Goal: Task Accomplishment & Management: Manage account settings

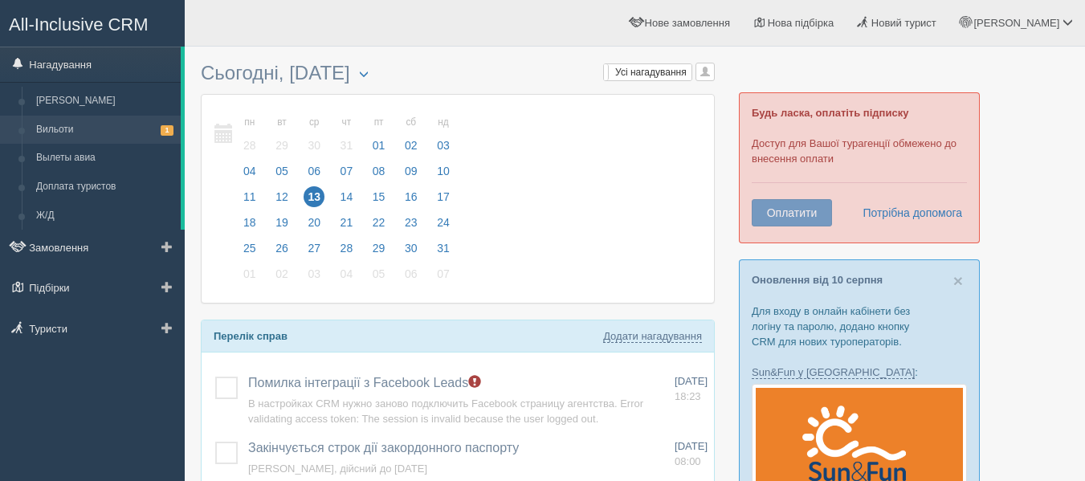
click at [133, 118] on link "Вильоти 1" at bounding box center [105, 130] width 152 height 29
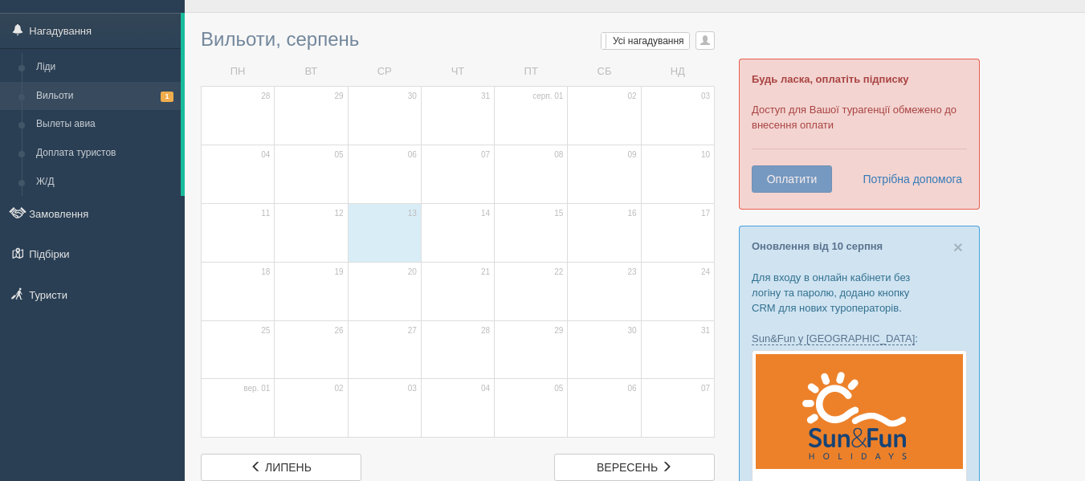
scroll to position [32, 0]
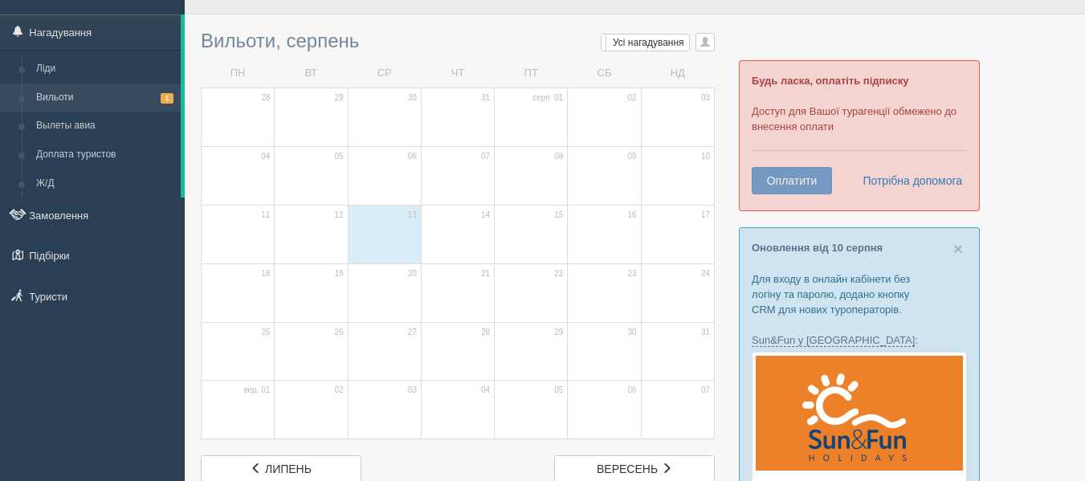
click at [390, 243] on span at bounding box center [385, 238] width 56 height 27
click at [107, 104] on link "Вильоти 1" at bounding box center [105, 98] width 152 height 29
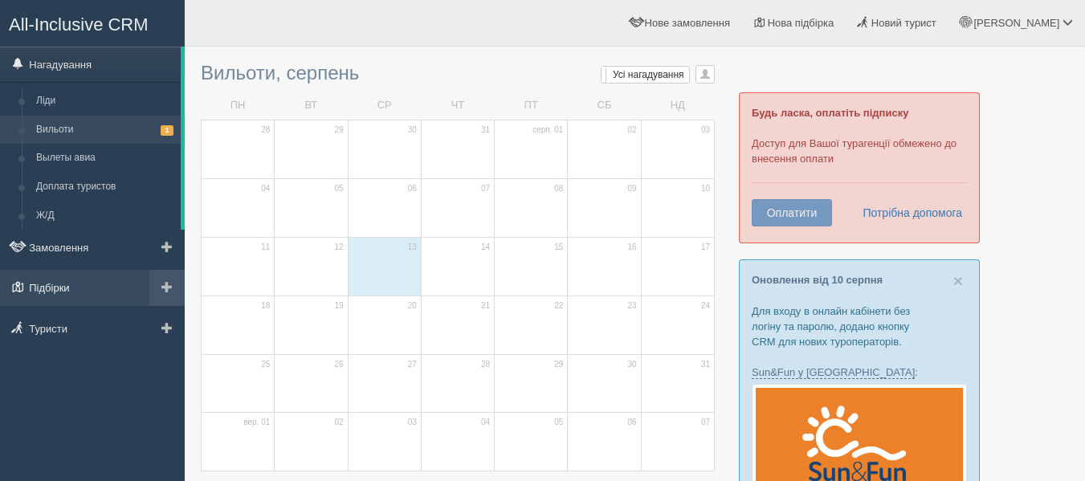
click at [106, 273] on link "Підбірки" at bounding box center [92, 287] width 185 height 35
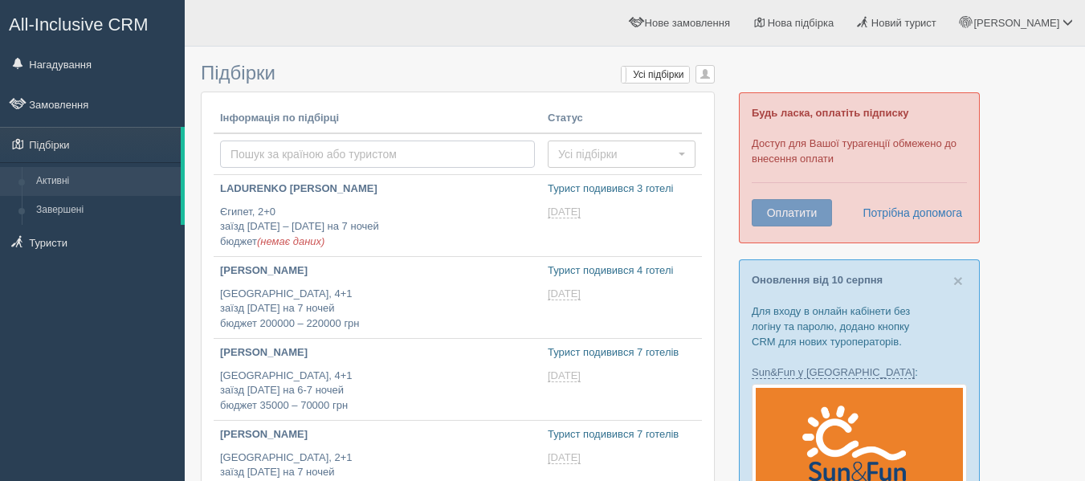
click at [255, 158] on input "text" at bounding box center [377, 154] width 315 height 27
type input "Черногория"
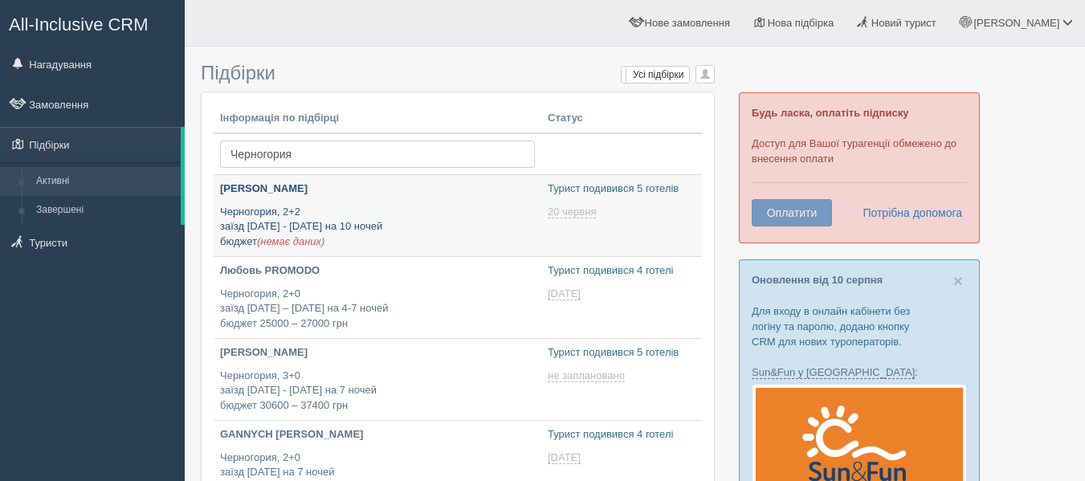
type input "[DATE] 13:10"
click at [317, 203] on div "Наташа Захарова Черногория, 2+2 заїзд 10 - 20 липня на 10 ночей бюджет (немає д…" at bounding box center [377, 215] width 315 height 67
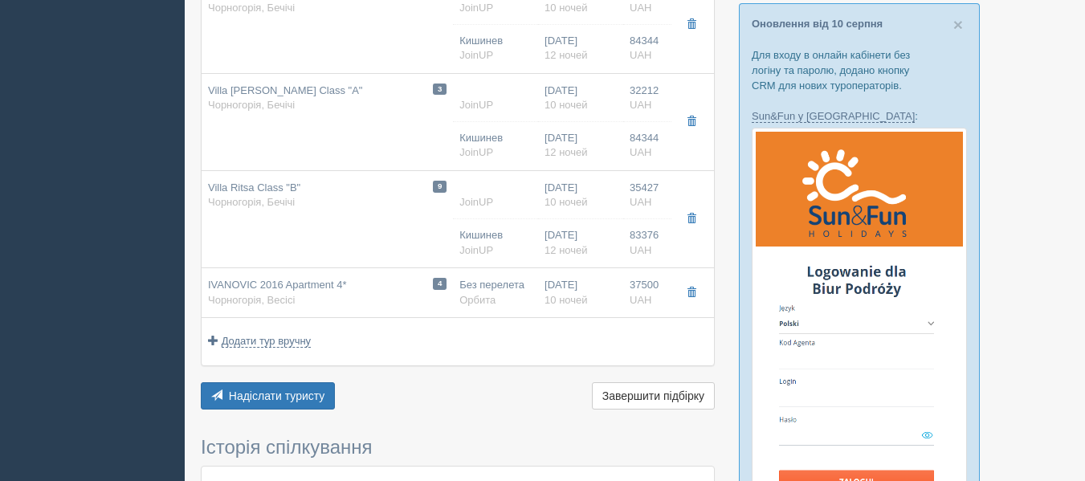
scroll to position [257, 0]
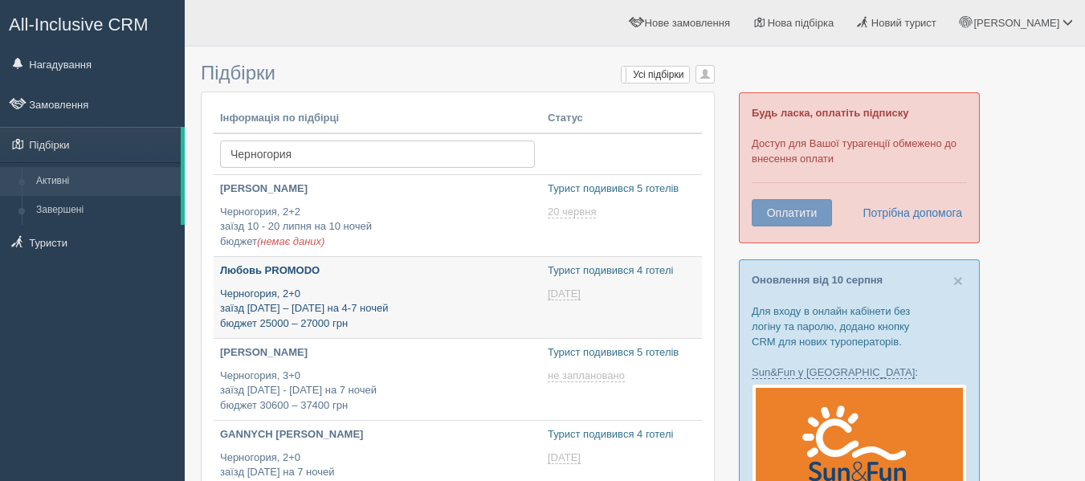
type input "2025-08-13 15:05"
click at [410, 305] on p "Черногория, 2+0 заїзд 30 квітня – 5 травня на 4-7 ночей бюджет 25000 – 27000 грн" at bounding box center [377, 309] width 315 height 45
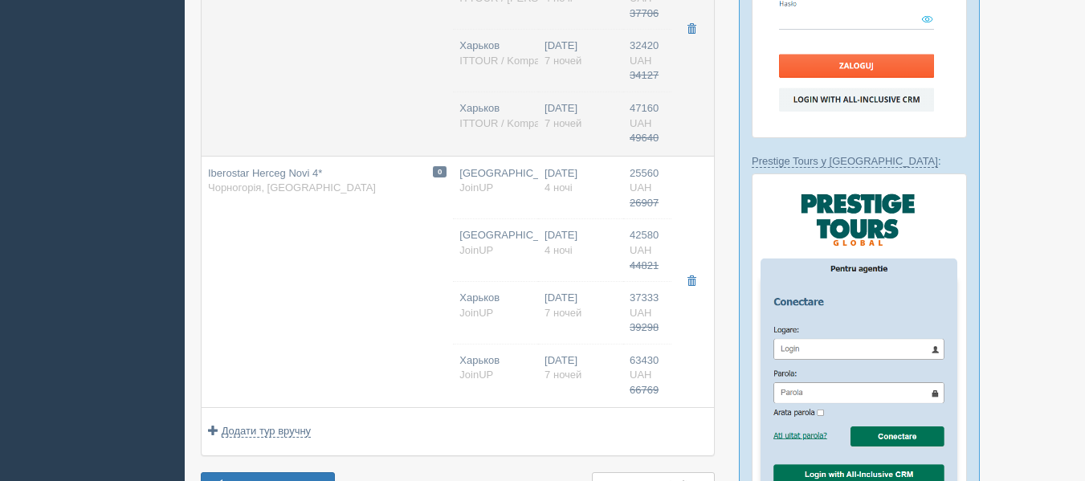
scroll to position [673, 0]
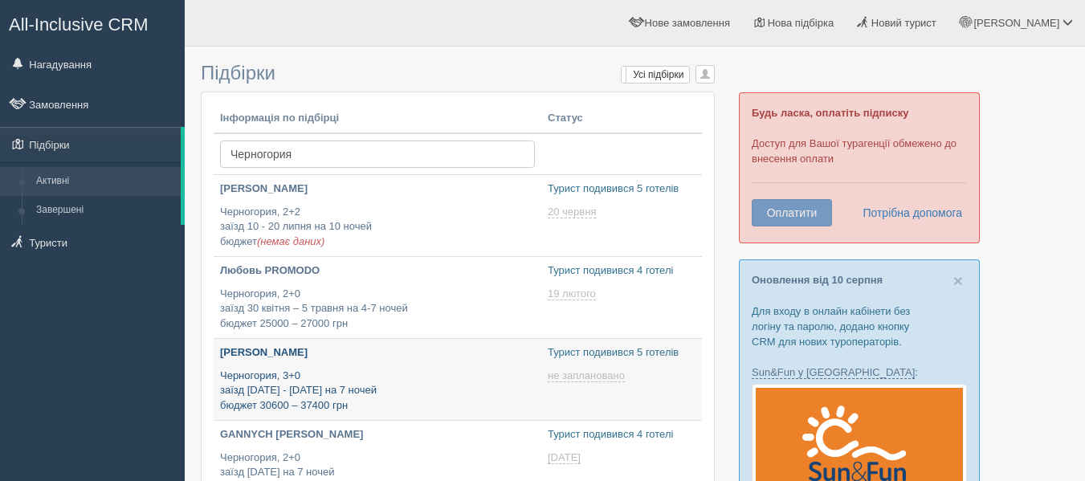
type input "2025-08-13 17:25"
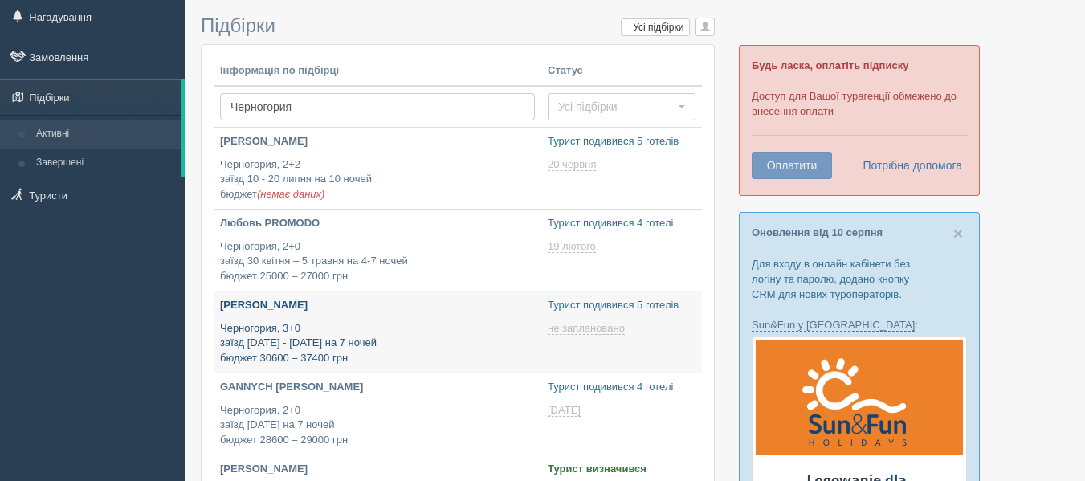
scroll to position [48, 0]
click at [363, 338] on p "Черногория, 3+0 заїзд 13 - 26 червня на 7 ночей бюджет 30600 – 37400 грн" at bounding box center [377, 343] width 315 height 45
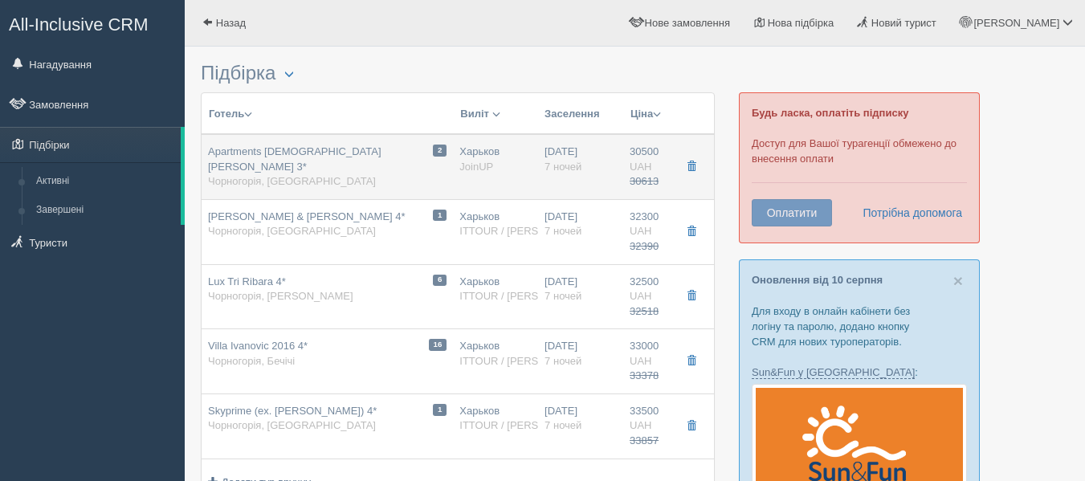
click at [352, 169] on div "2 Apartments Rooms Jovana 3* Чорногорія, Будва" at bounding box center [327, 167] width 239 height 45
type input "Apartments Rooms Jovana 3*"
type input "https://www.tripadvisor.ru/Hotel_Review-g304074-d6597255-Reviews-Guest_House_Vi…"
type textarea "+Апартаменты Jovana расположены в тихой части Будвы. +На первом этаже расположе…"
type input "Черногория"
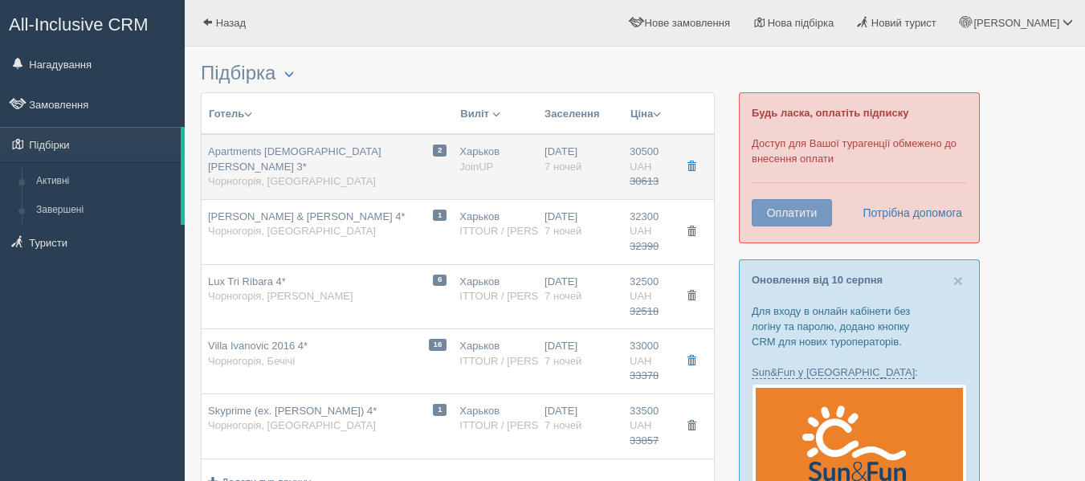
type input "Будва"
type input "30500.00"
type input "30613.00"
type input "Харьков"
type input "09:55"
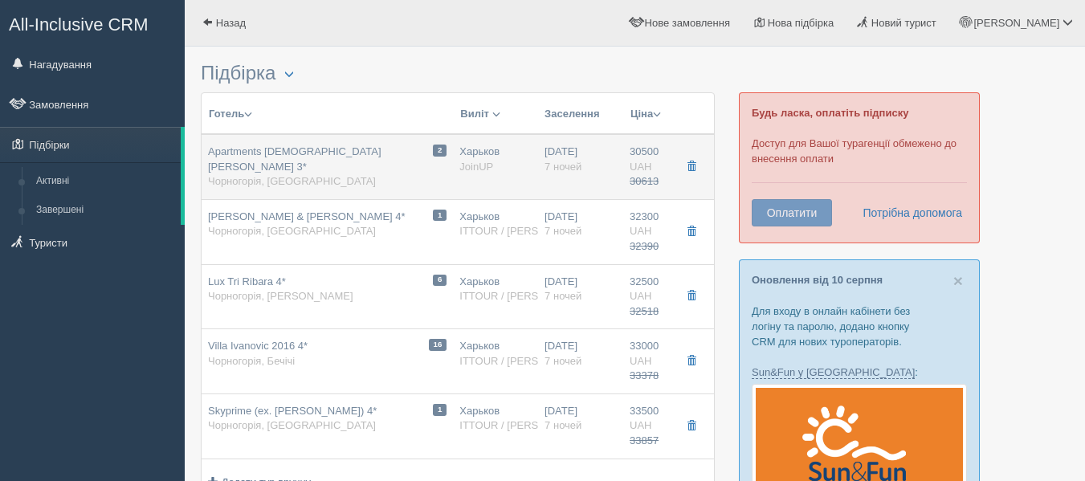
type input "7"
type input "Studio 02+1 French Balcony / 3 PAX"
type input "RO"
type input "JoinUP"
type input "https://joinup.ua/hotel/apartments-rooms-jovana/"
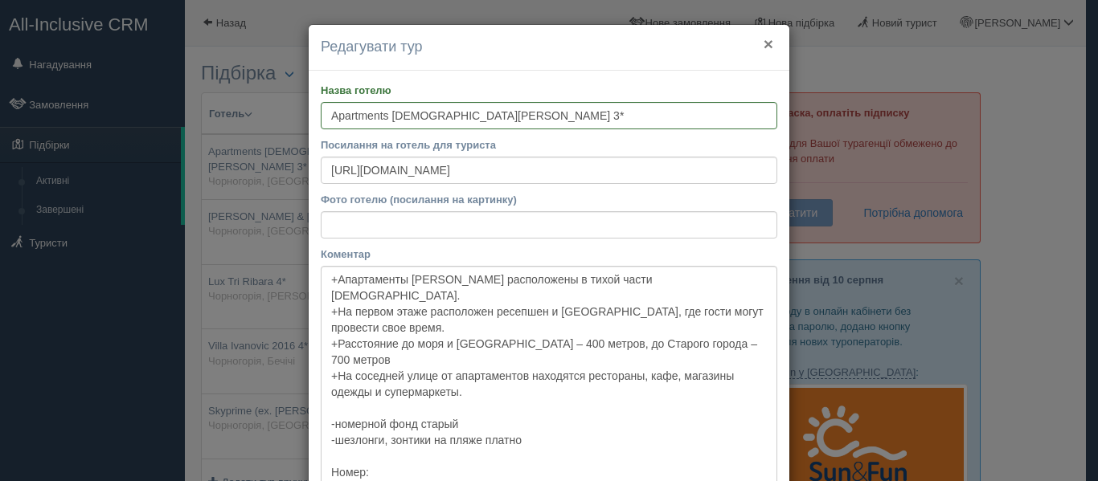
click at [763, 46] on button "×" at bounding box center [768, 43] width 10 height 17
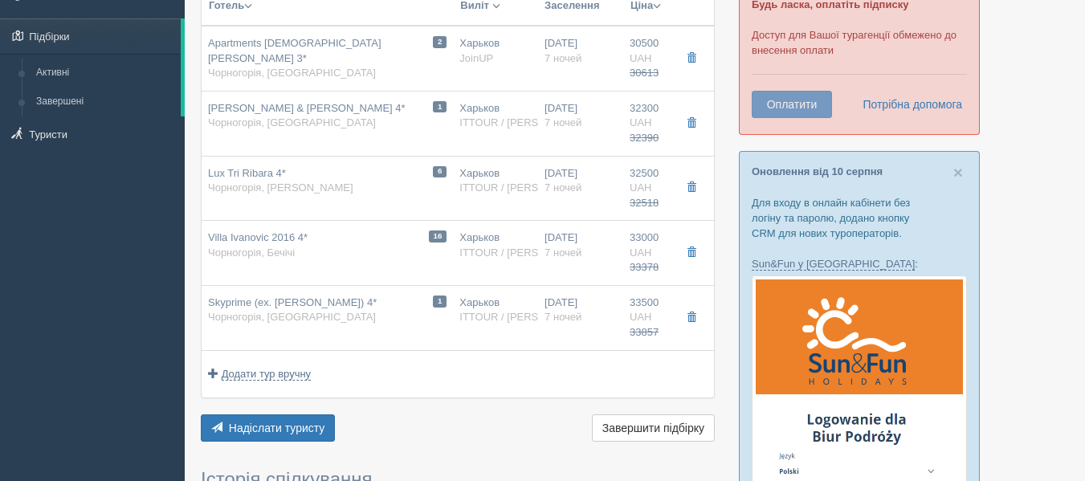
scroll to position [109, 0]
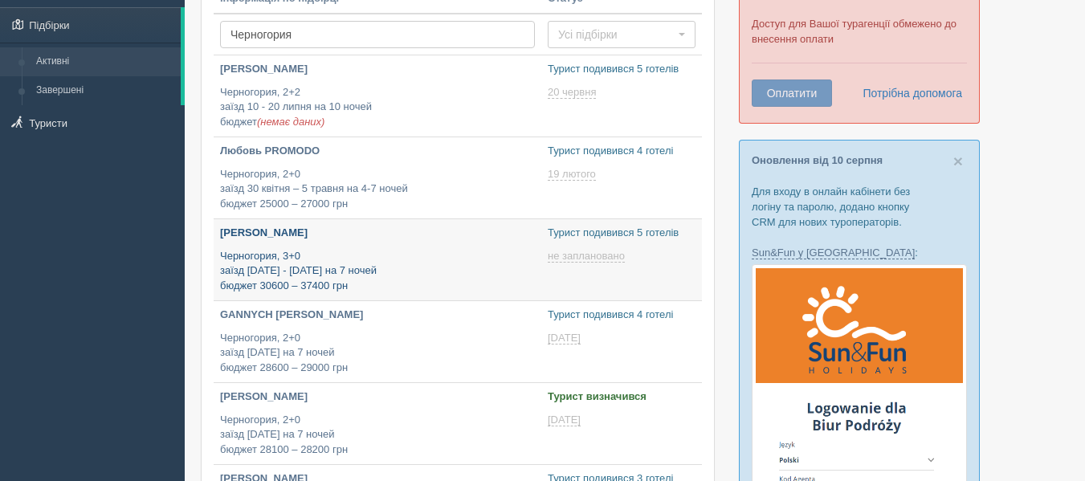
scroll to position [121, 0]
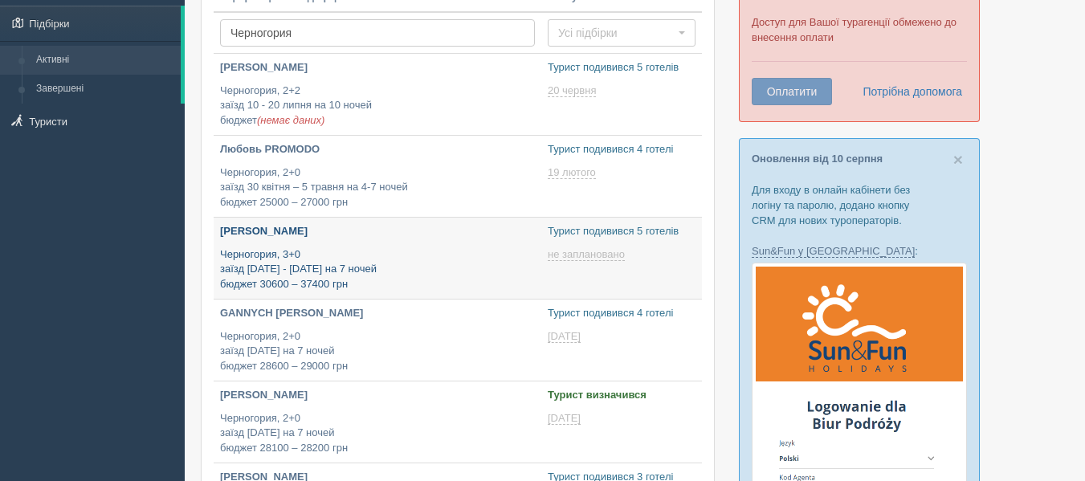
type input "[DATE] 12:35"
click at [320, 313] on p "GANNYCH [PERSON_NAME]" at bounding box center [377, 313] width 315 height 15
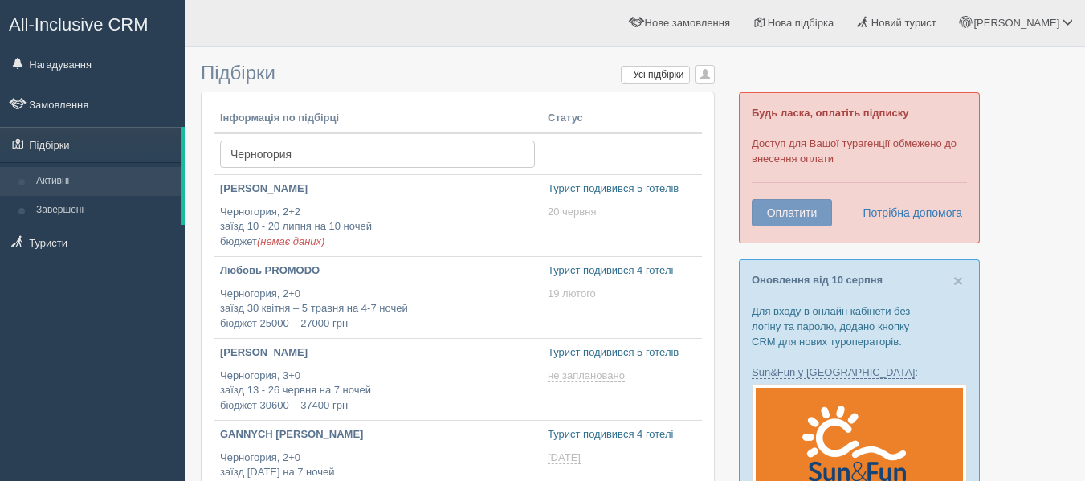
scroll to position [121, 0]
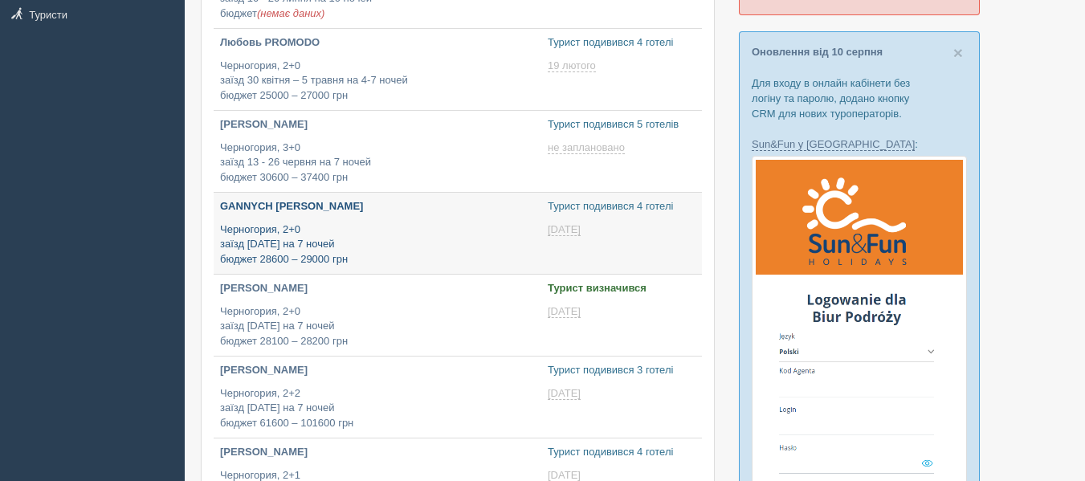
type input "[DATE] 11:30"
click at [302, 342] on p "Черногория, 2+0 заїзд 6 липня на 7 ночей бюджет 28100 – 28200 грн" at bounding box center [377, 326] width 315 height 45
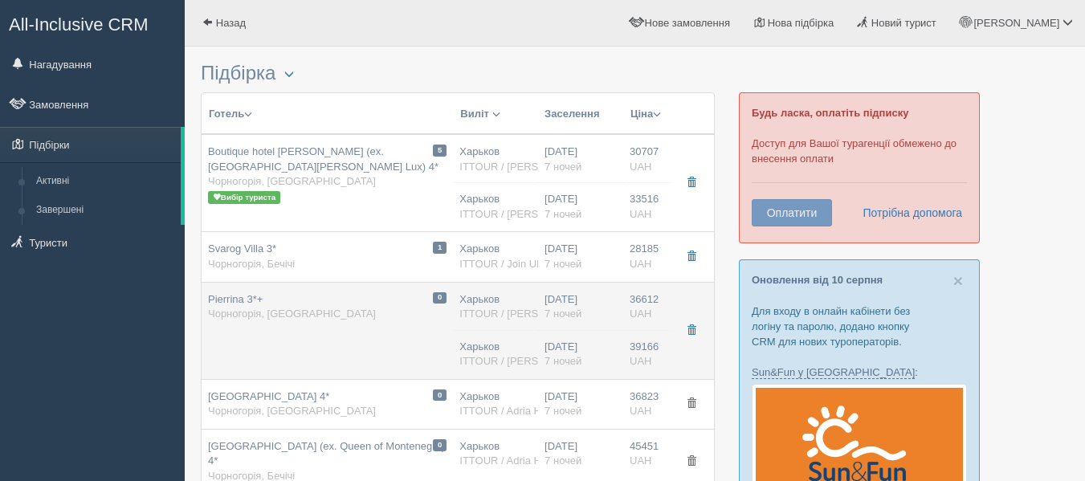
click at [294, 320] on span "Чорногорія, [GEOGRAPHIC_DATA]" at bounding box center [292, 314] width 168 height 12
type input "Pierrina 3*+"
type input "https://www.booking.com/hotel/me/pierina.ru.html"
type textarea "+ Новый эксклюзивный бутик-отель расположен в тихом районе Будвы + Отель находи…"
type input "Черногория"
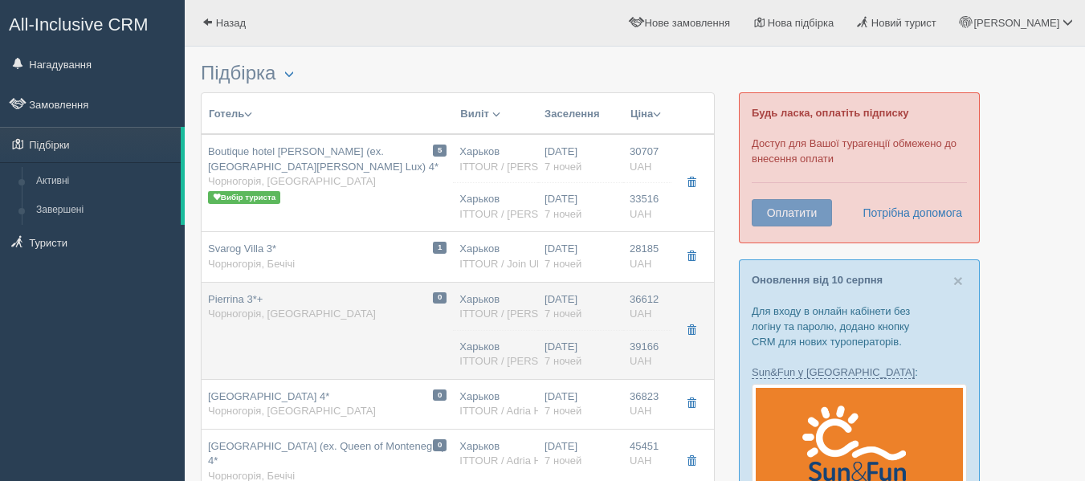
type input "Будва"
type input "36612.00"
type input "Харьков"
type input "15:35"
type input "17:15"
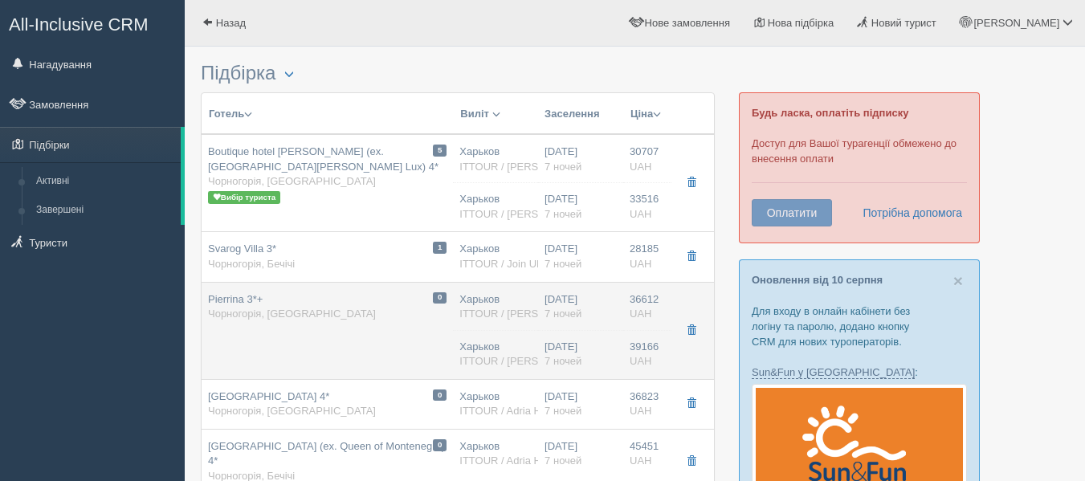
type input "10:45"
type input "14:25"
type input "7"
type input "Dbl / 2 ADL"
type input "BB"
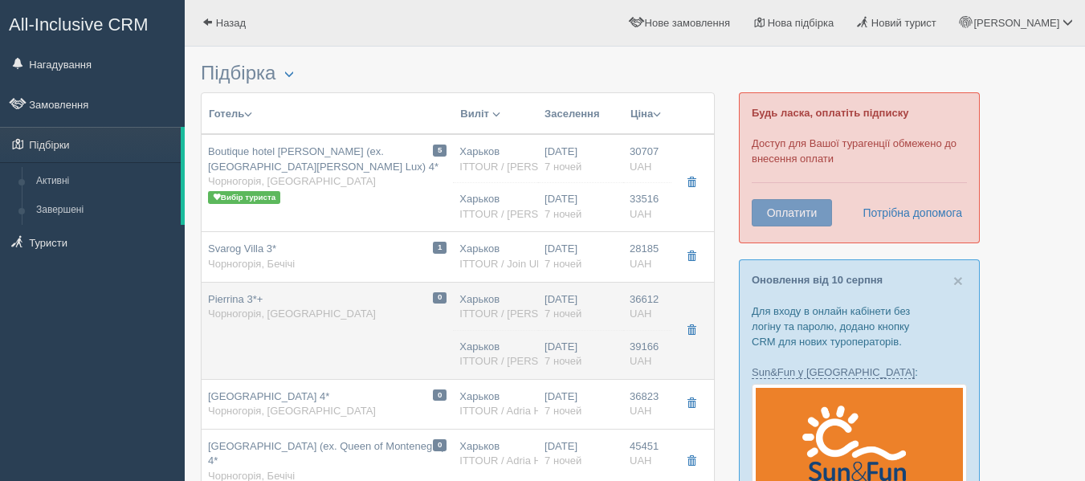
type input "ITTOUR / ALF ТО"
type input "https://www.ittour.com.ua/hotel-view.html?hotel_id=1812562&date_from=05.07.22&n…"
type input "39166.00"
type input "Харьков"
type input "16:20"
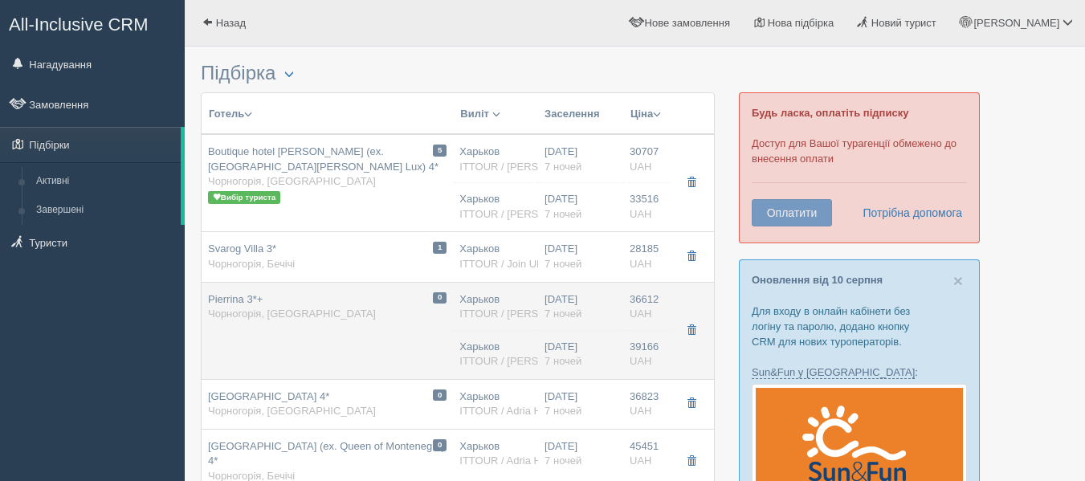
type input "18:15"
type input "11:35"
type input "15:10"
type input "7"
type input "Comfort / 2 ADL"
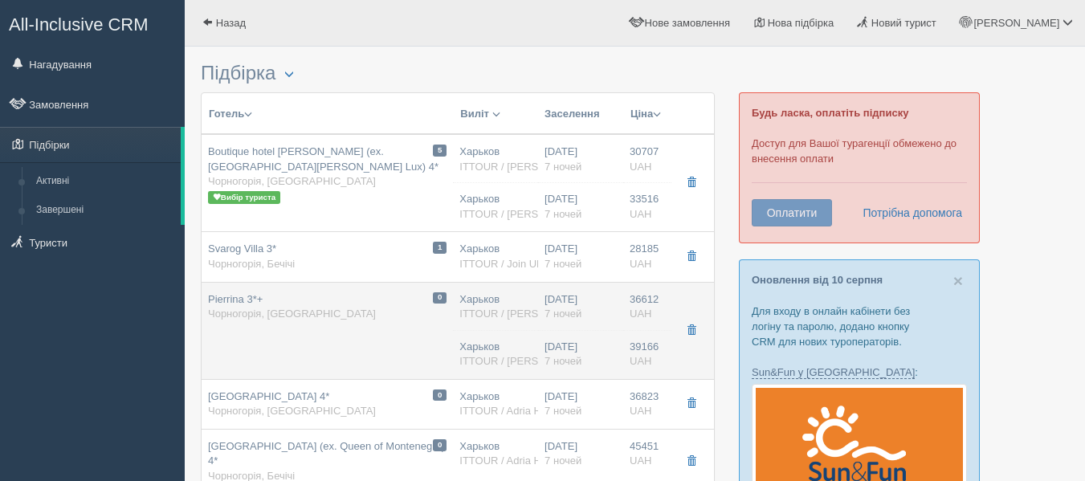
type input "BB"
type input "ITTOUR / ALF ТО"
type input "https://www.ittour.com.ua/hotel-view.html?hotel_id=1812562&date_from=05.07.22&n…"
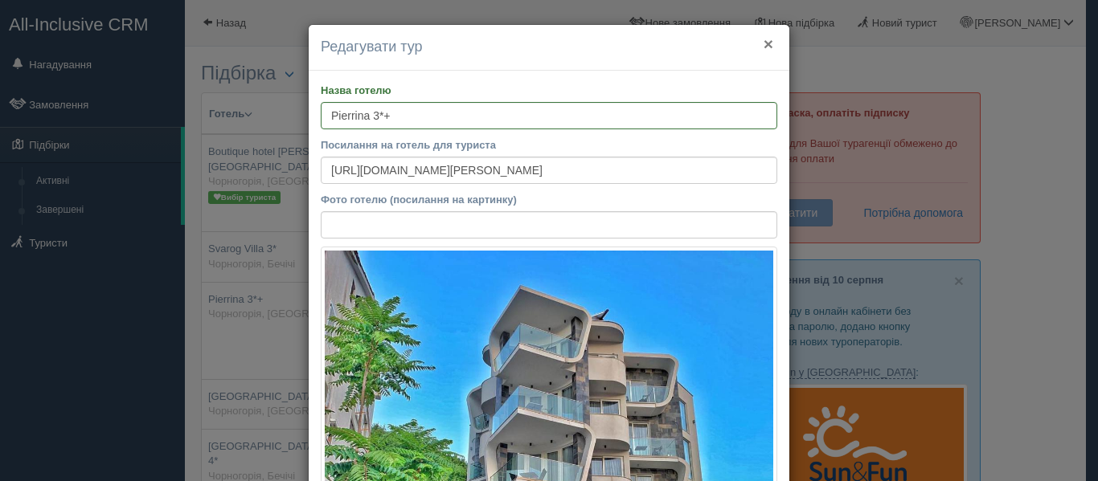
click at [765, 39] on button "×" at bounding box center [768, 43] width 10 height 17
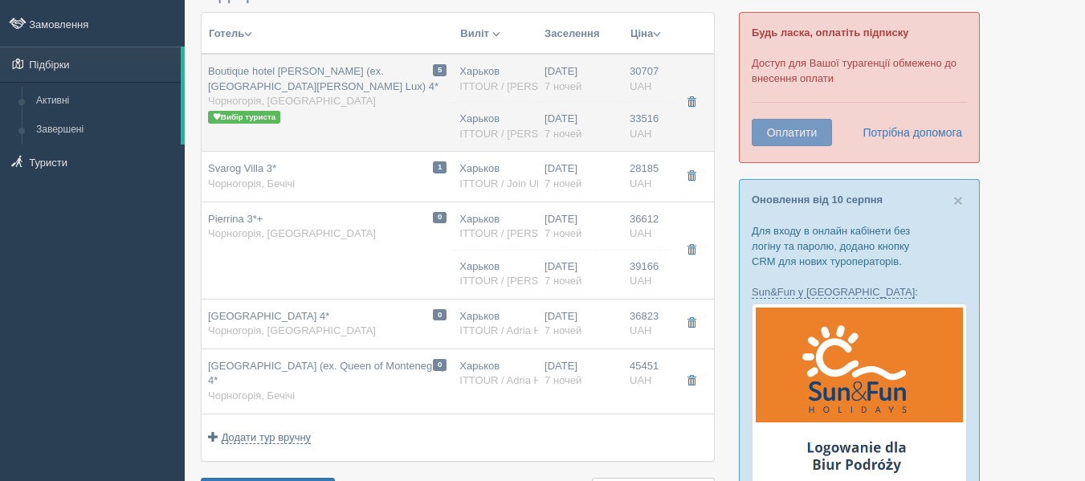
scroll to position [81, 0]
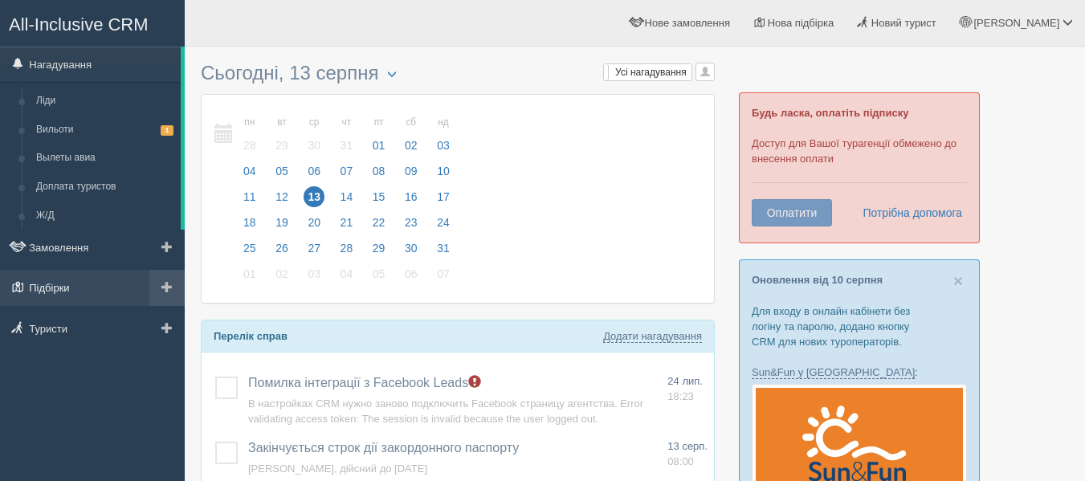
click at [63, 279] on link "Підбірки" at bounding box center [92, 287] width 185 height 35
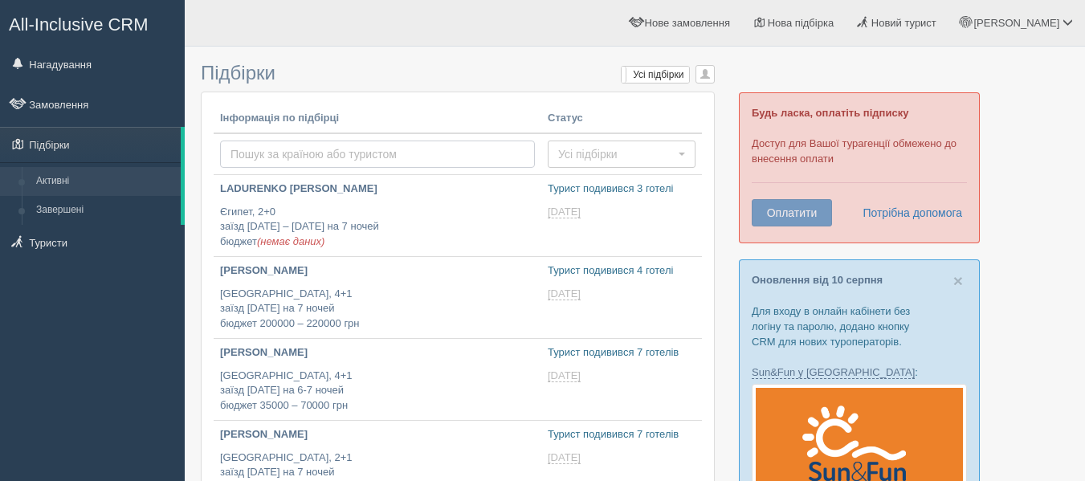
click at [301, 159] on input "text" at bounding box center [377, 154] width 315 height 27
type input "Черногория"
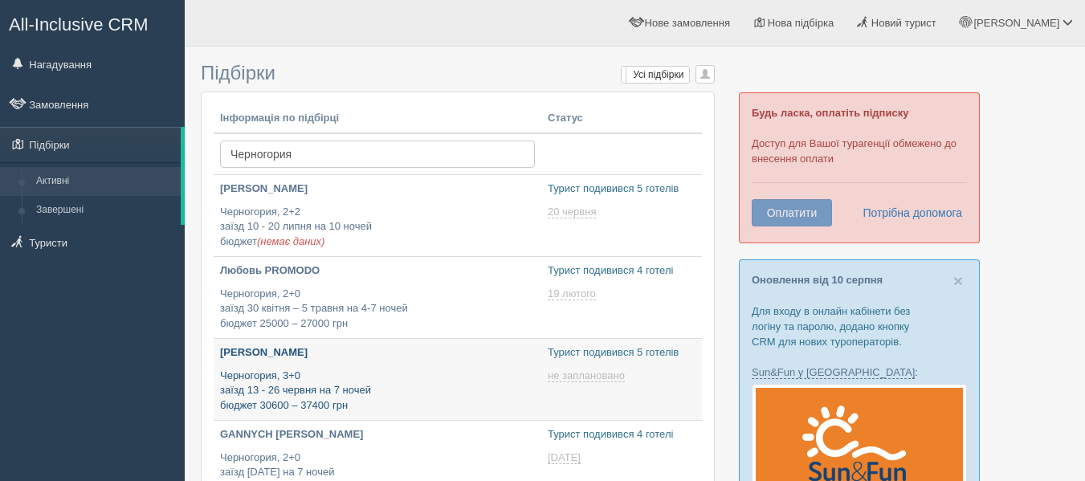
type input "[DATE] 13:10"
type input "[DATE] 17:25"
type input "[DATE] 12:35"
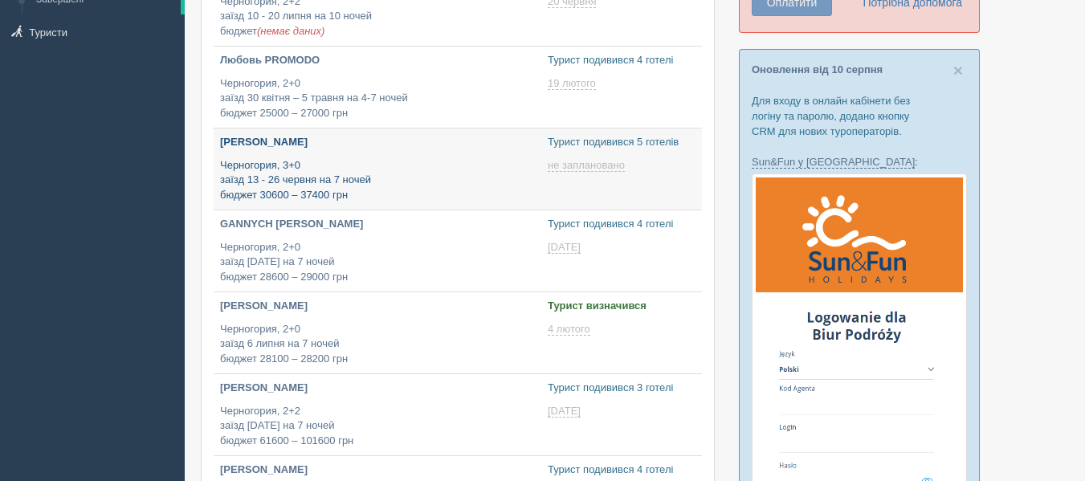
type input "[DATE] 11:30"
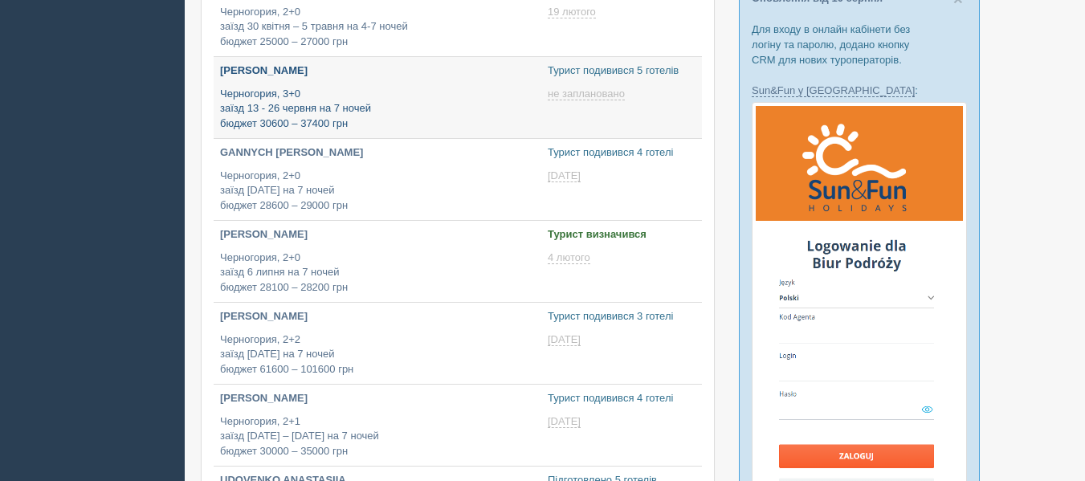
type input "[DATE] 11:45"
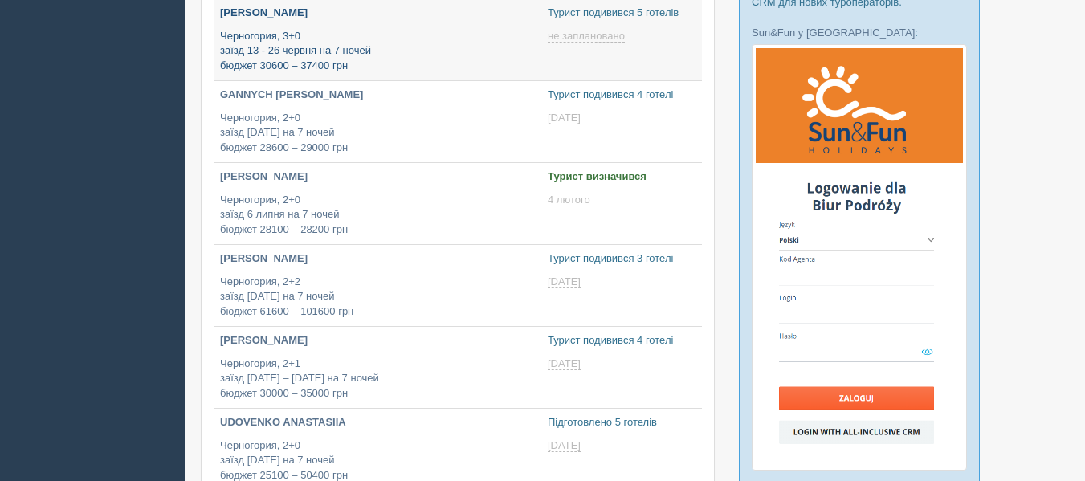
scroll to position [341, 0]
type input "[DATE] 20:55"
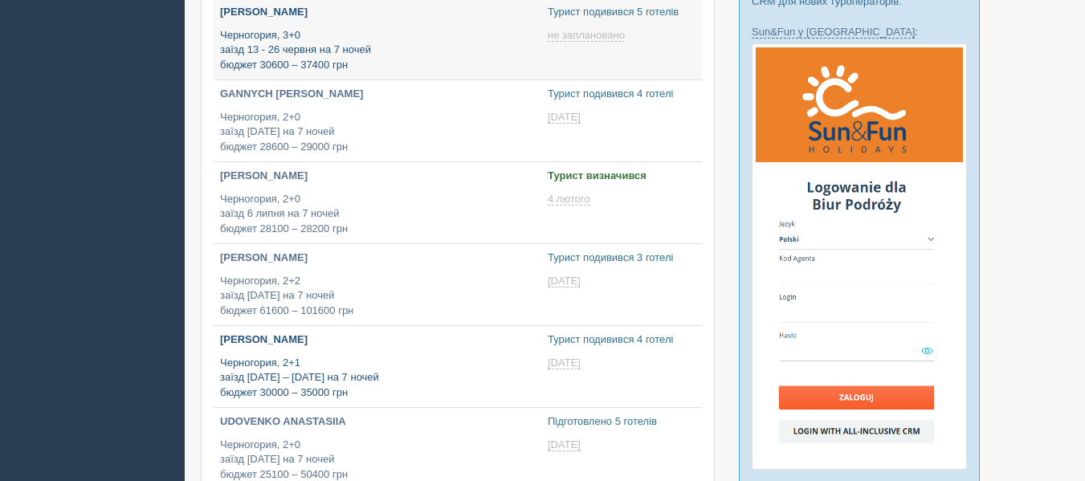
click at [340, 345] on p "[PERSON_NAME]" at bounding box center [377, 340] width 315 height 15
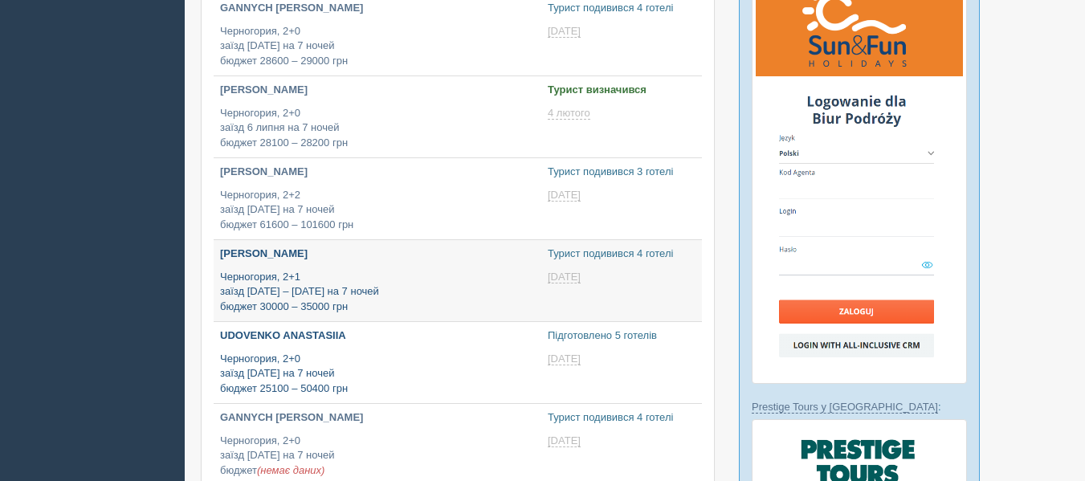
type input "2025-08-13 17:05"
click at [341, 368] on p "Черногория, 2+0 заїзд 19 червня на 7 ночей бюджет 25100 – 50400 грн" at bounding box center [377, 373] width 315 height 45
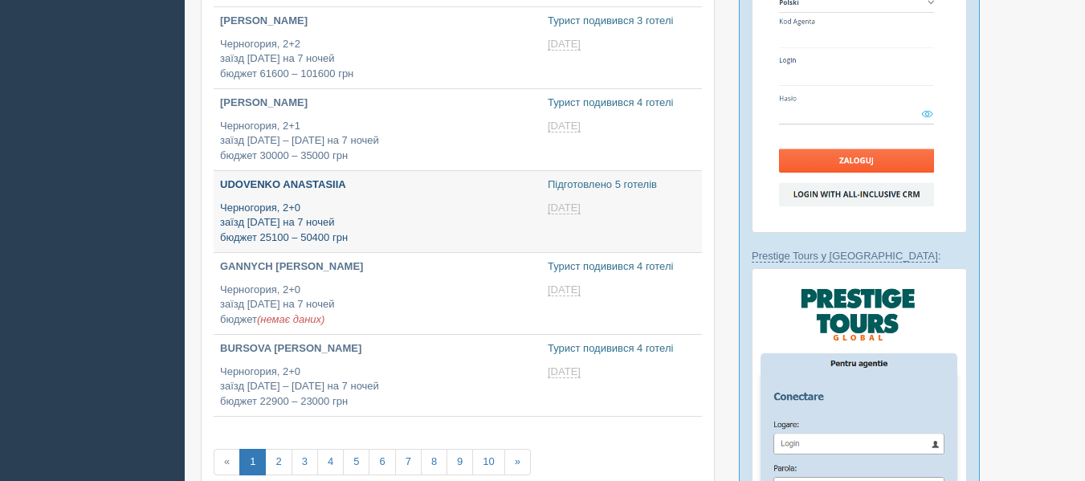
scroll to position [579, 0]
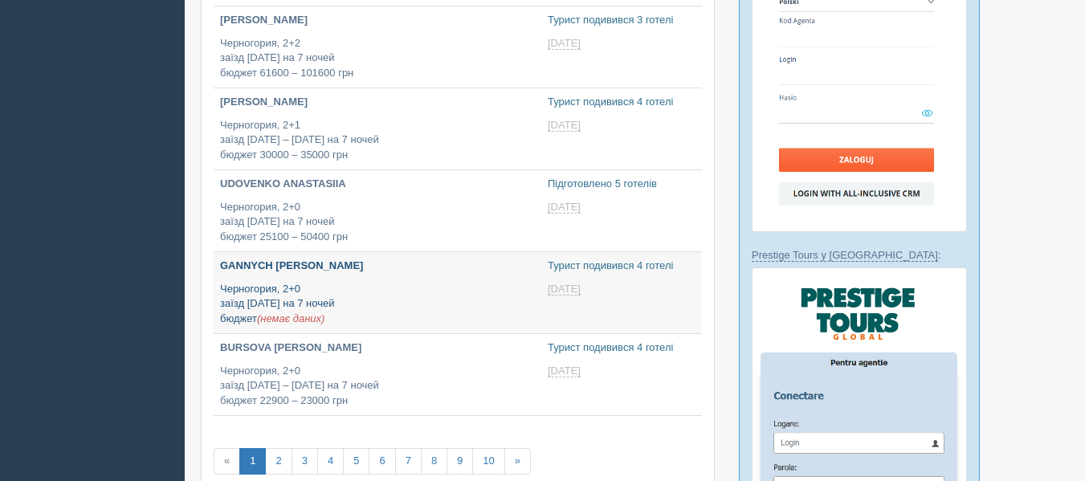
type input "[DATE] 14:05"
click at [327, 291] on p "Черногория, 2+0 заїзд 29 червня на 7 ночей бюджет (немає даних)" at bounding box center [377, 304] width 315 height 45
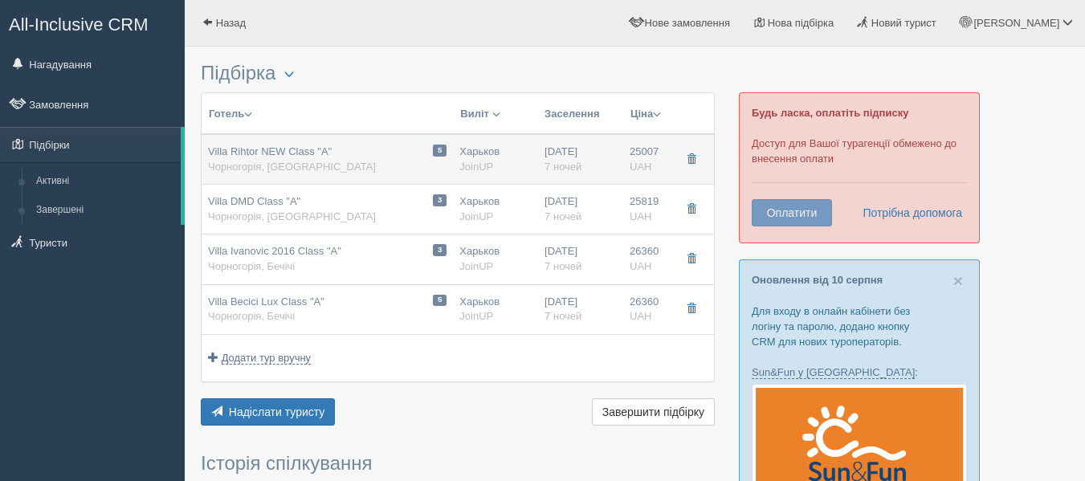
click at [341, 182] on td "5 Villa Rihtor NEW Class "A" Чорногорія, Будва" at bounding box center [327, 159] width 251 height 51
type input "Villa Rihtor NEW Class "A""
type input "https://joinup.ua/uk/hotel/villa-rihtor/"
type textarea "+ Вилла расположена в Будве, в 150 м от центрального рынка и супермаркета, в 20…"
type input "Черногория"
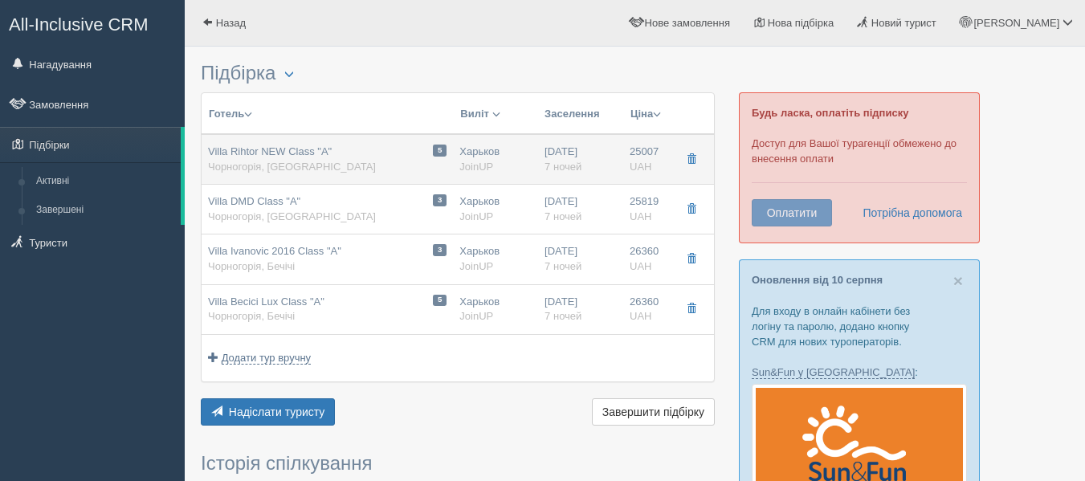
type input "Будва"
type input "25007.00"
type input "Харьков"
type input "09:55"
type input "7"
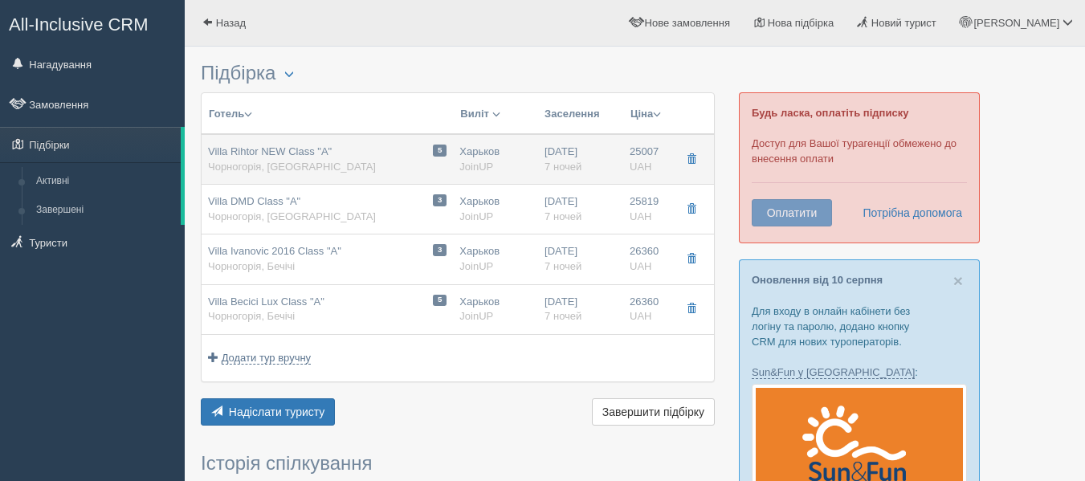
type input "Studio 02 / 2 PAX"
type input "RO"
type input "JoinUP"
type input "https://joinup.ua/hotel/villa-rihtor/"
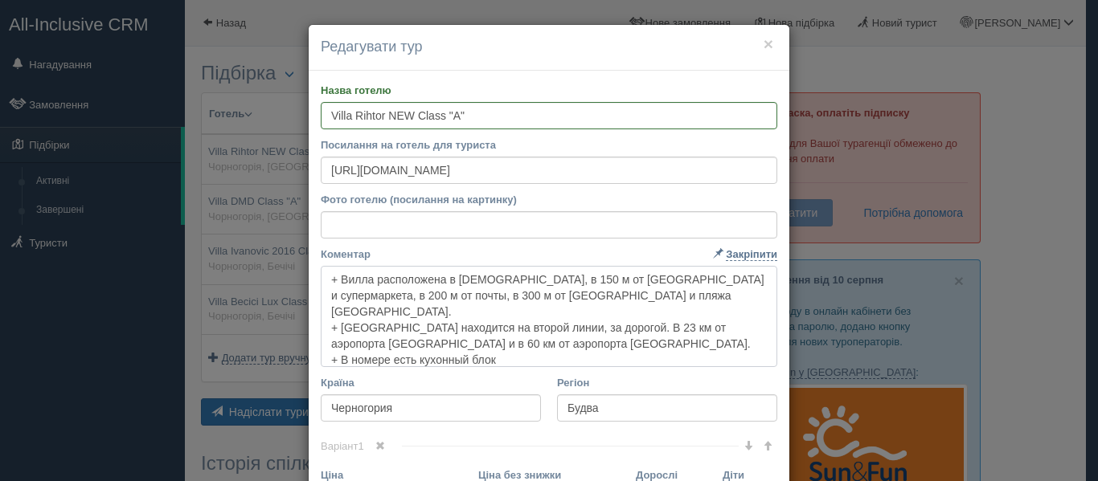
drag, startPoint x: 542, startPoint y: 347, endPoint x: 323, endPoint y: 248, distance: 239.9
click at [323, 248] on div "Коментар Основний опис Додатковий опис Закріпити Збережено Необхідно вказати на…" at bounding box center [549, 307] width 456 height 121
click at [758, 54] on h4 "Редагувати тур" at bounding box center [549, 47] width 456 height 21
click at [765, 55] on h4 "Редагувати тур" at bounding box center [549, 47] width 456 height 21
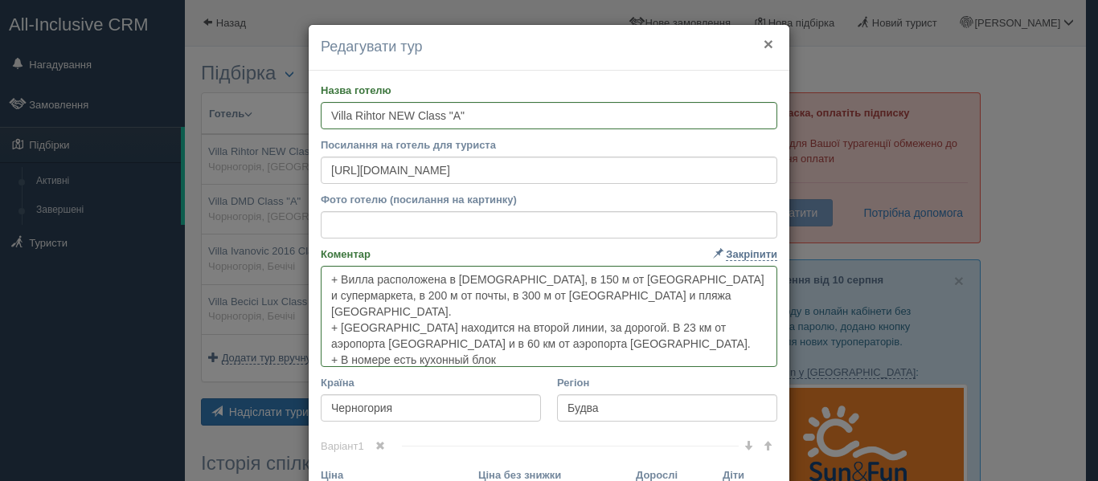
click at [763, 49] on button "×" at bounding box center [768, 43] width 10 height 17
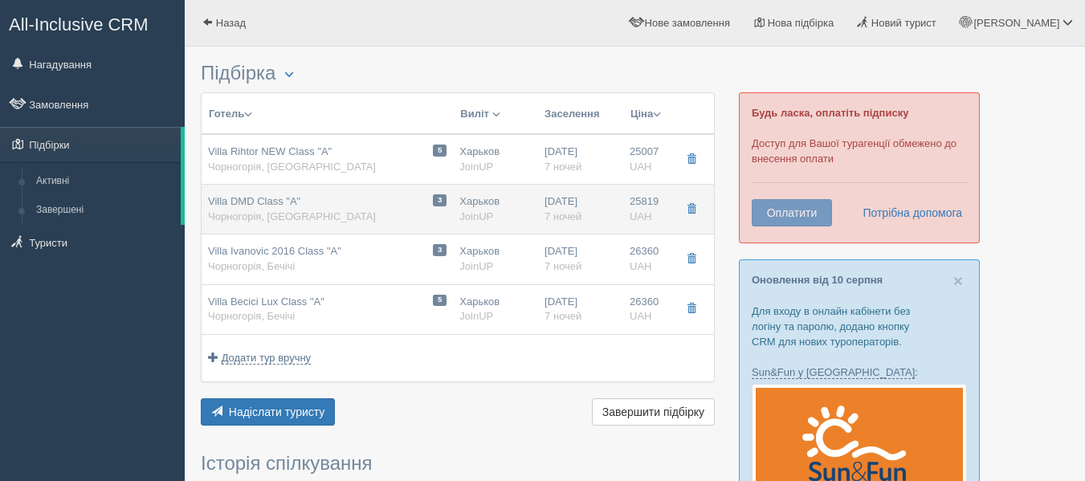
click at [315, 215] on div "3 Villa DMD Class "A" Чорногорія, Будва" at bounding box center [327, 209] width 239 height 30
type input "Villa DMD Class "A""
type input "https://joinup.ua/hotel/villa-dmd-2018/"
type textarea "+ Вилла после полной реновации + Расположена в центре жилой части Будвы, в тихо…"
type input "25819.00"
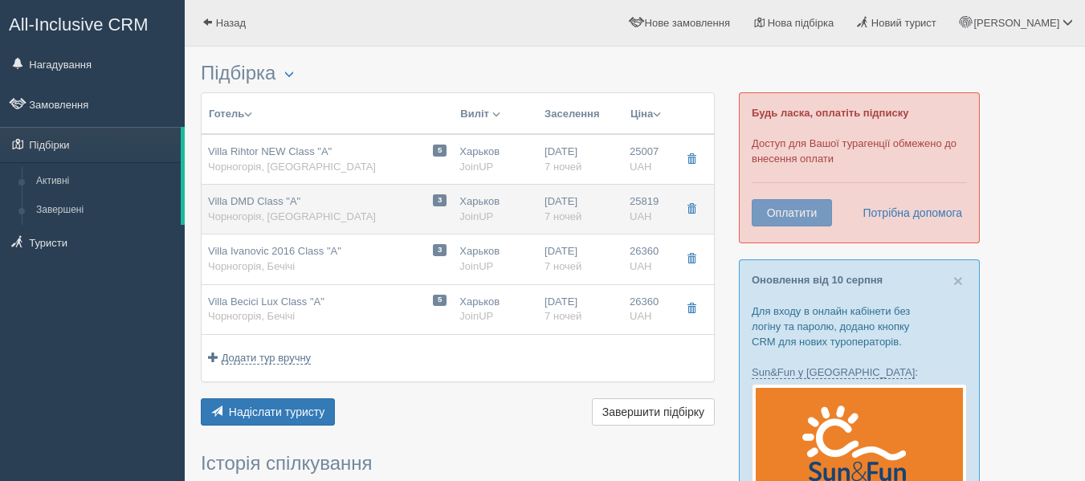
type input "09:55"
type input "Standard Double / 2 PAX"
type input "https://joinup.ua/hotel/villa-dmd-2018/"
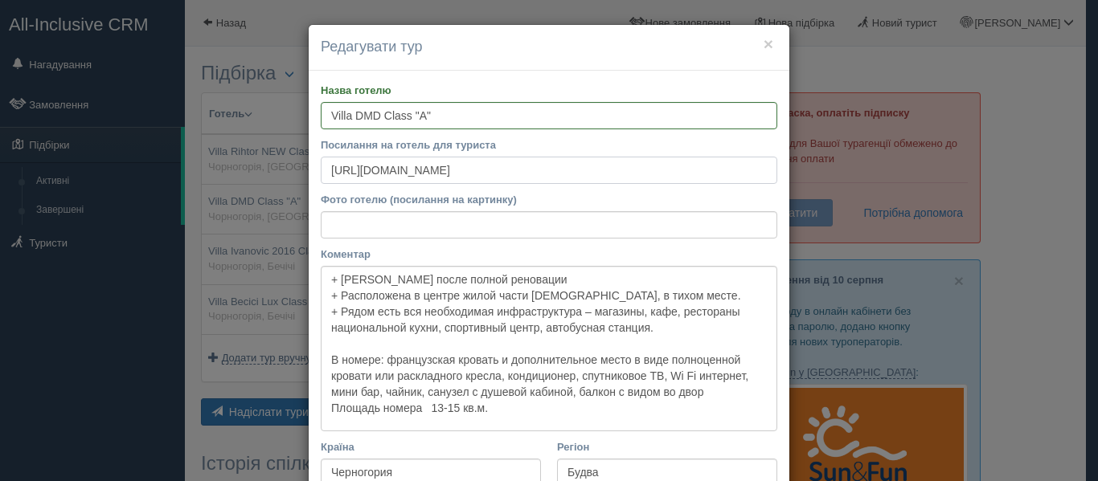
drag, startPoint x: 538, startPoint y: 174, endPoint x: 74, endPoint y: 168, distance: 463.6
click at [74, 168] on div "× Редагувати тур Назва готелю Villa DMD Class "A" Посилання на готель для турис…" at bounding box center [549, 240] width 1098 height 481
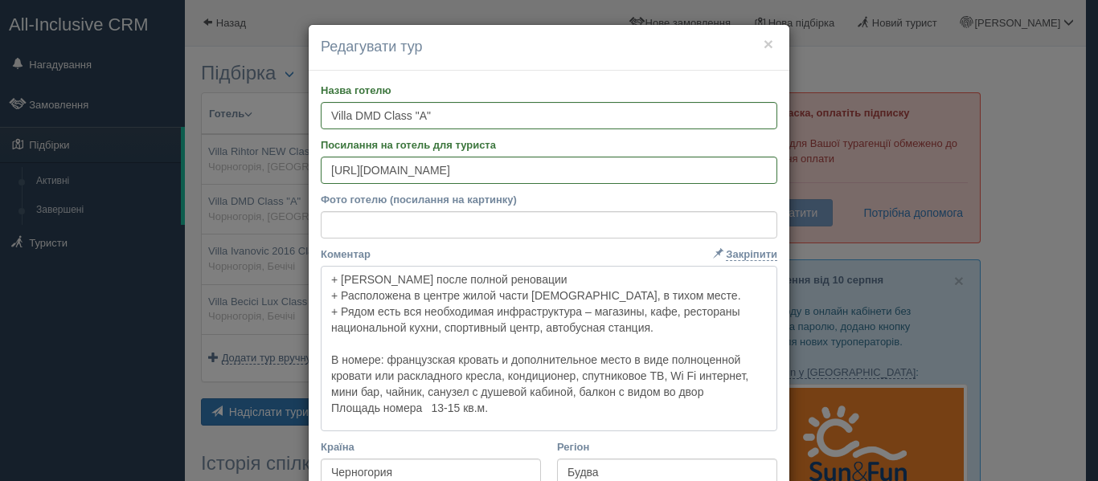
drag, startPoint x: 550, startPoint y: 410, endPoint x: 169, endPoint y: 186, distance: 442.2
click at [169, 186] on div "× Редагувати тур Назва готелю Villa DMD Class "A" Посилання на готель для турис…" at bounding box center [549, 240] width 1098 height 481
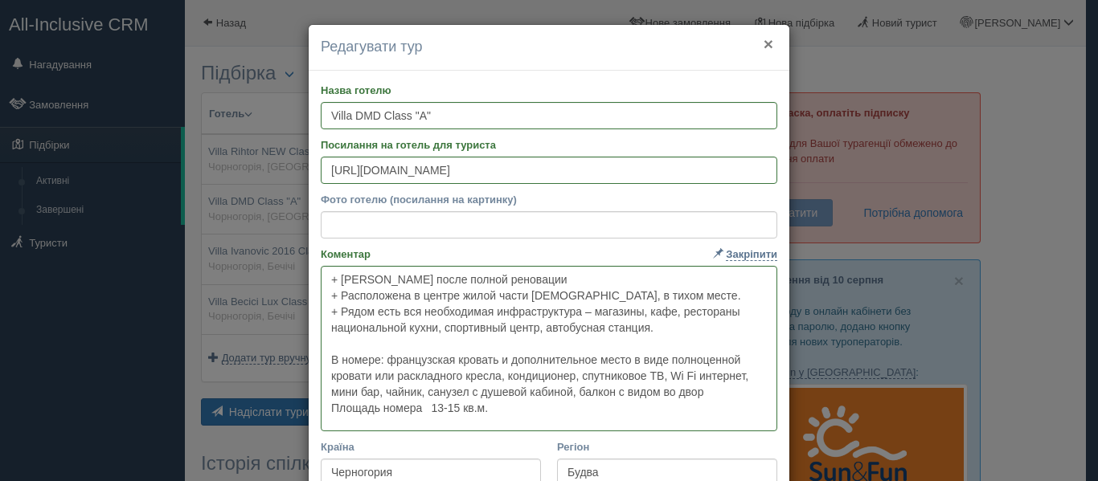
click at [766, 49] on button "×" at bounding box center [768, 43] width 10 height 17
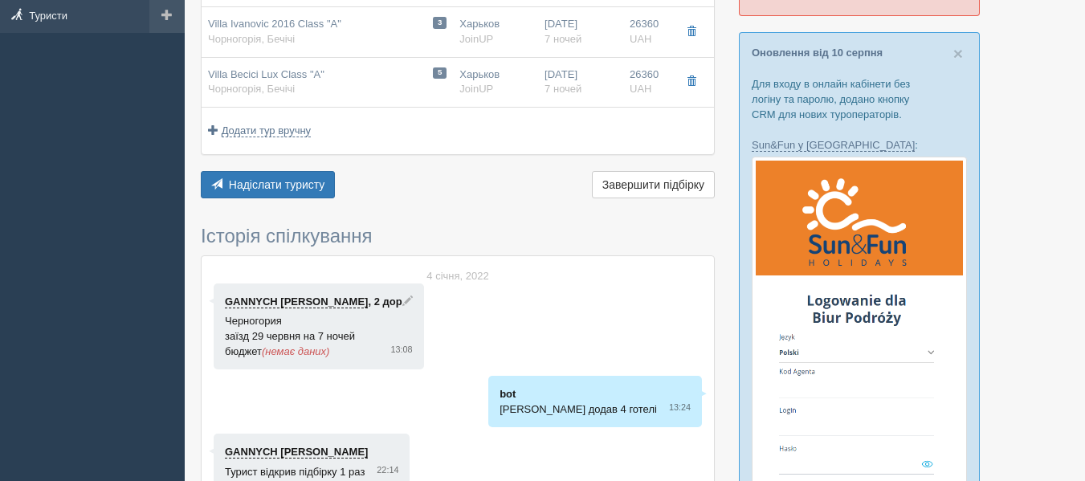
scroll to position [228, 0]
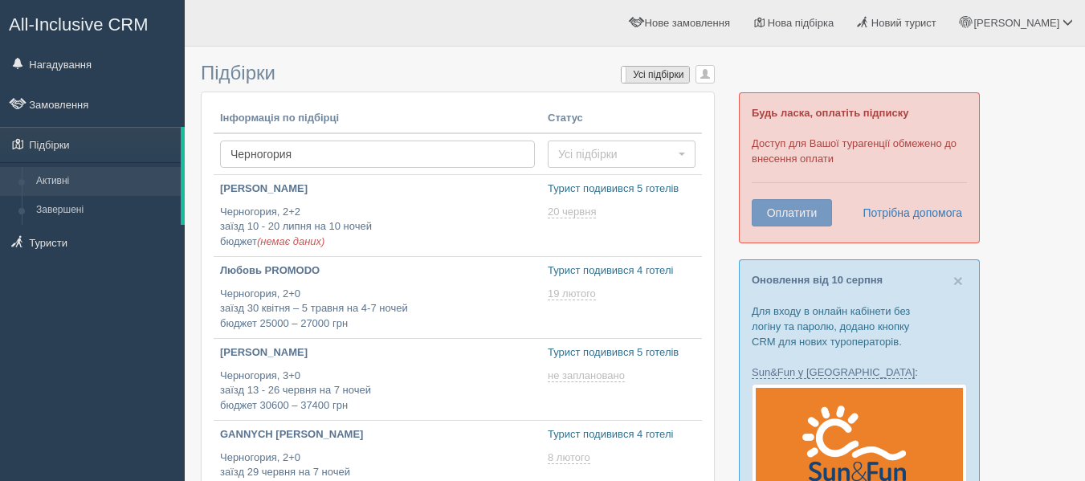
click at [640, 73] on label "Усі підбірки" at bounding box center [655, 75] width 67 height 16
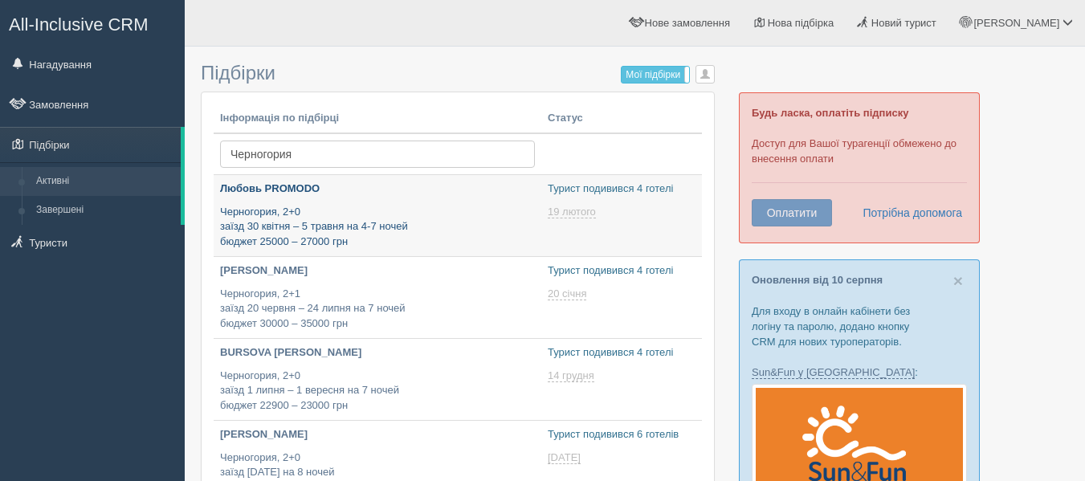
type input "[DATE] 15:05"
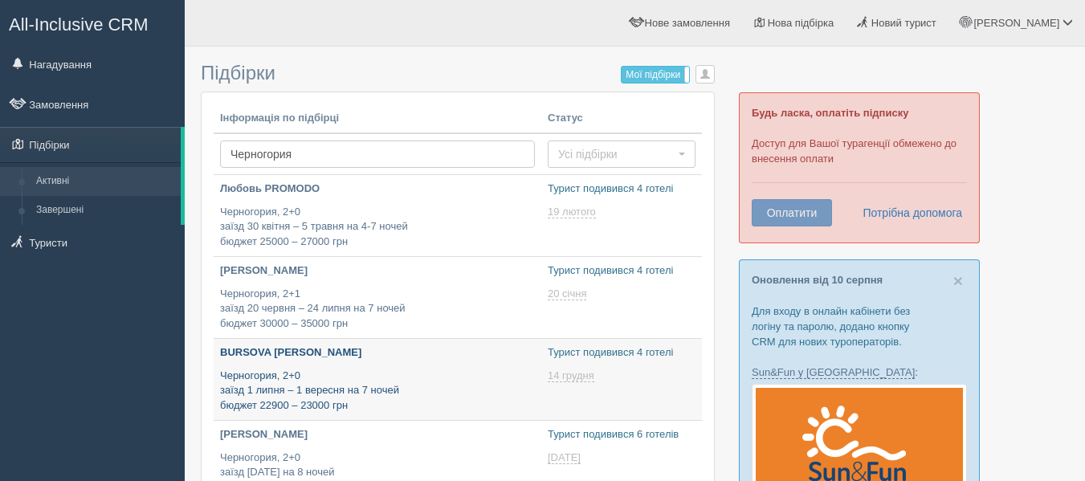
type input "[DATE] 20:55"
type input "[DATE] 19:10"
click at [407, 345] on p "BURSOVA [PERSON_NAME]" at bounding box center [377, 352] width 315 height 15
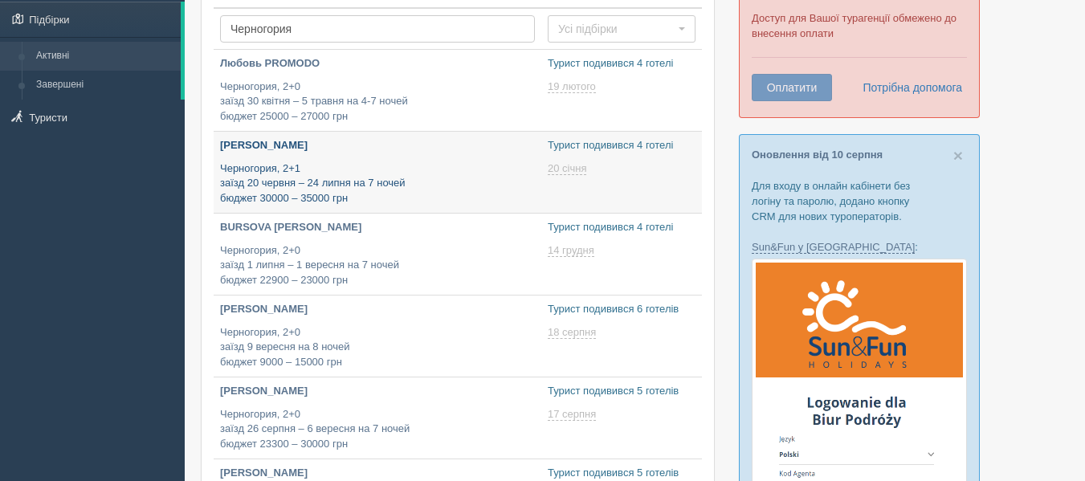
type input "[DATE] 11:35"
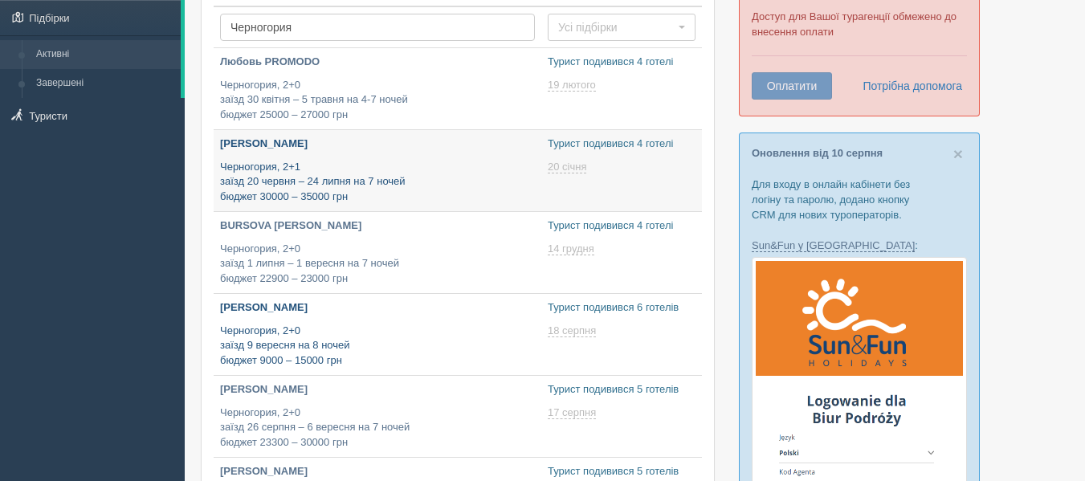
click at [353, 312] on p "[PERSON_NAME]" at bounding box center [377, 308] width 315 height 15
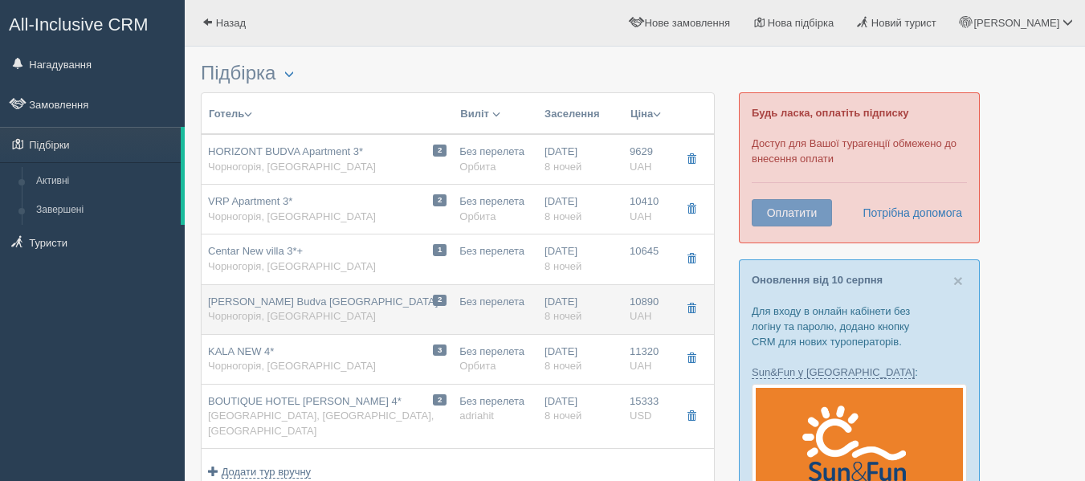
click at [348, 309] on div "2 [PERSON_NAME][GEOGRAPHIC_DATA] [GEOGRAPHIC_DATA], [GEOGRAPHIC_DATA]" at bounding box center [327, 310] width 239 height 30
type input "Stevan Budva Villa Villa"
type input "https://joinup.ua/hotel/villa-stevan/"
type textarea "+ Находится в тихом спокойном районе Будвы, в 900 м от Старого города, в 550 м …"
type input "Черногория"
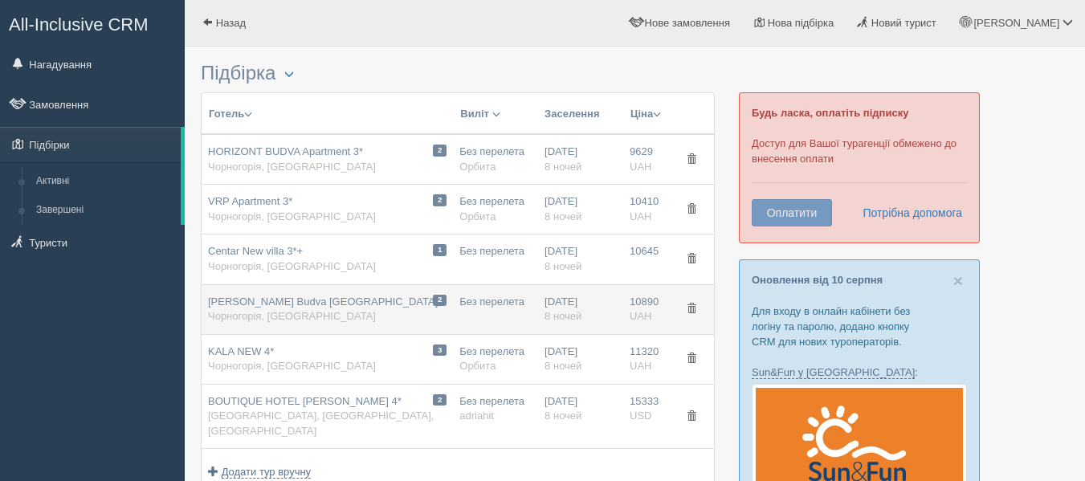
type input "Будва"
type input "10890.00"
type input "Без перелета"
type input "8"
type input "STANDARD"
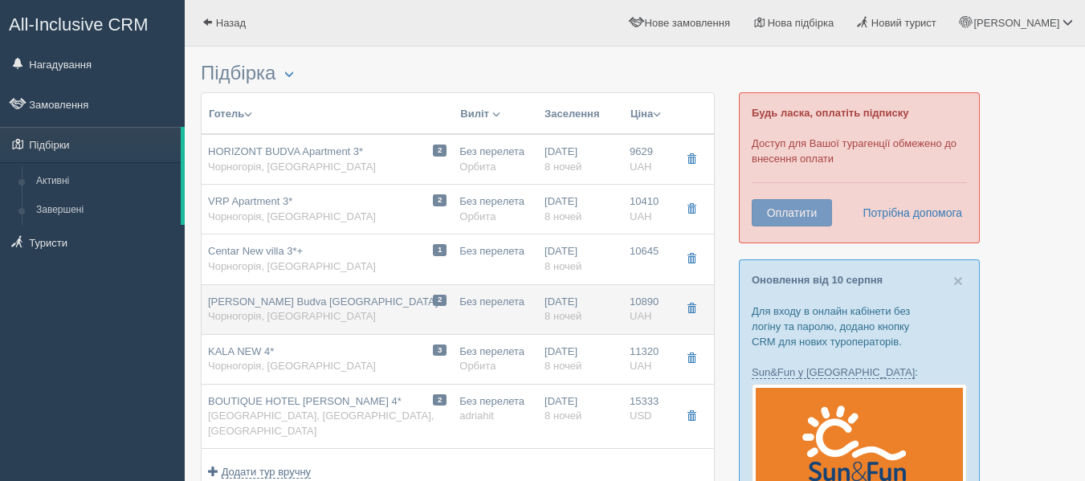
type input "Без питания"
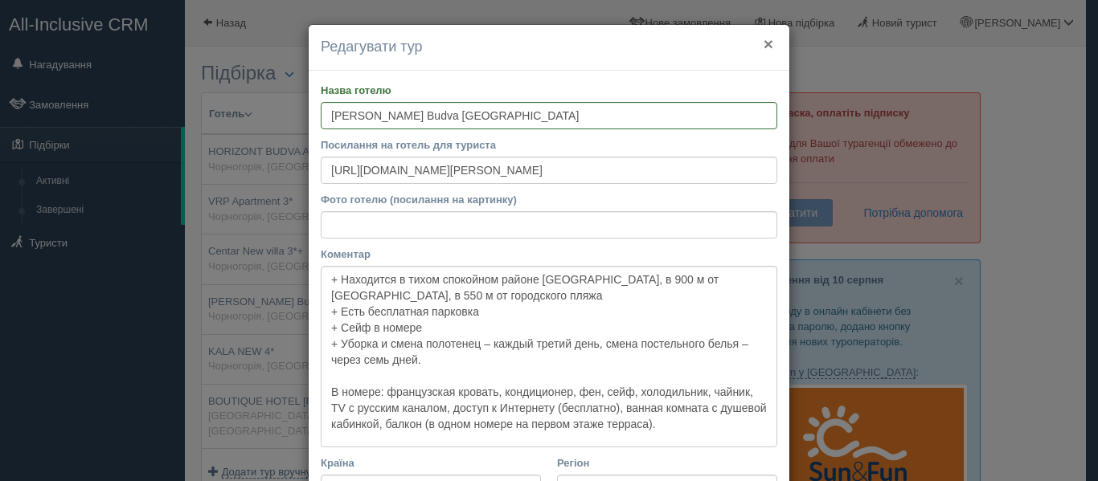
click at [765, 50] on button "×" at bounding box center [768, 43] width 10 height 17
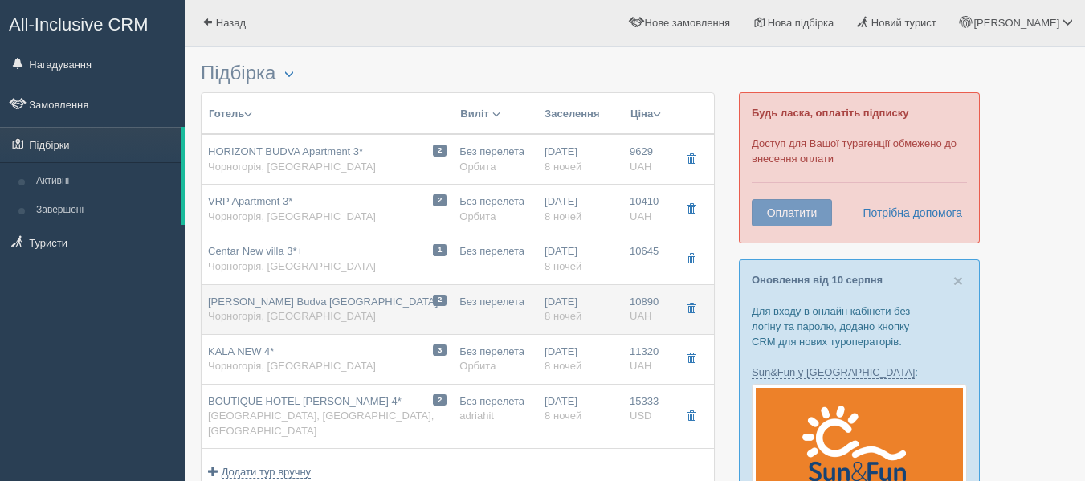
scroll to position [150, 0]
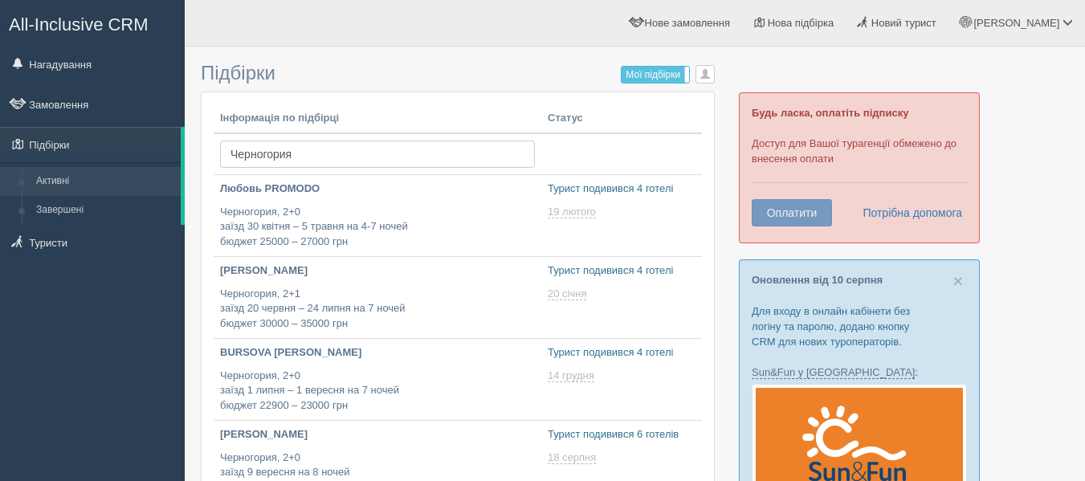
scroll to position [127, 0]
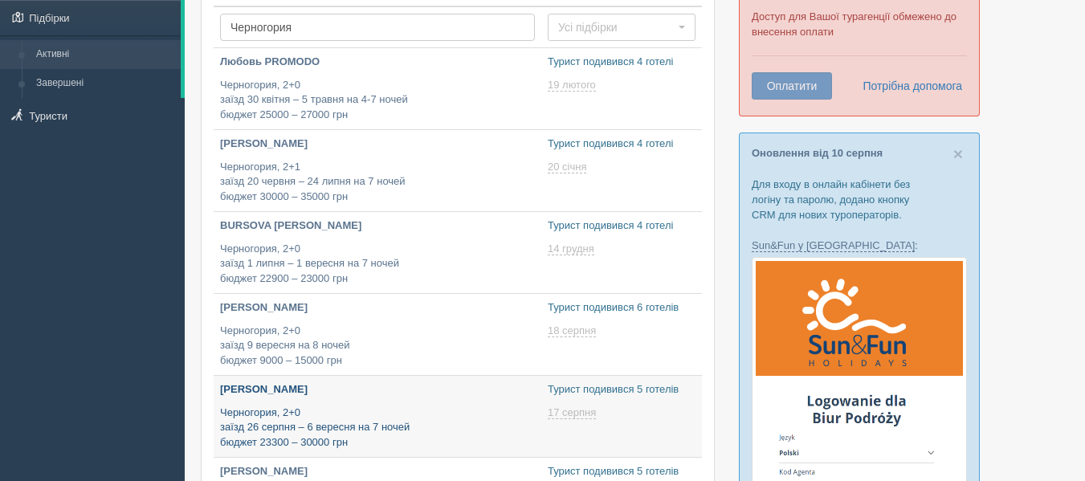
type input "[DATE] 22:15"
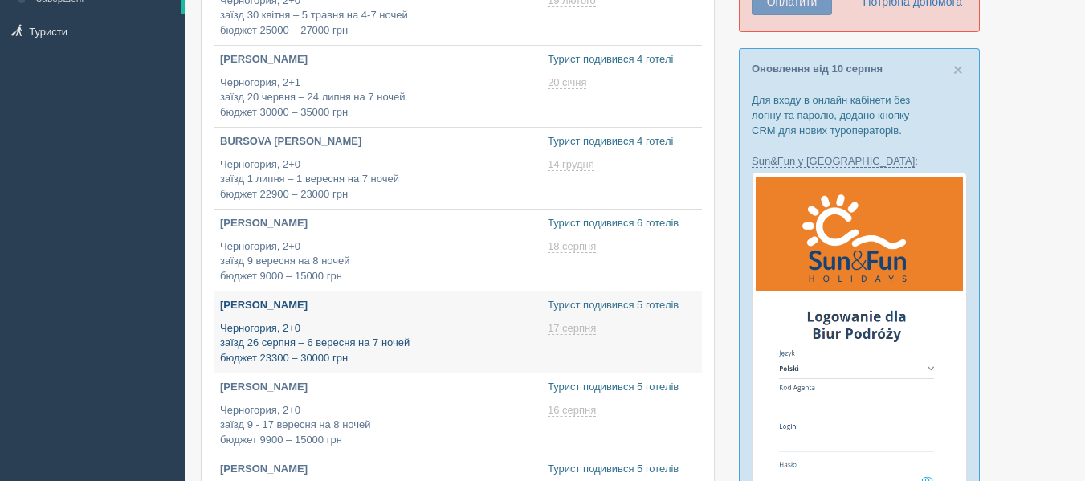
scroll to position [213, 0]
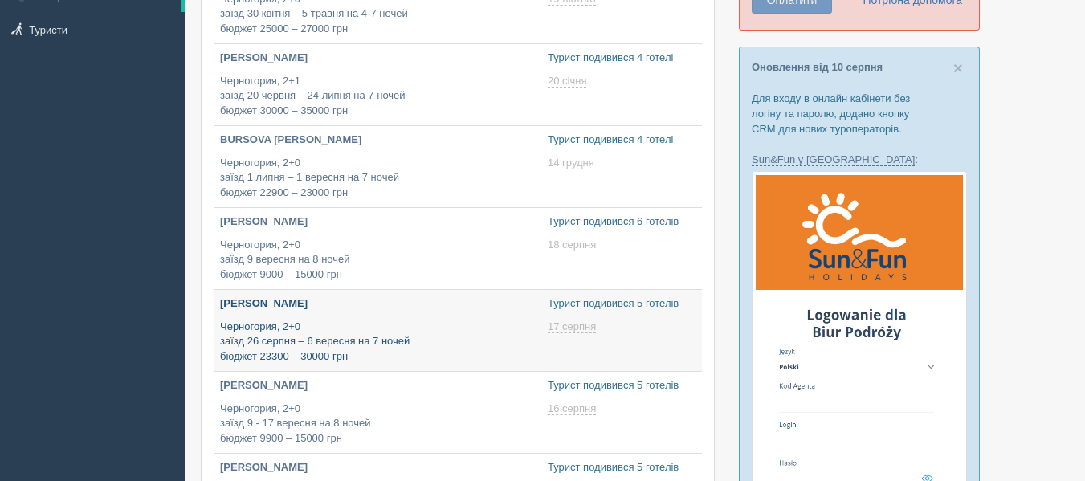
type input "2025-08-13 17:05"
click at [361, 334] on p "Черногория, 2+0 заїзд 26 серпня – 6 вересня на 7 ночей бюджет 23300 – 30000 грн" at bounding box center [377, 342] width 315 height 45
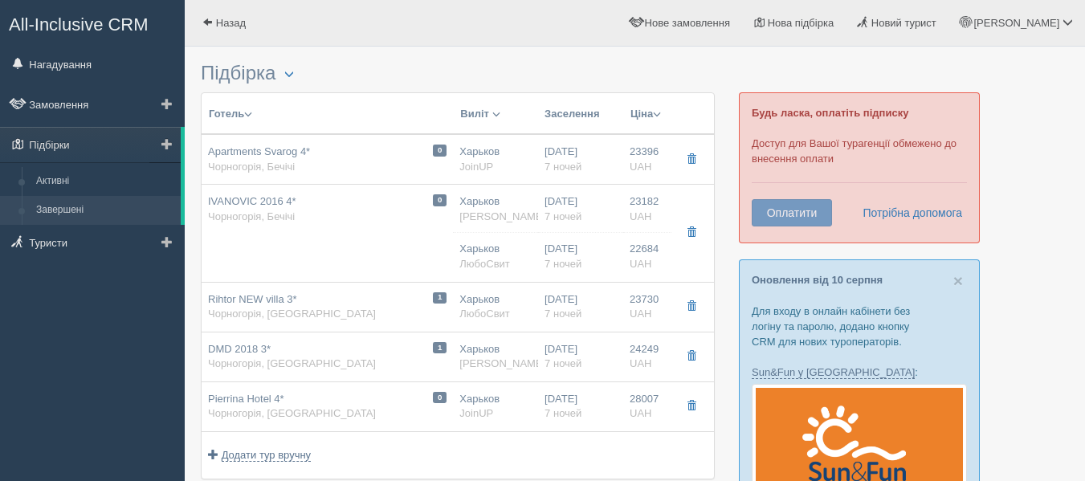
scroll to position [170, 0]
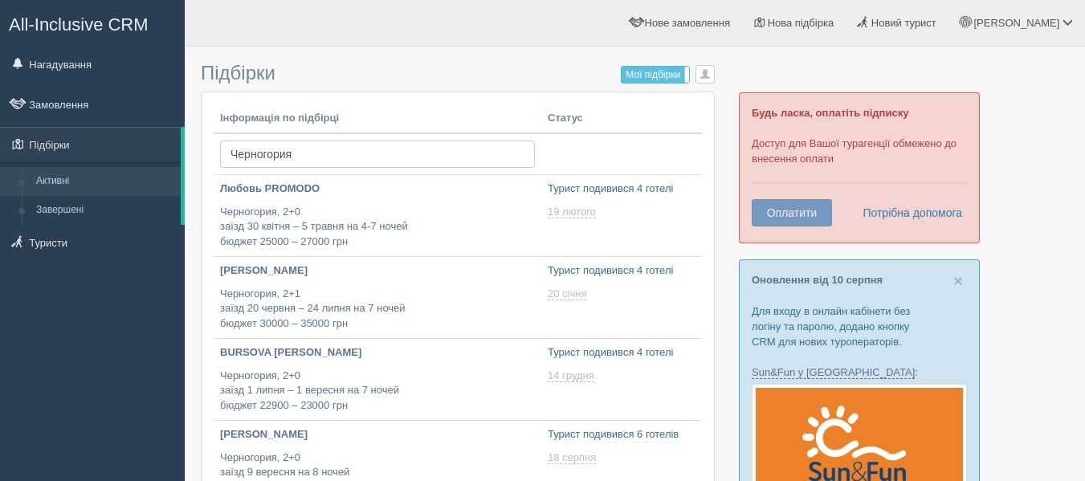
scroll to position [213, 0]
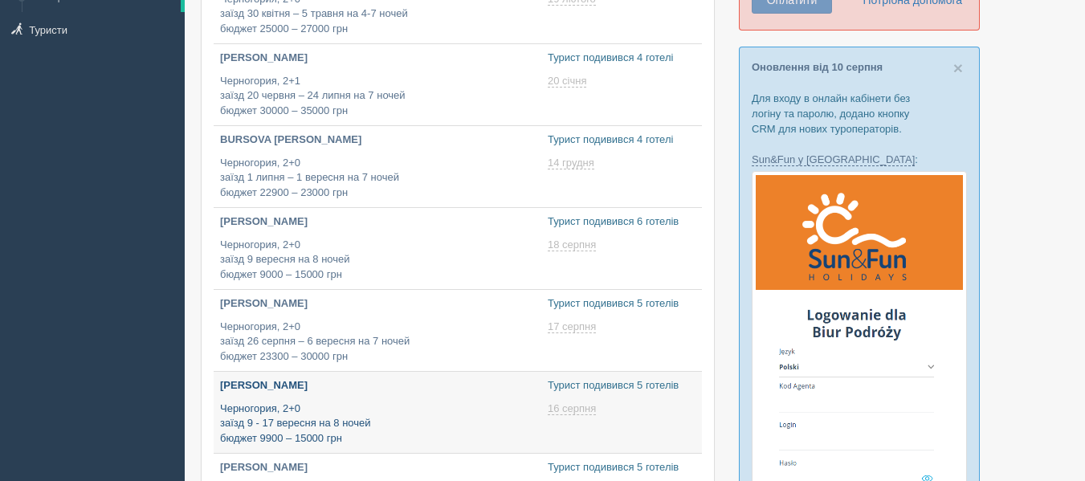
click at [354, 422] on p "Черногория, 2+0 заїзд 9 - 17 вересня на 8 ночей бюджет 9900 – 15000 грн" at bounding box center [377, 424] width 315 height 45
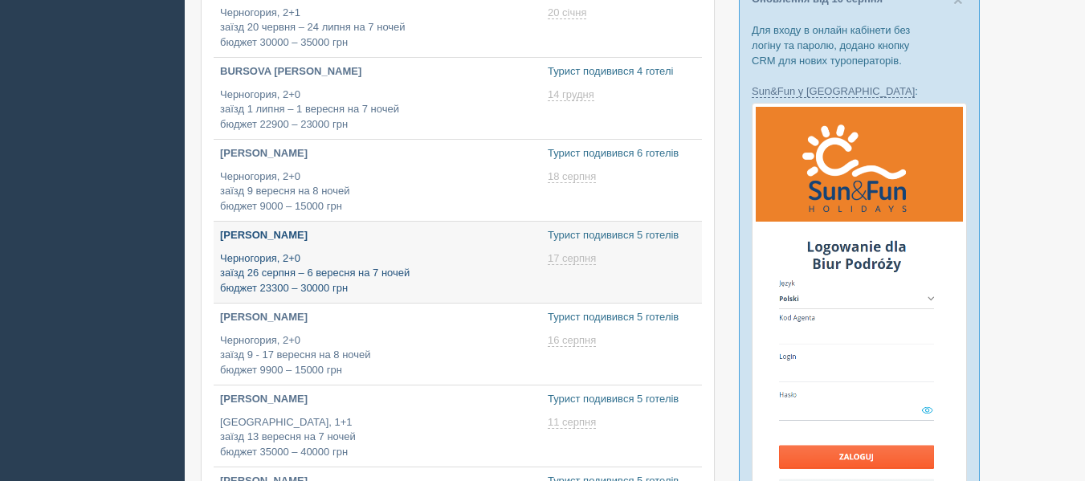
type input "2025-08-13 18:05"
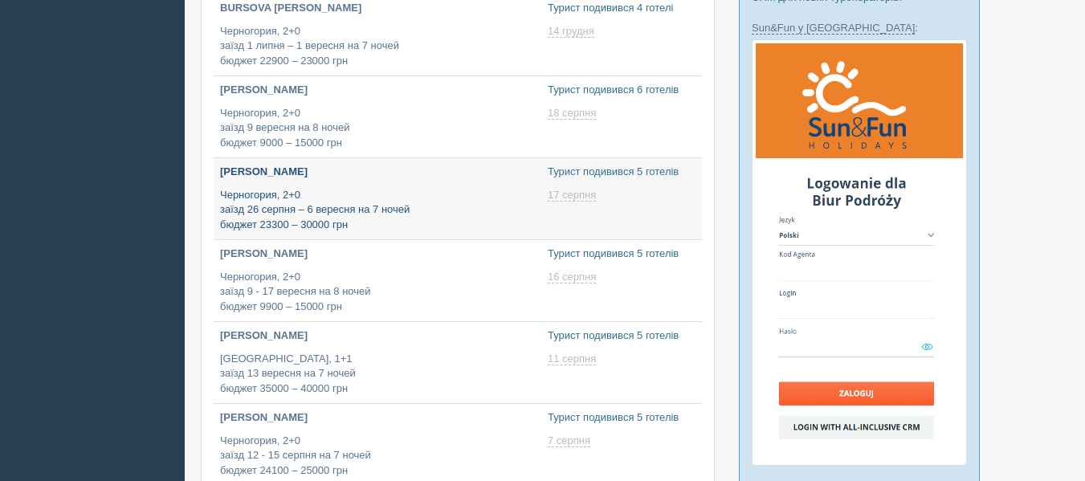
scroll to position [416, 0]
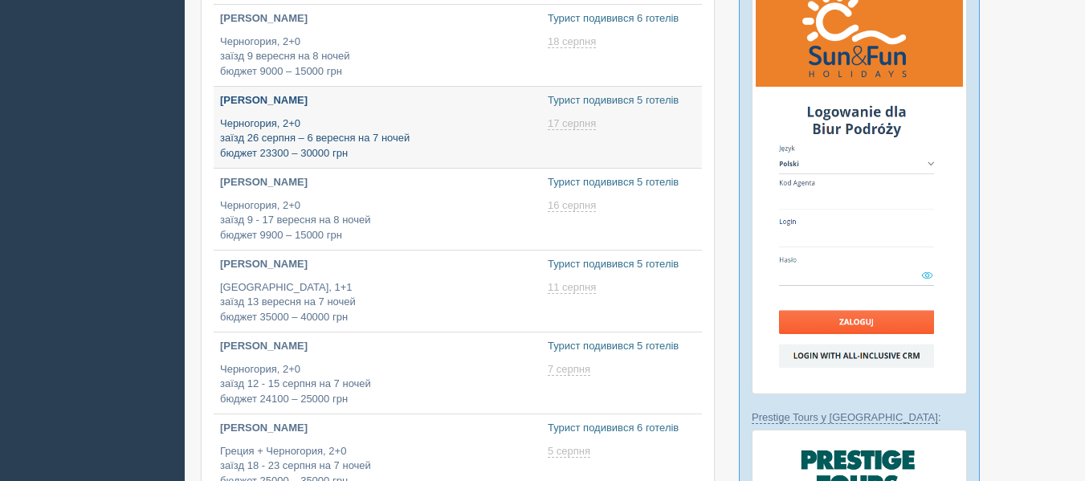
type input "[DATE] 11:50"
click at [330, 355] on div "Мария Черногория, 2+0 заїзд 12 - 15 серпня на 7 ночей бюджет 24100 – 25000 грн" at bounding box center [377, 372] width 315 height 67
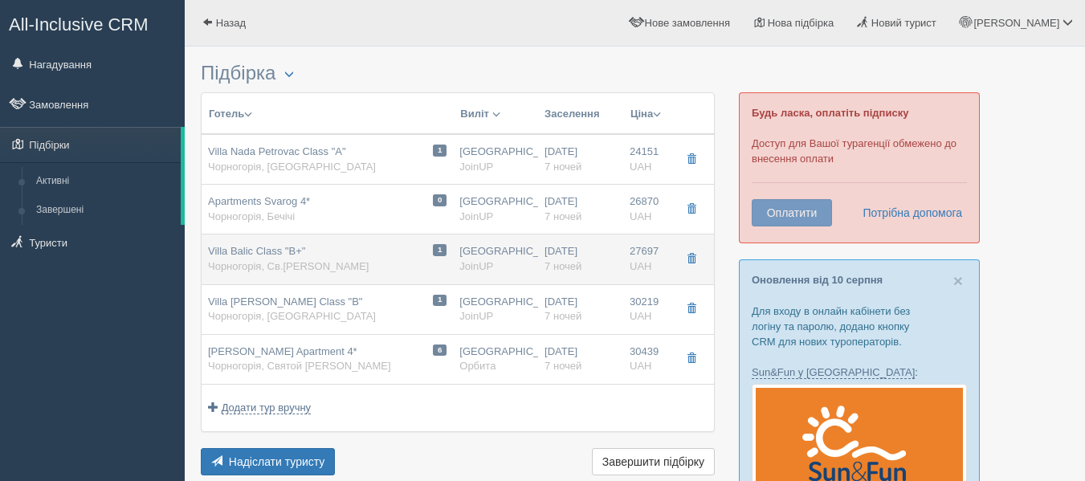
scroll to position [129, 0]
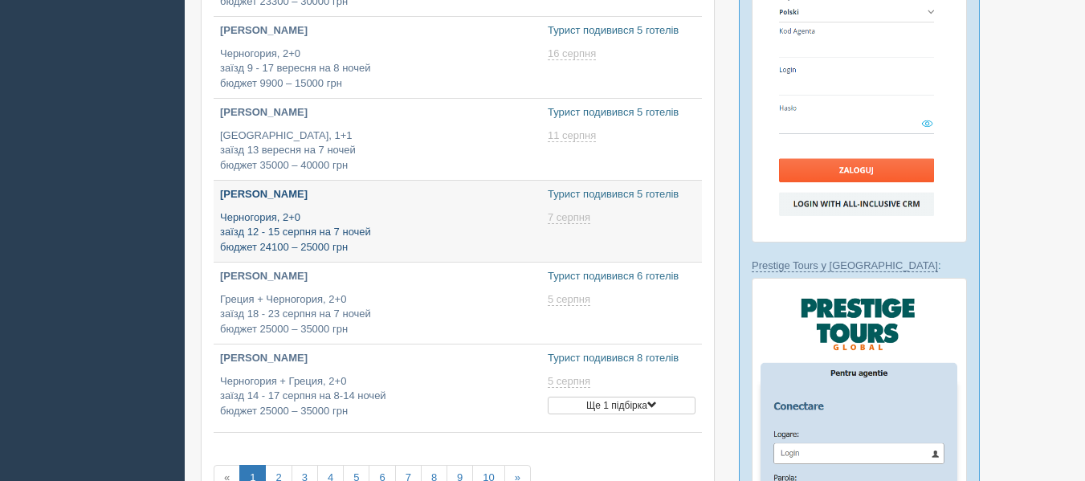
type input "[DATE] 13:15"
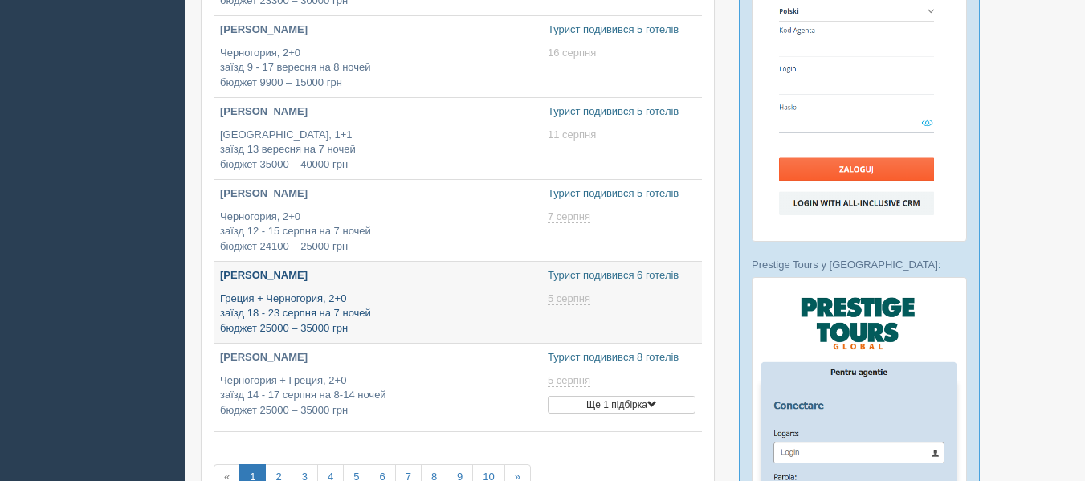
type input "[DATE] 13:55"
click at [330, 325] on p "Греция + Черногория, 2+0 заїзд 18 - 23 серпня на 7 ночей бюджет 25000 – 35000 г…" at bounding box center [377, 314] width 315 height 45
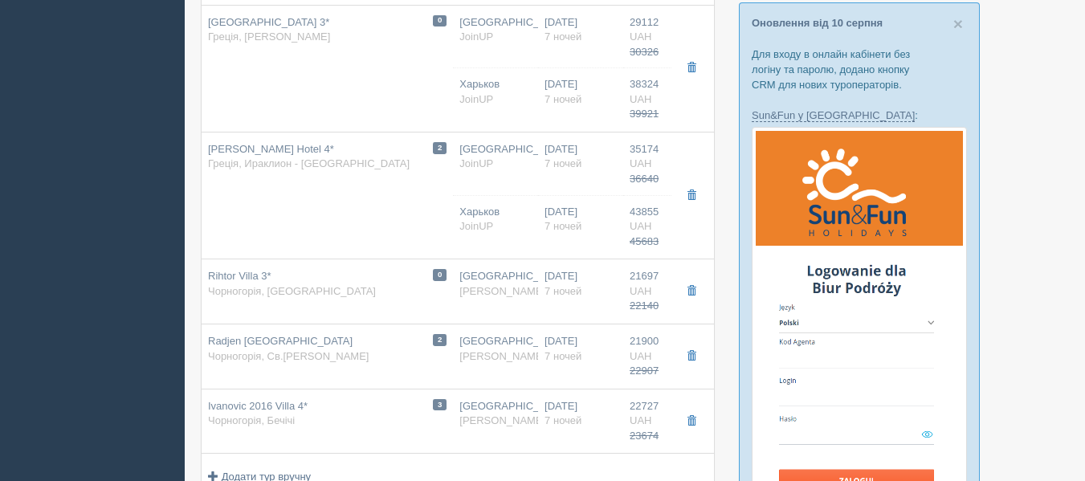
scroll to position [262, 0]
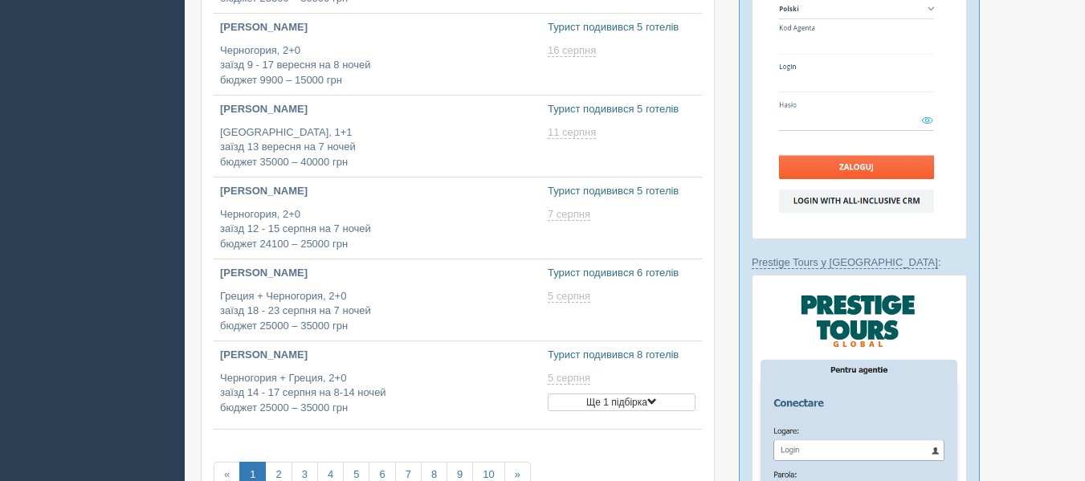
scroll to position [569, 0]
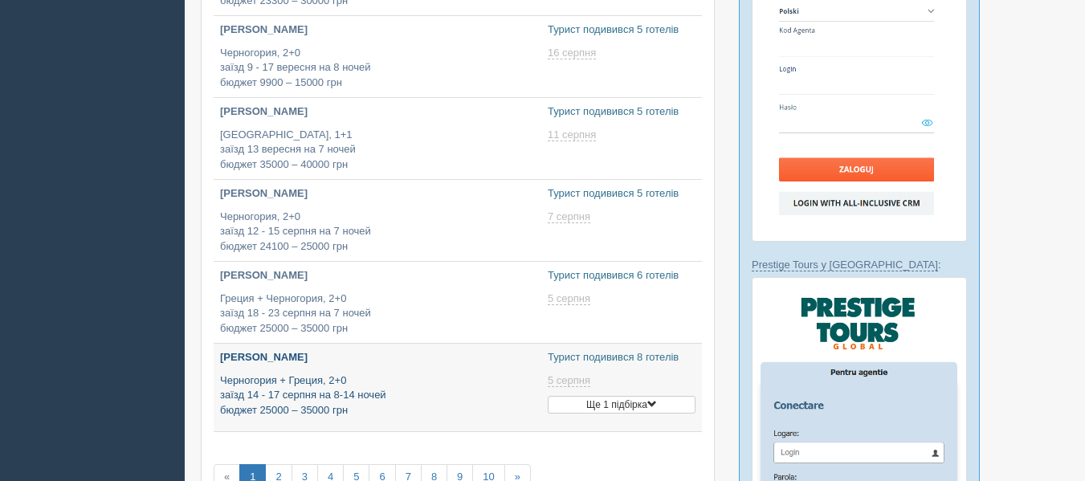
click at [373, 391] on p "Черногория + Греция, 2+0 заїзд 14 - 17 серпня на 8-14 ночей бюджет 25000 – 3500…" at bounding box center [377, 396] width 315 height 45
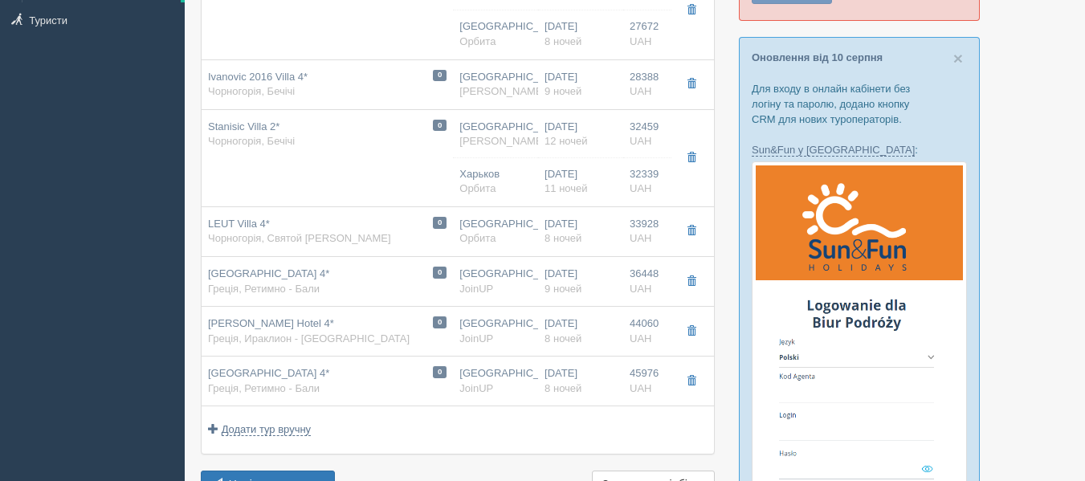
scroll to position [280, 0]
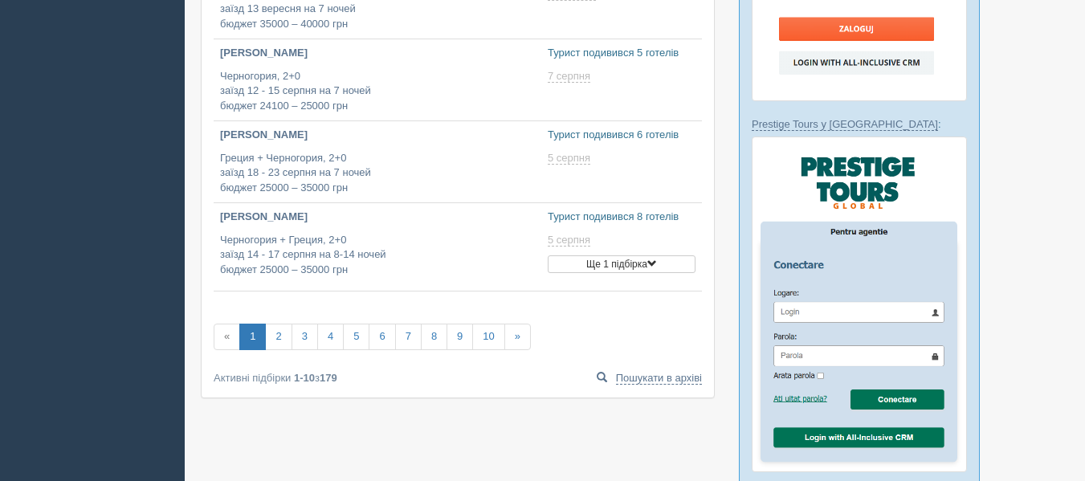
scroll to position [713, 0]
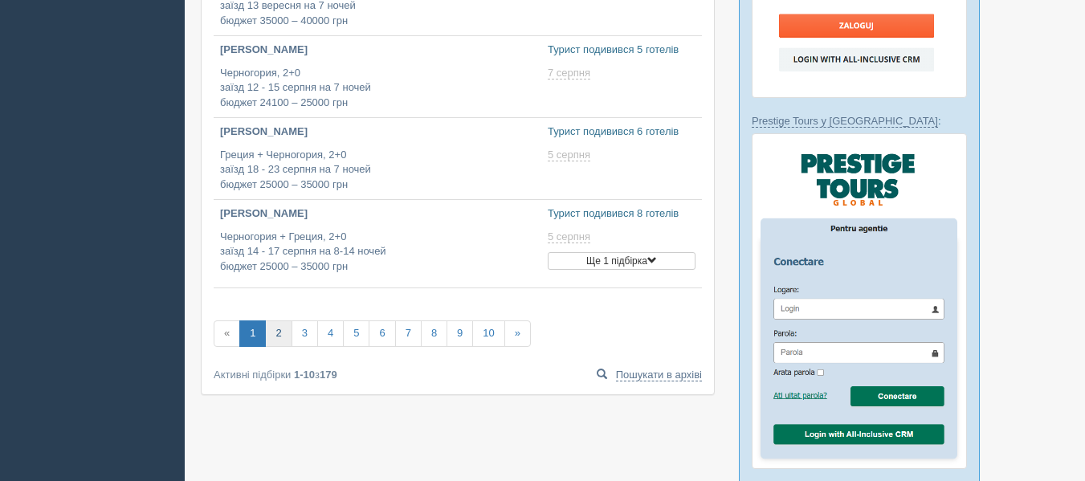
click at [272, 341] on link "2" at bounding box center [278, 334] width 27 height 27
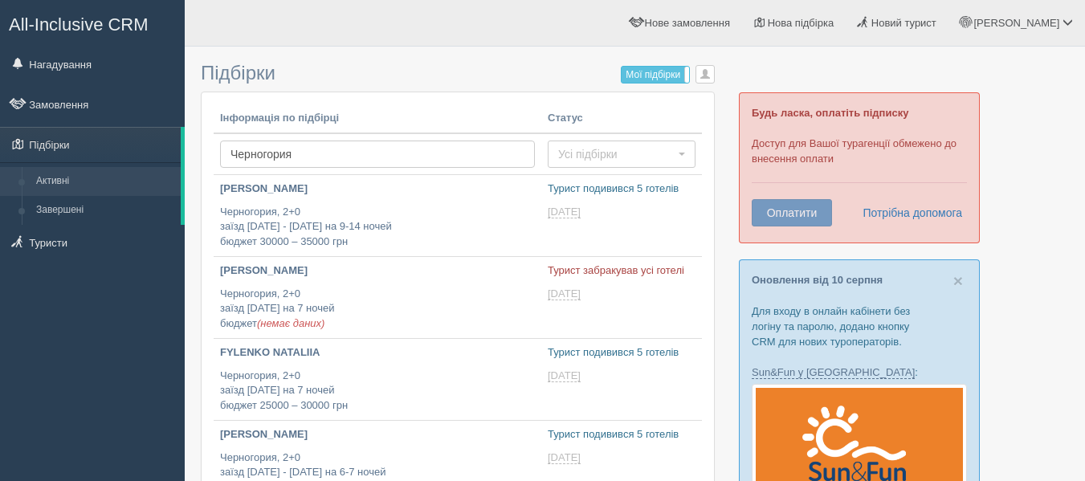
type input "2025-08-13 12:55"
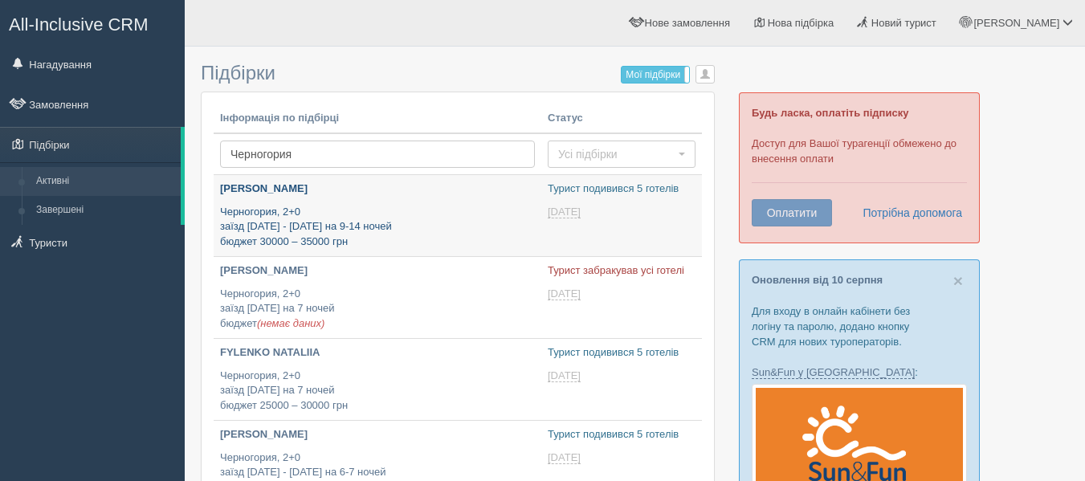
type input "[DATE] 17:05"
click at [346, 207] on p "Черногория, 2+0 заїзд 1 - 5 вересня на 9-14 ночей бюджет 30000 – 35000 грн" at bounding box center [377, 227] width 315 height 45
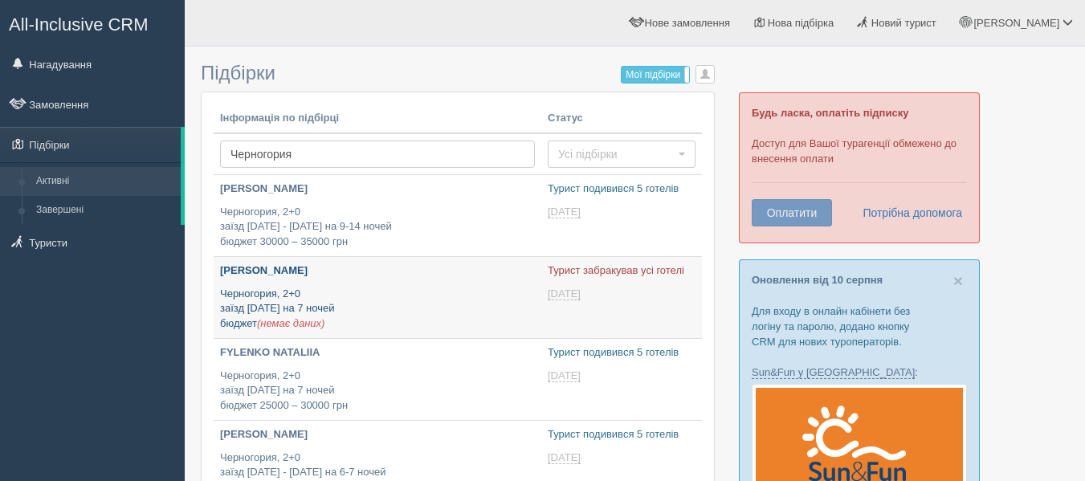
click at [410, 334] on link "PITORA OLEKSANDR Черногория, 2+0 заїзд 21 серпня на 7 ночей бюджет (немає даних)" at bounding box center [378, 297] width 328 height 81
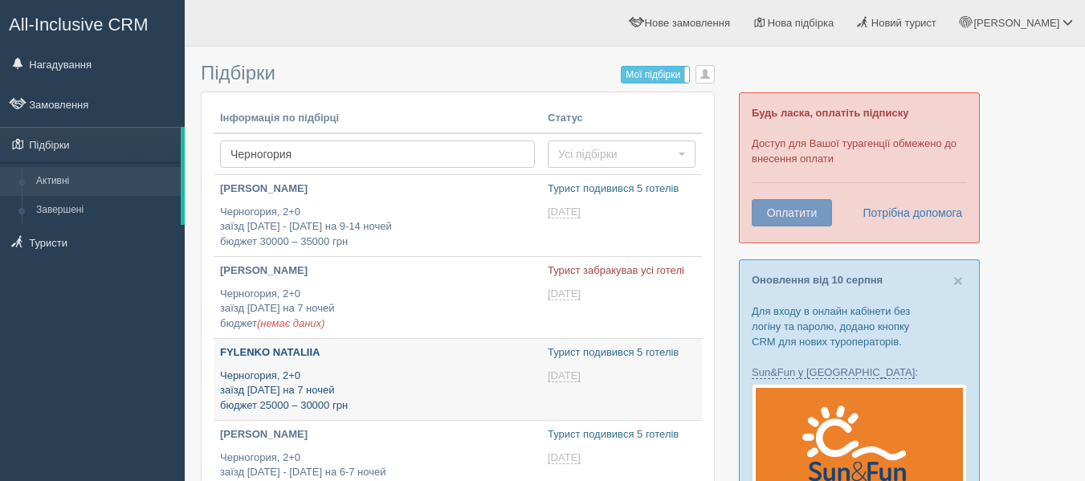
click at [398, 386] on p "Черногория, 2+0 заїзд 22 серпня на 7 ночей бюджет 25000 – 30000 грн" at bounding box center [377, 391] width 315 height 45
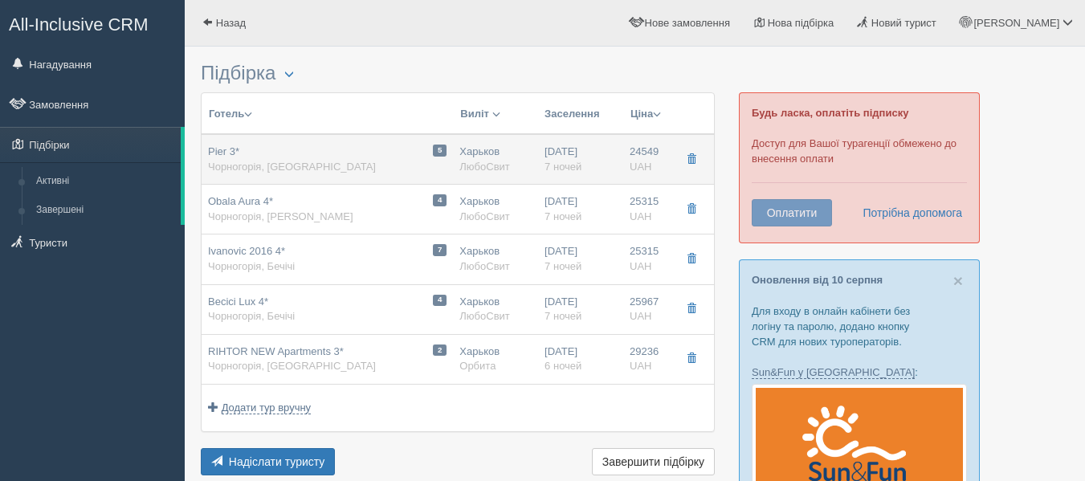
click at [317, 183] on td "5 Pier 3* Чорногорія, Будва" at bounding box center [327, 159] width 251 height 51
type input "Pier 3*"
type input "https://www.booking.com/hotel/me/pier.ru.html"
type textarea "+ В вилле был проведен ремонт в 2020 году + Находится в центре Будвы, в 50 м от…"
type input "Черногория"
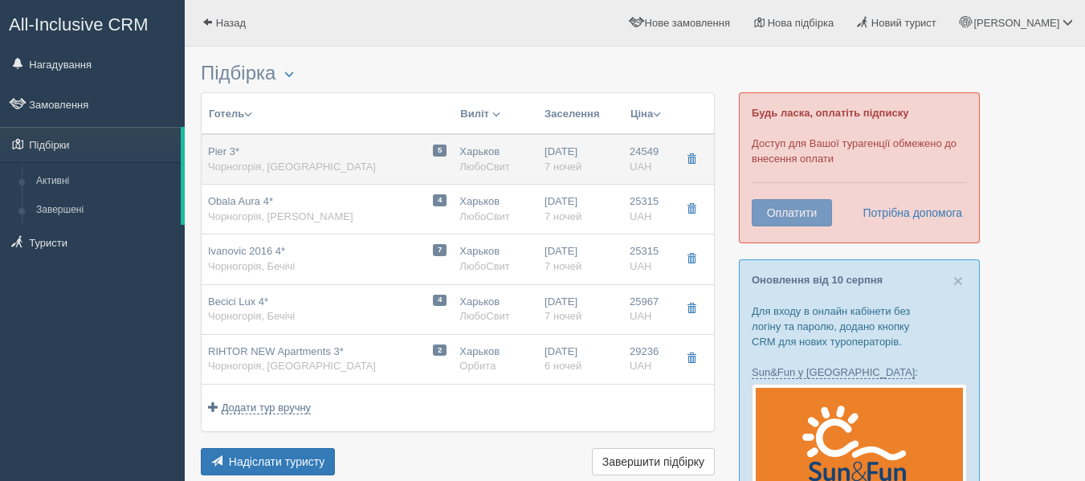
type input "Будва"
type input "24549.00"
type input "Харьков"
type input "16:20"
type input "18:15"
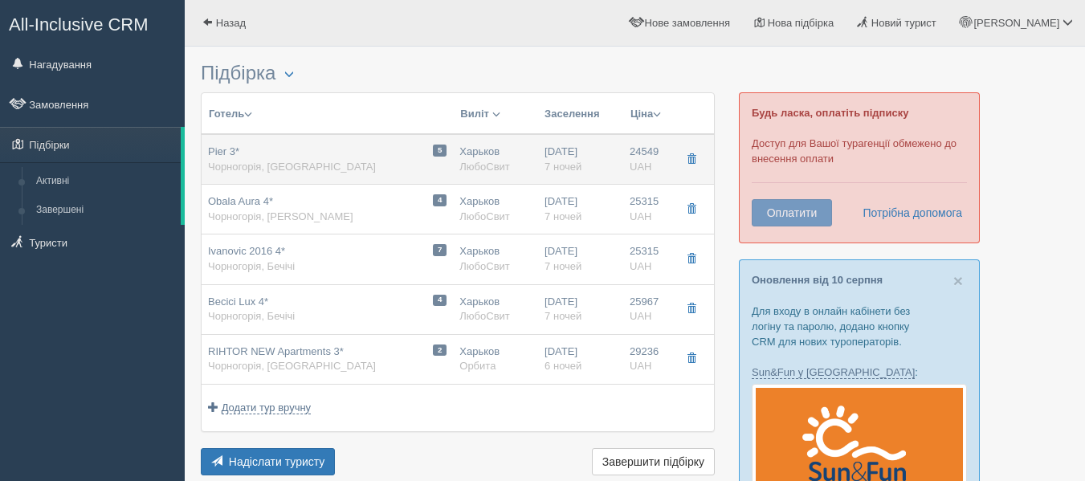
type input "11:35"
type input "15:10"
type input "7"
type input "STANDART / 2 ADL"
type input "Без питания"
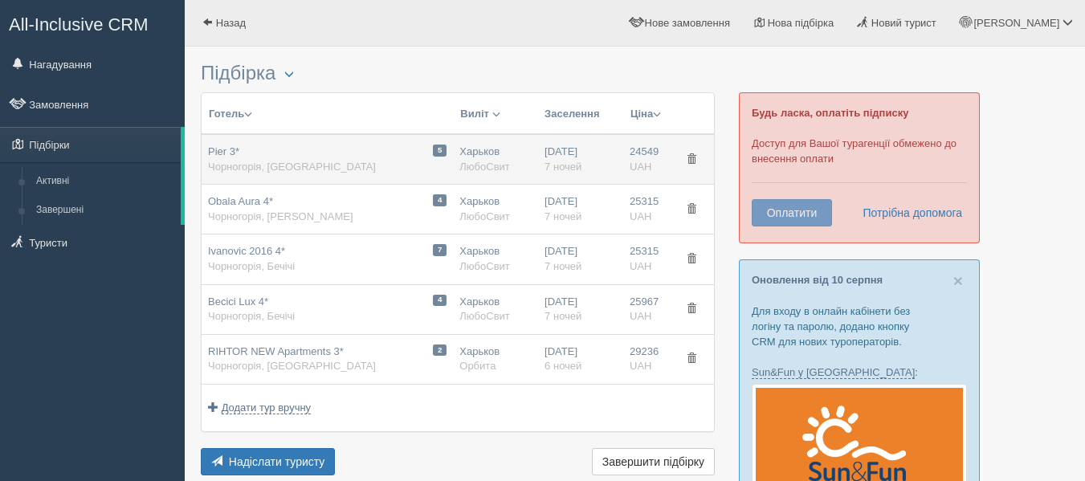
type input "ЛюбоСвит"
type input "http://lyubosvit.com.ua/pijer-villa-3/"
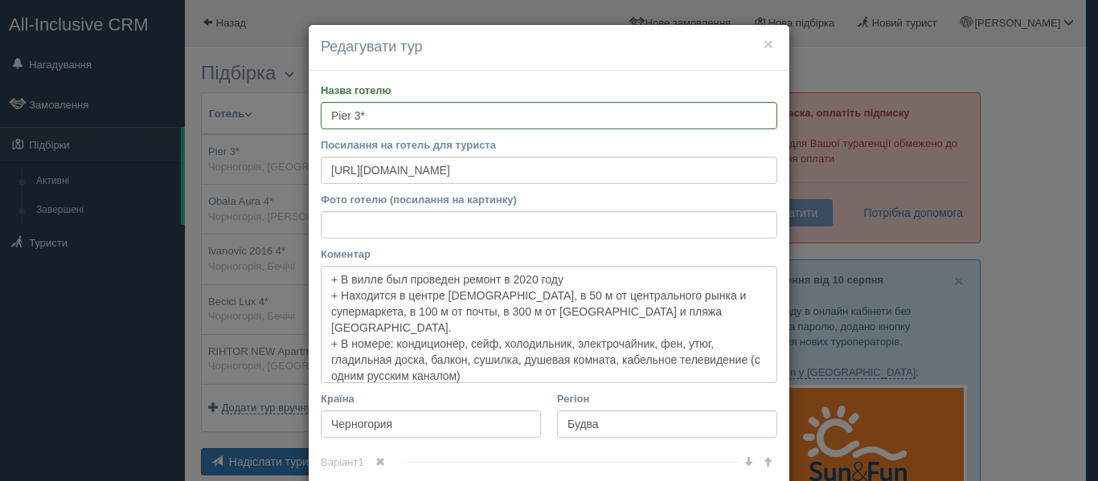
click at [754, 54] on h4 "Редагувати тур" at bounding box center [549, 47] width 456 height 21
click at [763, 46] on button "×" at bounding box center [768, 43] width 10 height 17
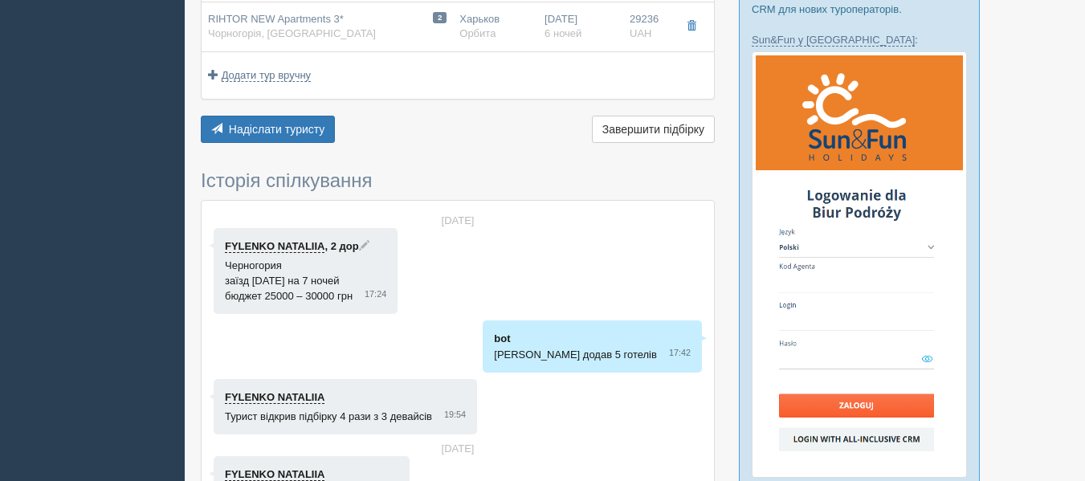
scroll to position [335, 0]
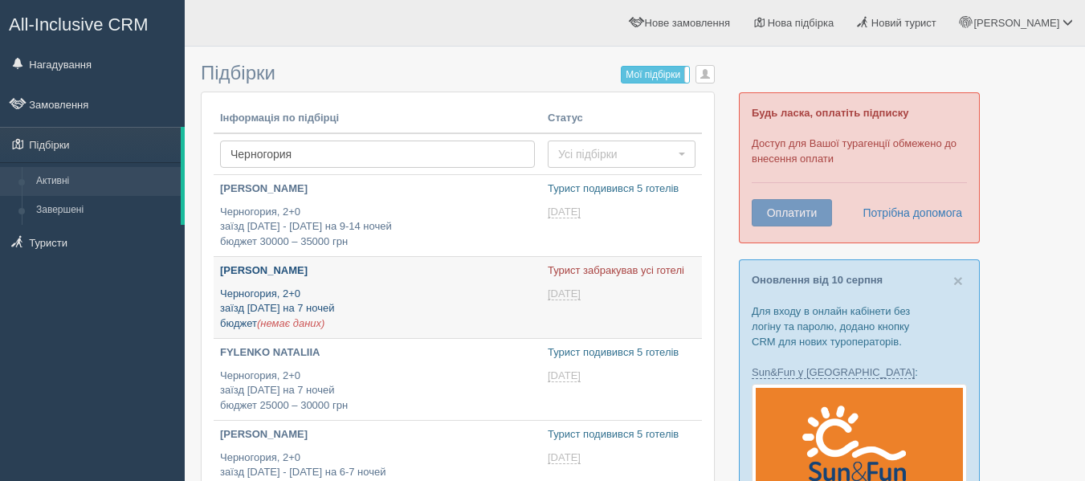
scroll to position [76, 0]
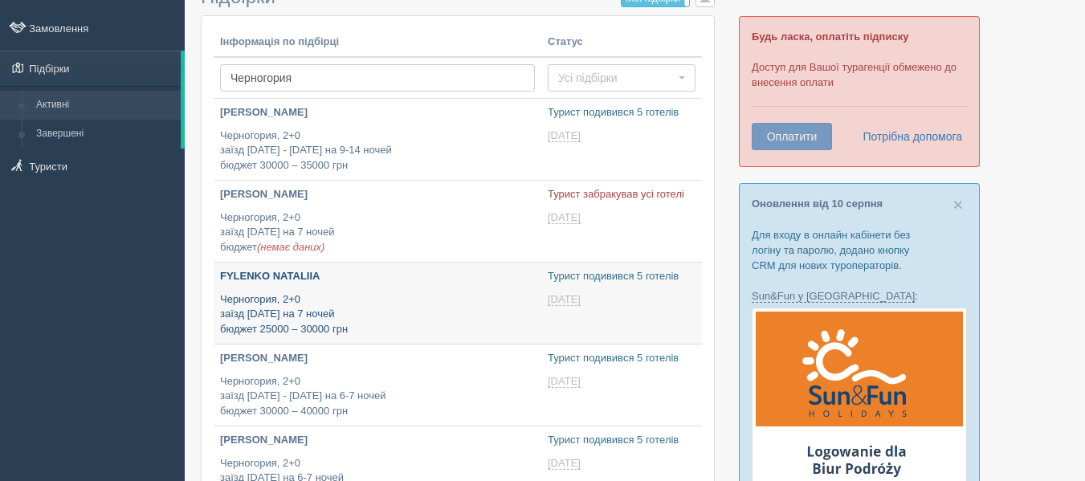
type input "[DATE] 16:55"
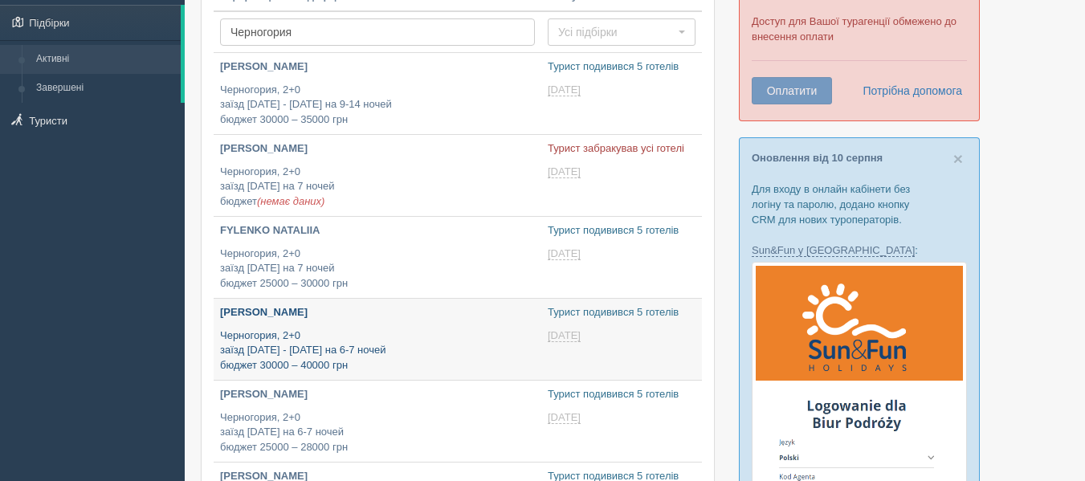
scroll to position [174, 0]
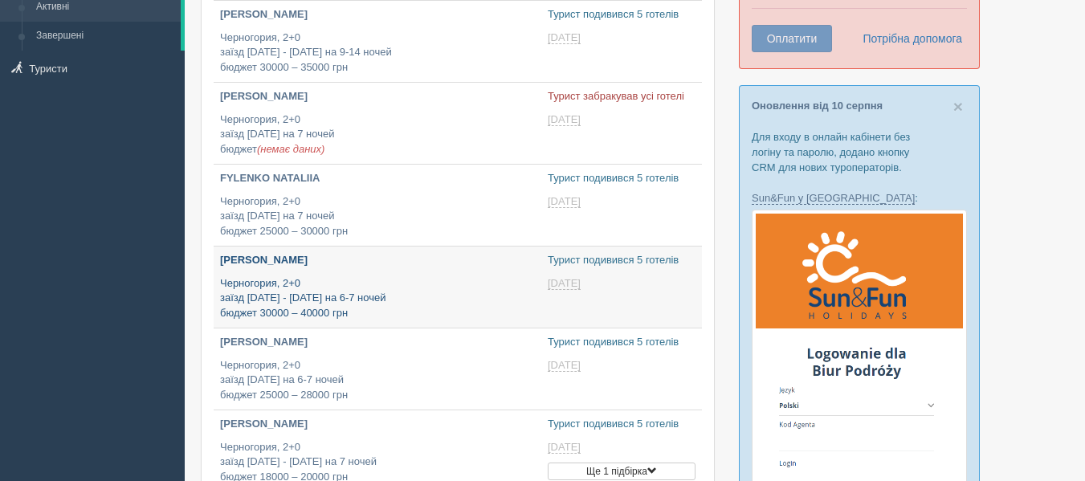
type input "[DATE] 14:35"
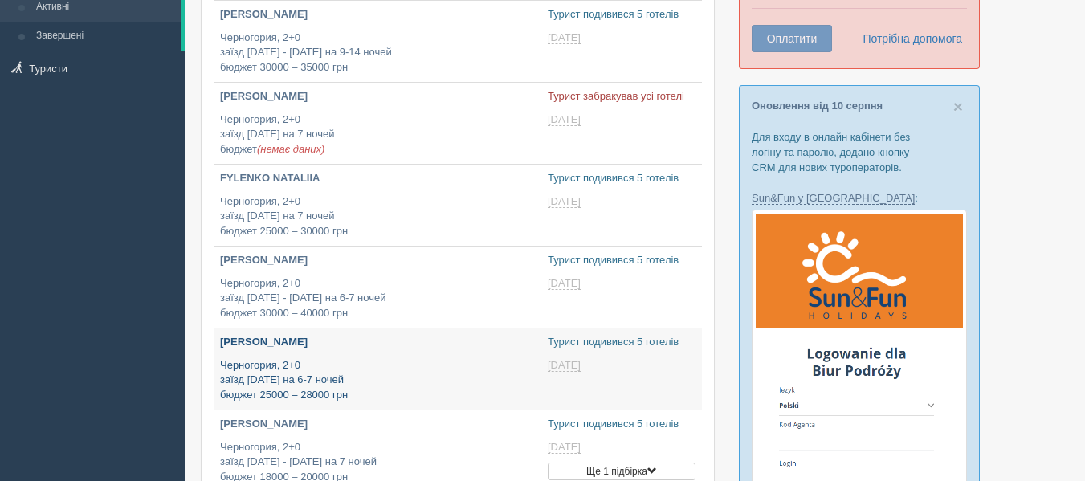
click at [368, 358] on p "Черногория, 2+0 заїзд 7 серпня на 6-7 ночей бюджет 25000 – 28000 грн" at bounding box center [377, 380] width 315 height 45
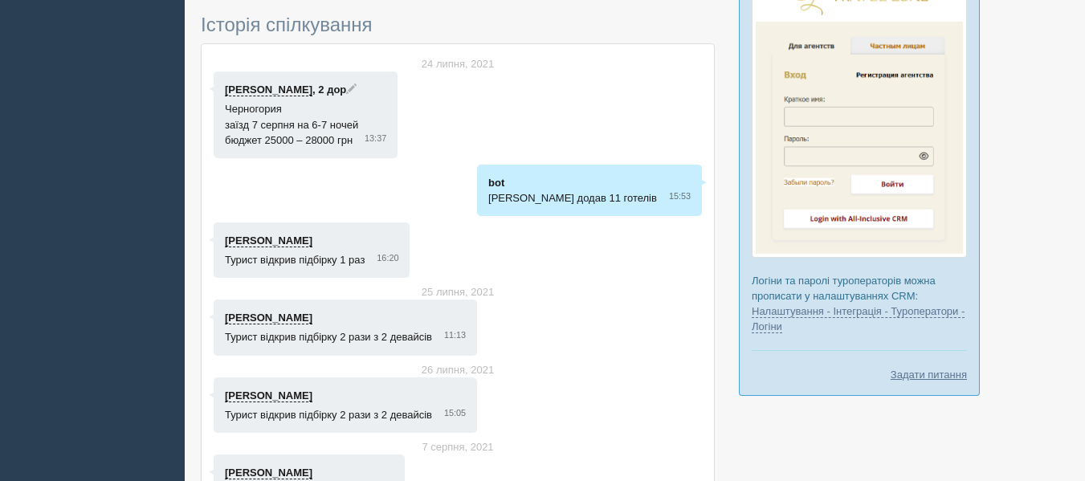
scroll to position [1345, 0]
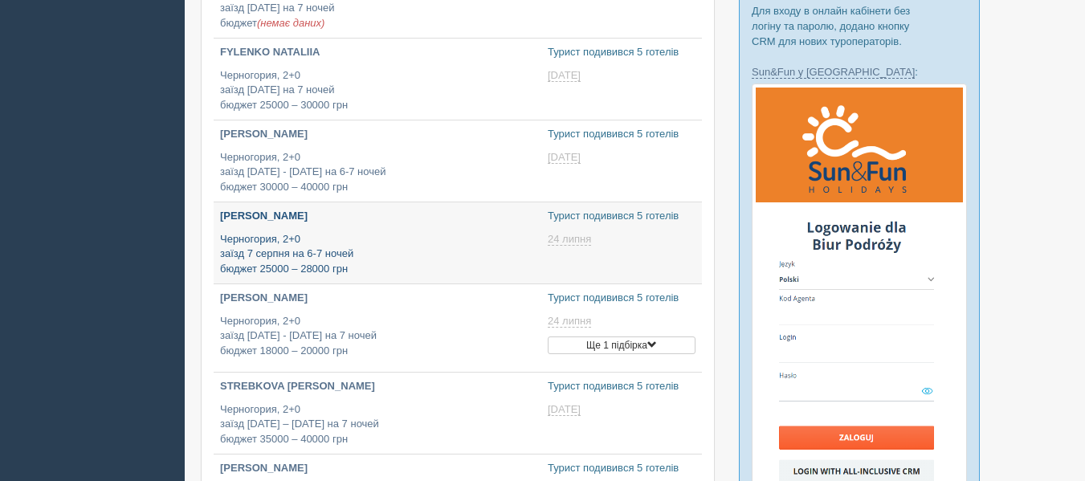
type input "[DATE] 14:20"
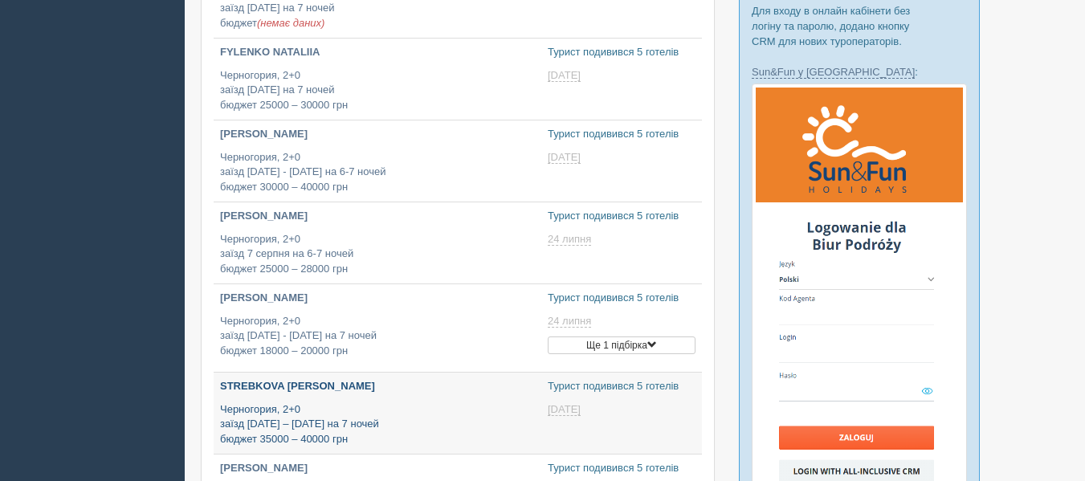
scroll to position [310, 0]
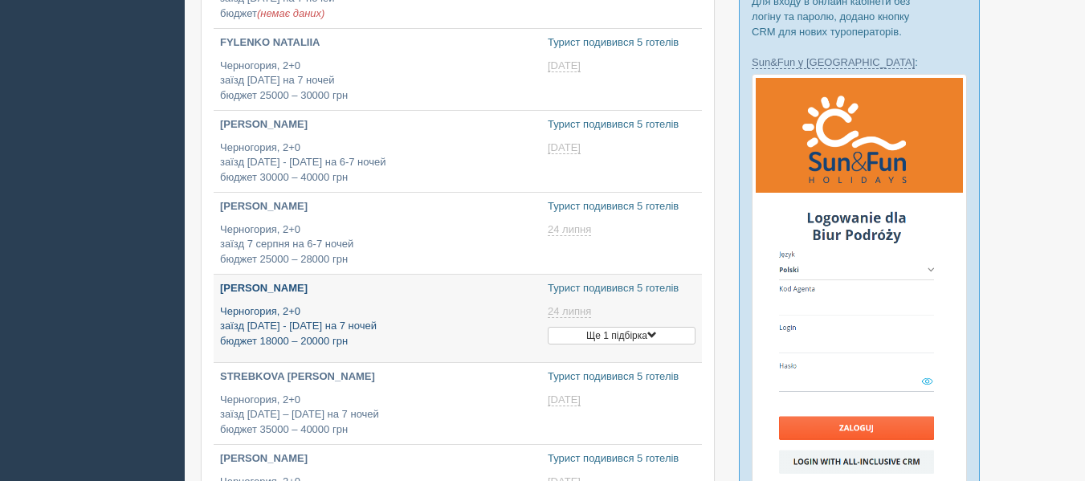
type input "[DATE] 13:20"
click at [373, 337] on p "Черногория, 2+0 заїзд [DATE] - [DATE] на 7 ночей бюджет 18000 – 20000 грн" at bounding box center [377, 327] width 315 height 45
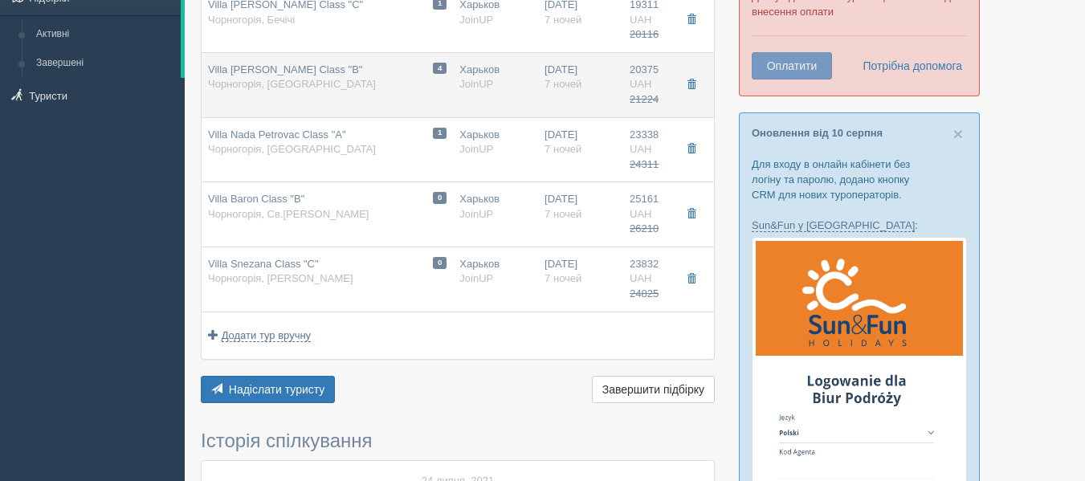
scroll to position [166, 0]
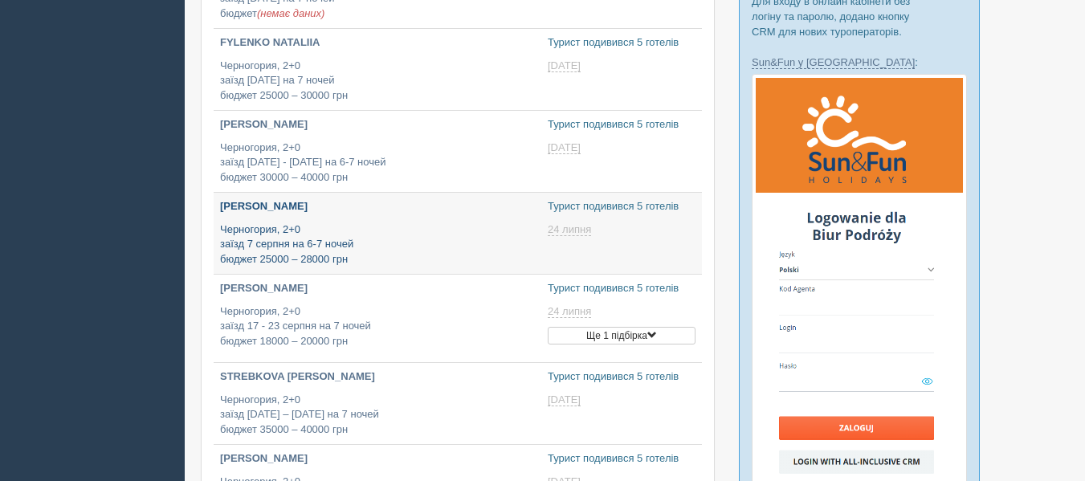
scroll to position [412, 0]
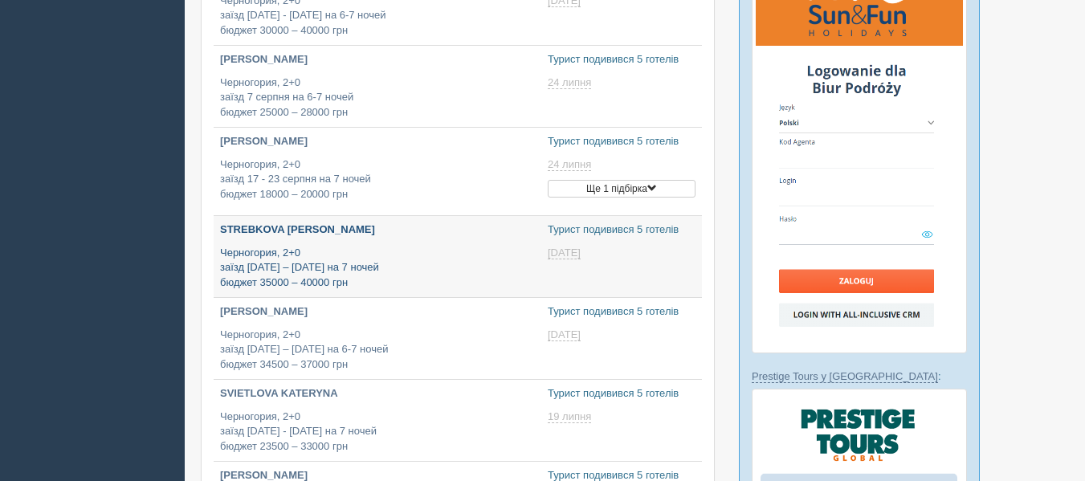
type input "[DATE] 19:00"
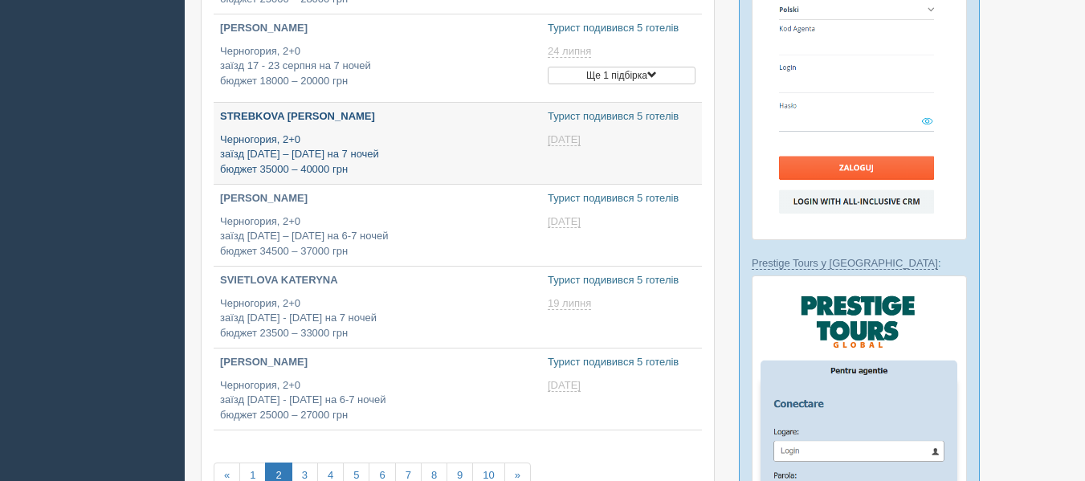
type input "[DATE] 18:30"
click at [395, 313] on p "Черногория, 2+0 заїзд 16 - 26 серпня на 7 ночей бюджет 23500 – 33000 грн" at bounding box center [377, 318] width 315 height 45
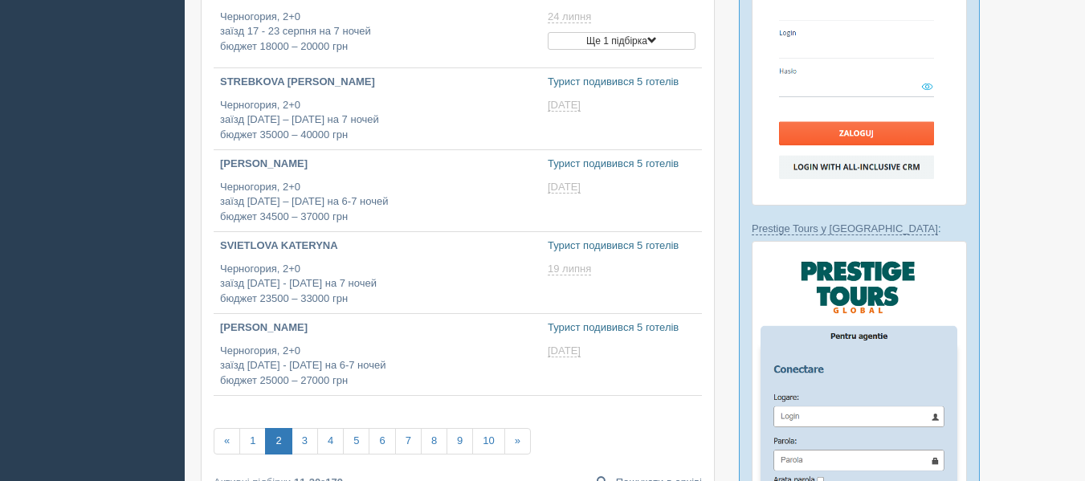
scroll to position [606, 0]
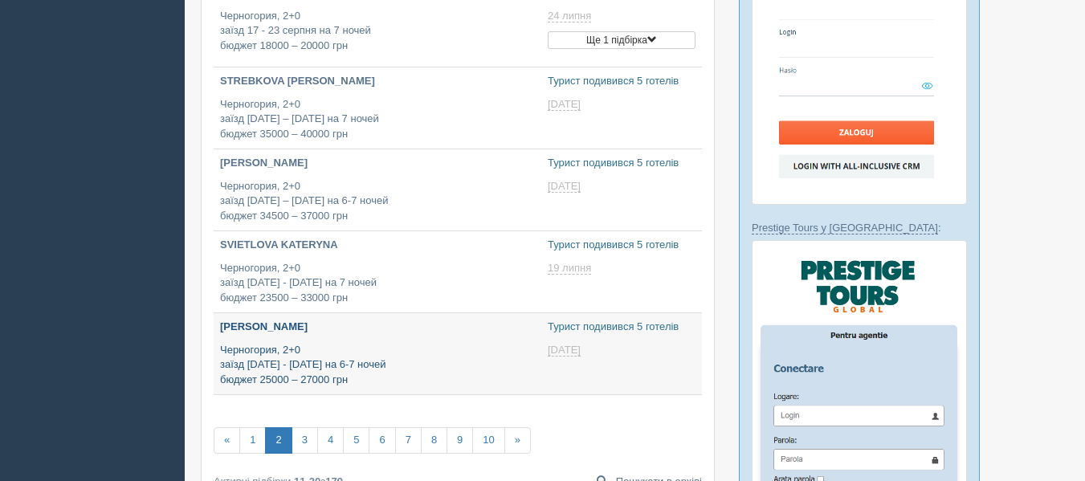
click at [313, 374] on p "Черногория, 2+0 заїзд [DATE] - [DATE] на 6-7 ночей бюджет 25000 – 27000 грн" at bounding box center [377, 365] width 315 height 45
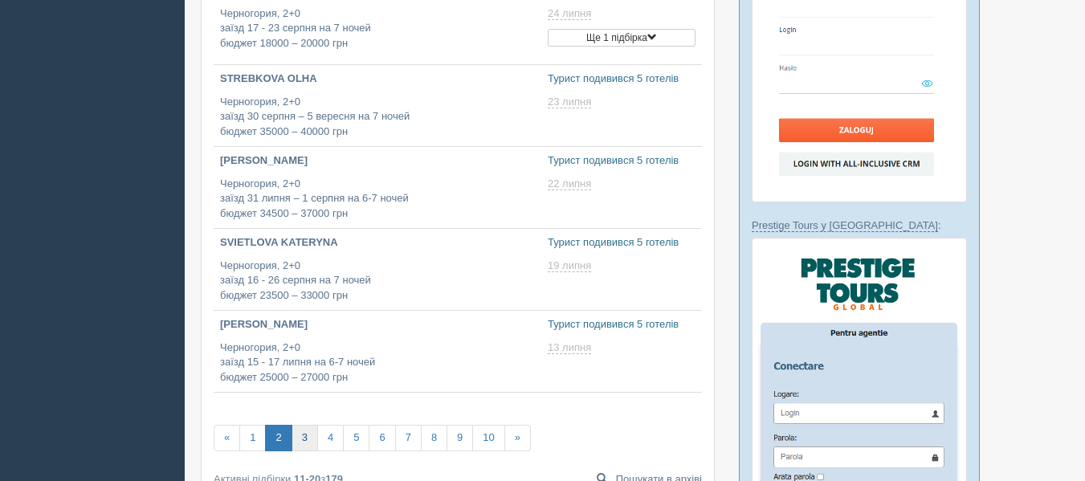
scroll to position [606, 0]
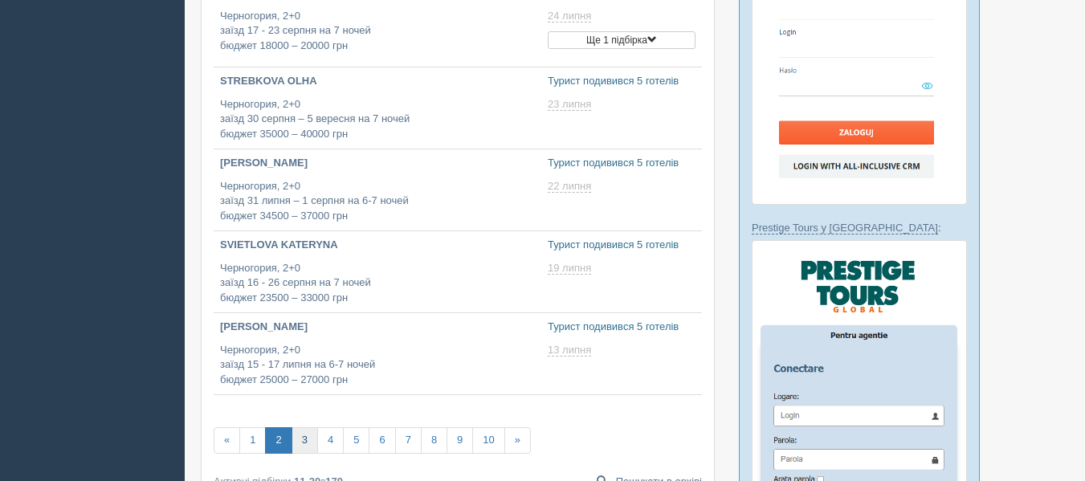
click at [305, 440] on link "3" at bounding box center [305, 440] width 27 height 27
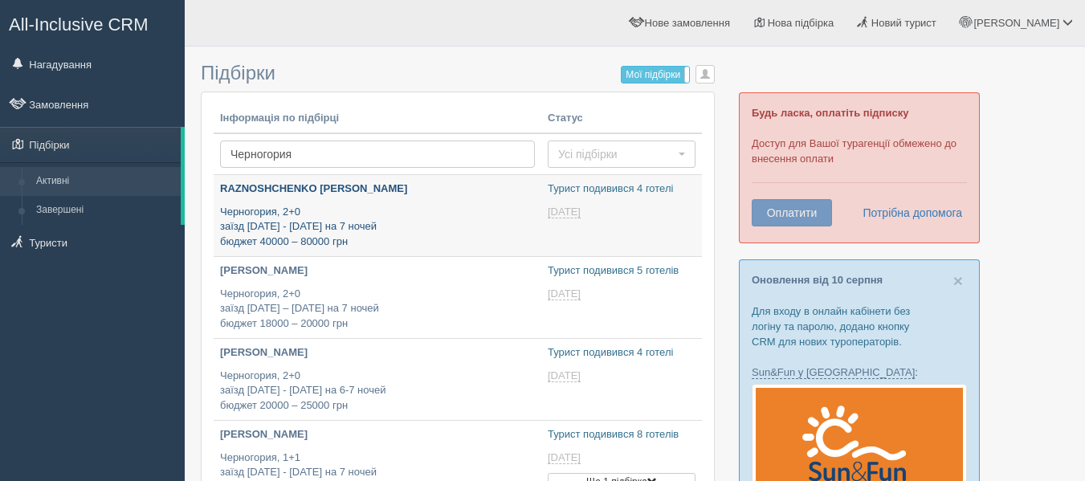
type input "[DATE] 14:20"
type input "[DATE] 19:15"
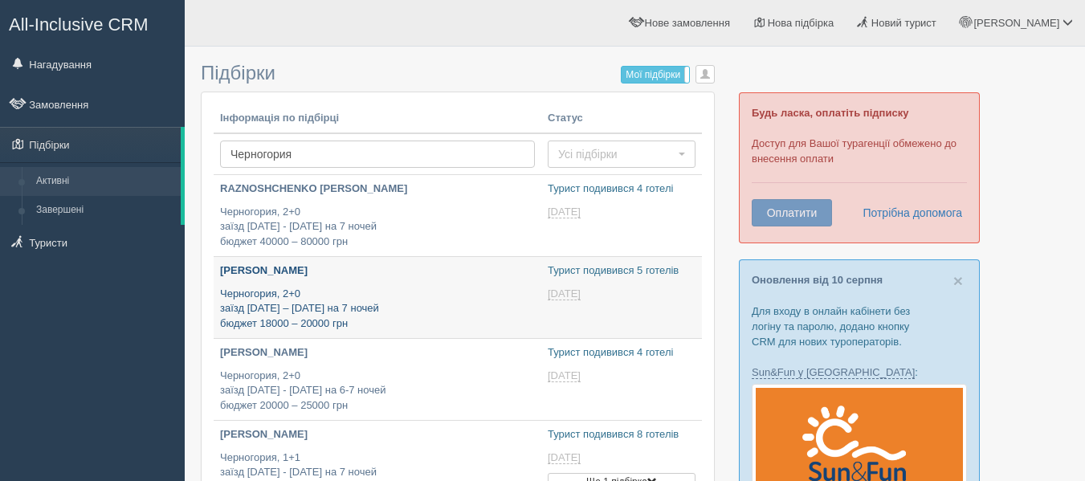
type input "[DATE] 14:55"
click at [354, 273] on p "[PERSON_NAME]" at bounding box center [377, 271] width 315 height 15
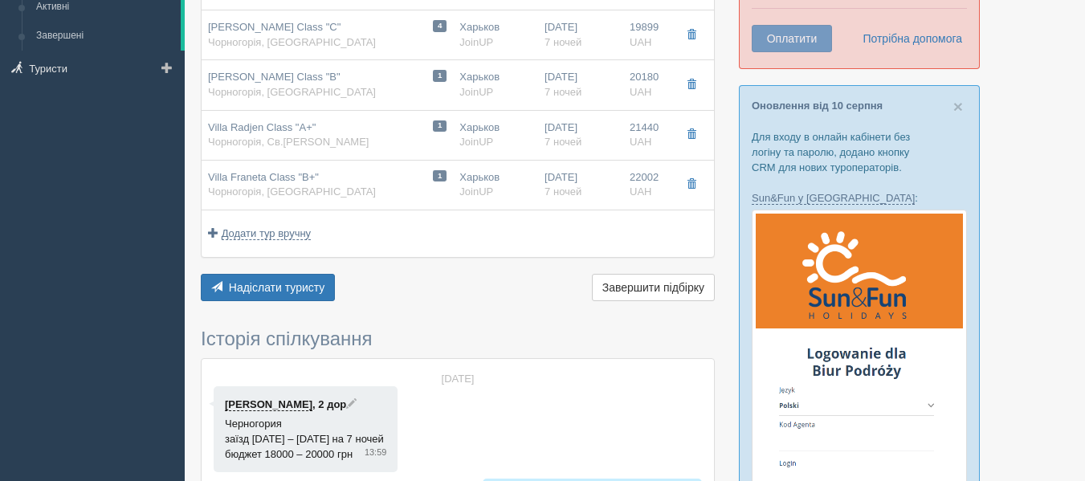
scroll to position [185, 0]
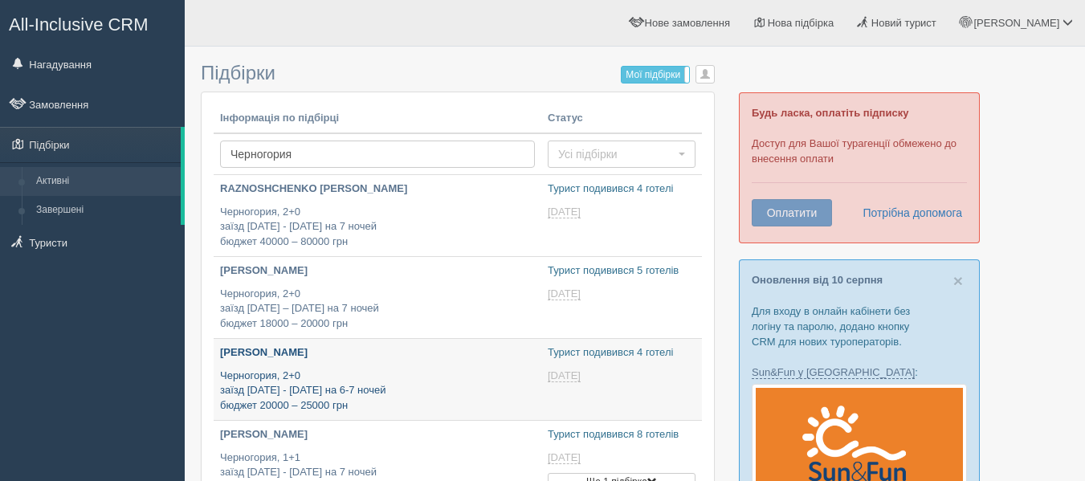
click at [291, 370] on p "Черногория, 2+0 заїзд 3 - 6 липня на 6-7 ночей бюджет 20000 – 25000 грн" at bounding box center [377, 391] width 315 height 45
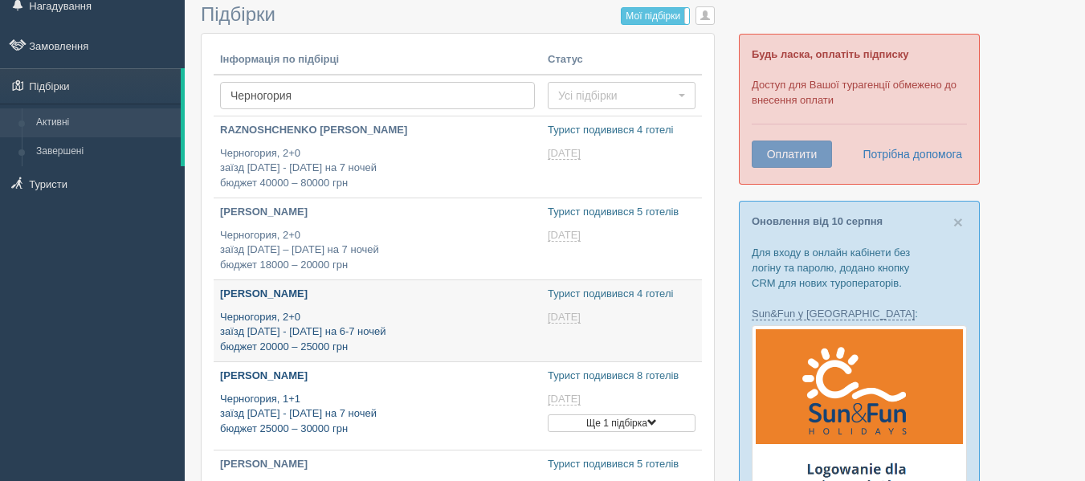
scroll to position [59, 0]
click at [344, 399] on p "Черногория, 1+1 заїзд 14 - 17 серпня на 7 ночей бюджет 25000 – 30000 грн" at bounding box center [377, 413] width 315 height 45
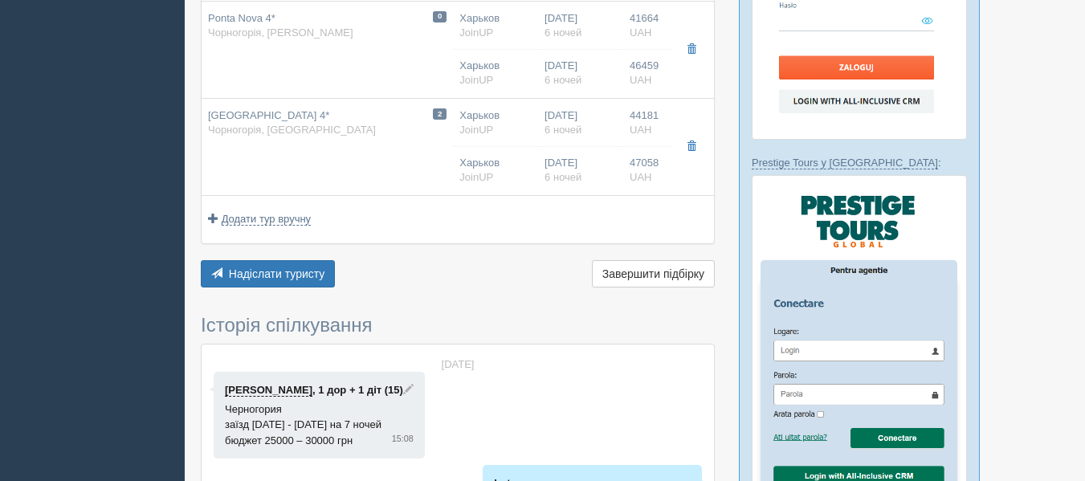
scroll to position [686, 0]
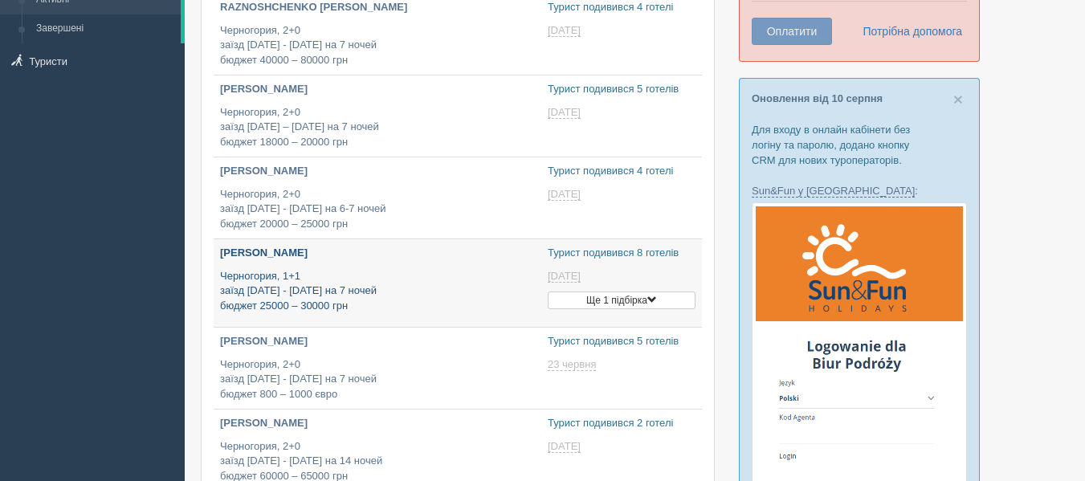
scroll to position [182, 0]
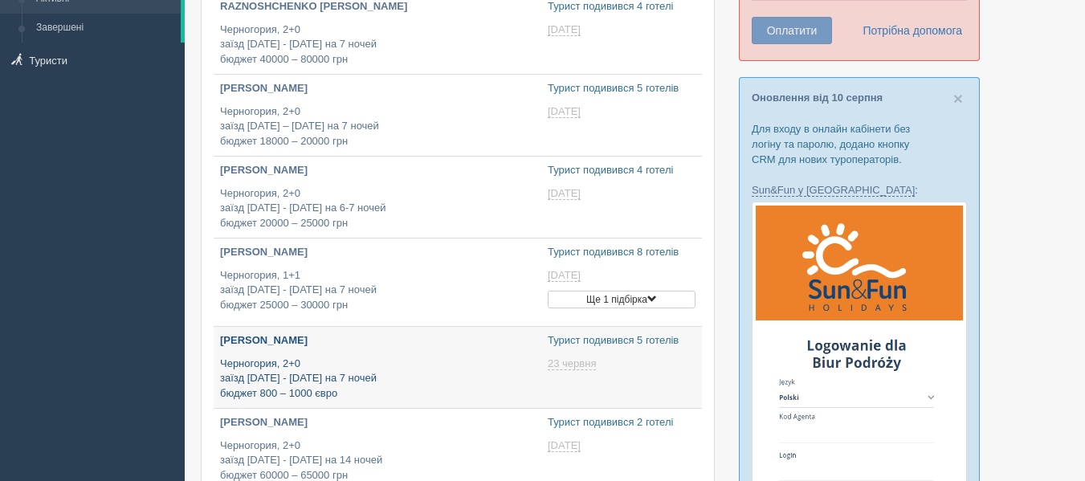
type input "[DATE] 19:40"
click at [335, 370] on p "Черногория, 2+0 заїзд [DATE] - [DATE] на 7 ночей бюджет 800 – 1000 євро" at bounding box center [377, 379] width 315 height 45
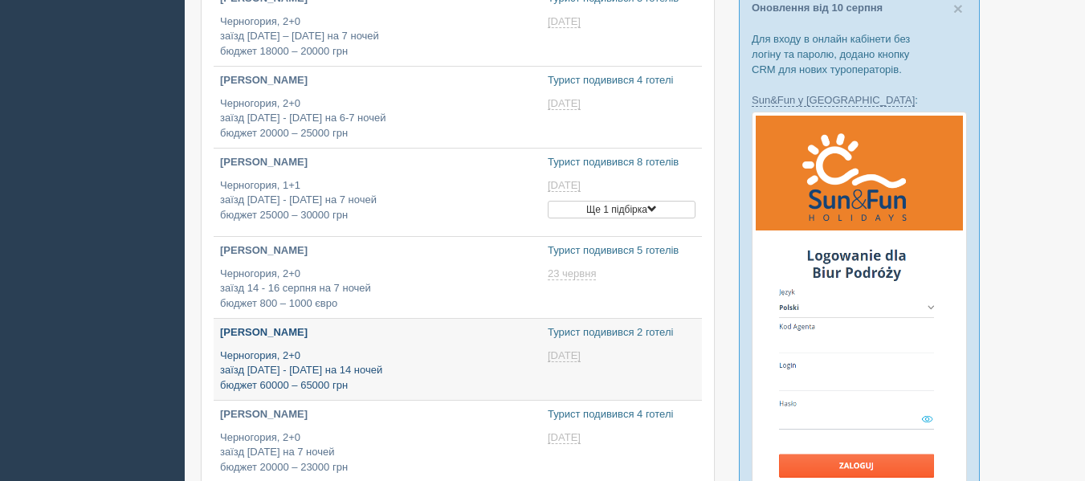
type input "[DATE] 13:20"
click at [299, 368] on p "Черногория, 2+0 заїзд 4 - 6 липня на 14 ночей бюджет 60000 – 65000 грн" at bounding box center [377, 370] width 315 height 45
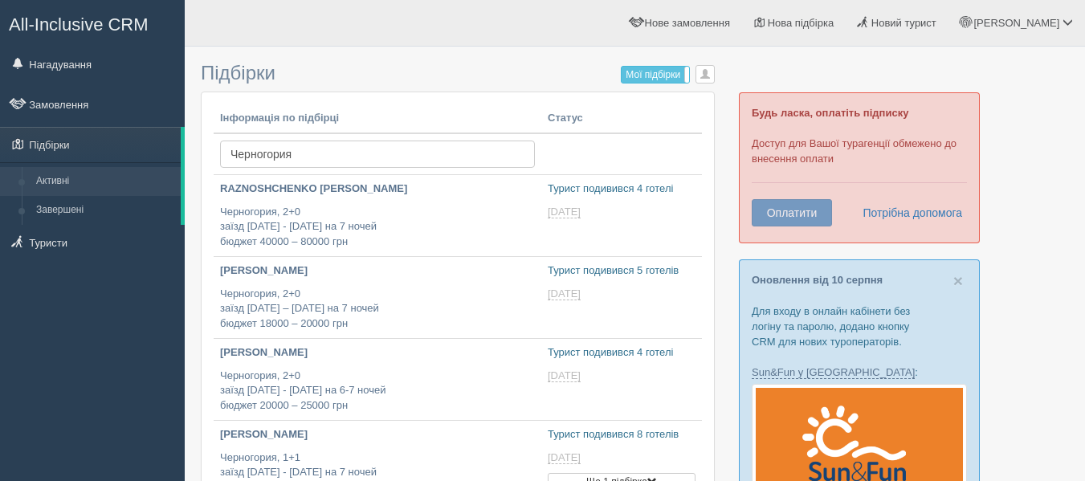
type input "2025-08-13 18:20"
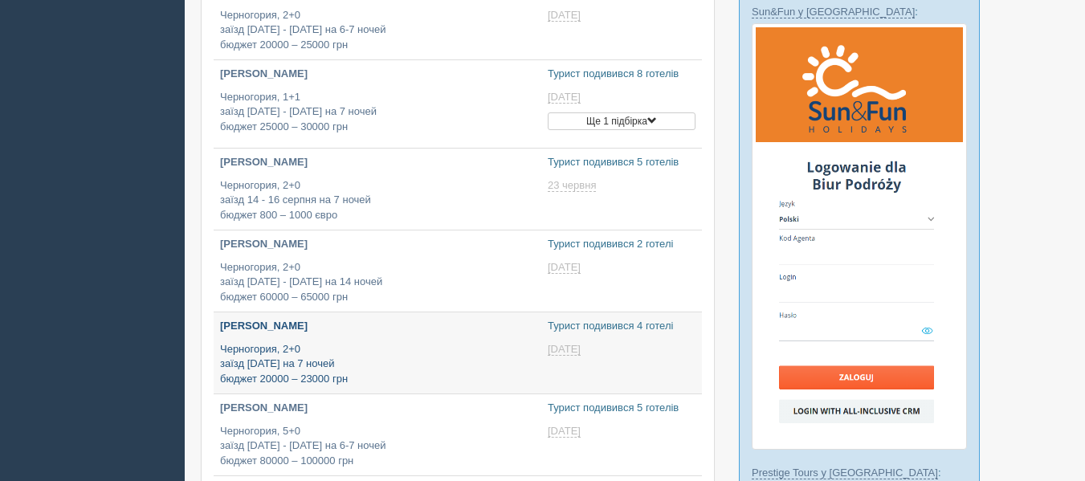
type input "2025-08-13 19:25"
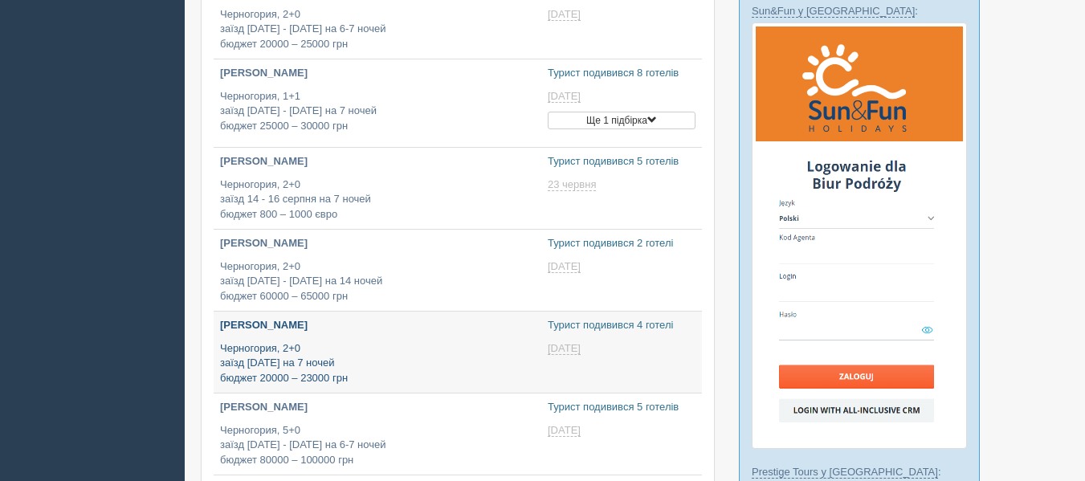
click at [366, 374] on p "Черногория, 2+0 заїзд 27 червня на 7 ночей бюджет 20000 – 23000 грн" at bounding box center [377, 363] width 315 height 45
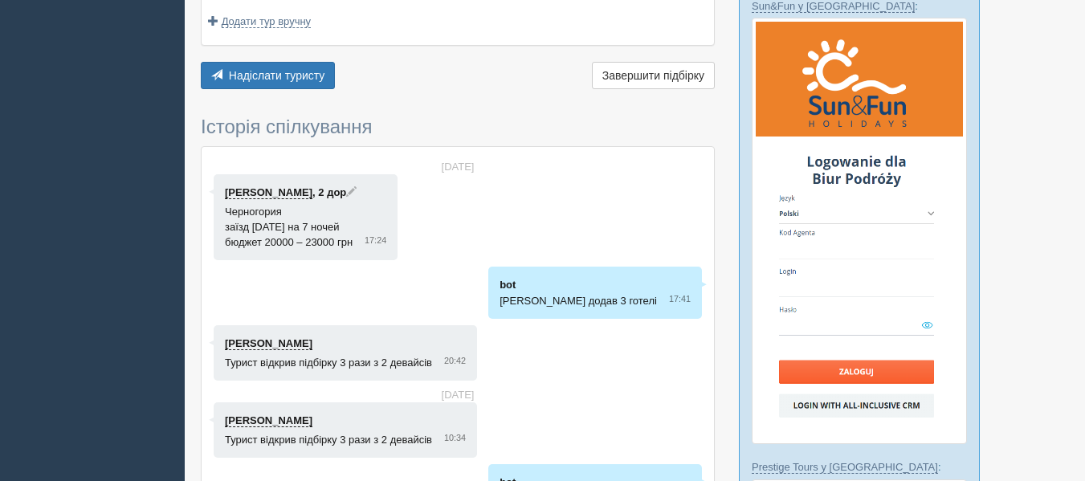
scroll to position [371, 0]
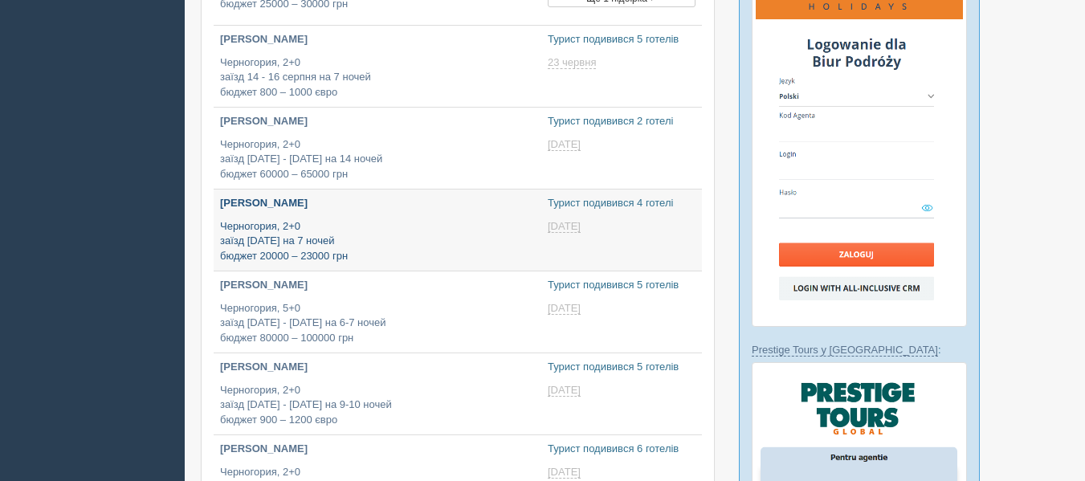
scroll to position [484, 0]
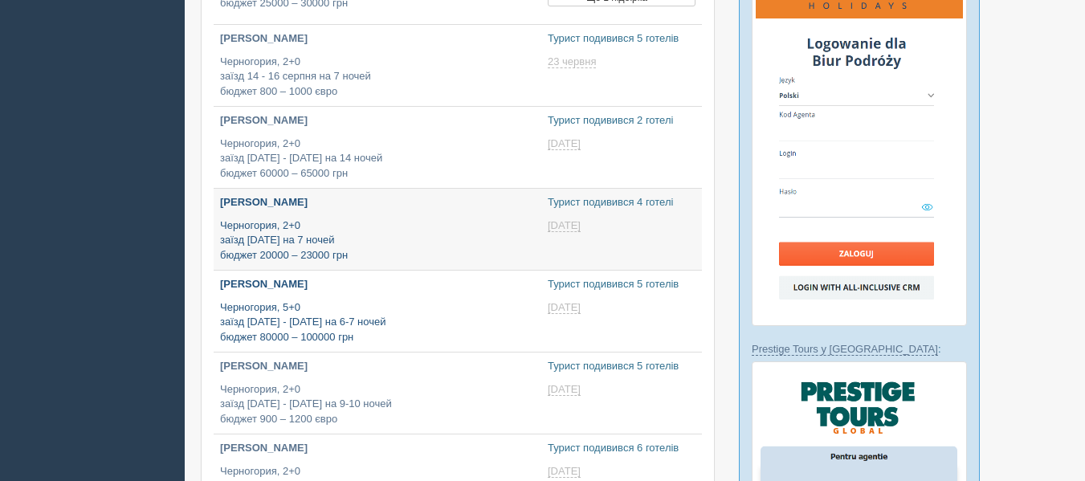
click at [268, 337] on p "Черногория, 5+0 заїзд 24 - 25 липня на 6-7 ночей бюджет 80000 – 100000 грн" at bounding box center [377, 323] width 315 height 45
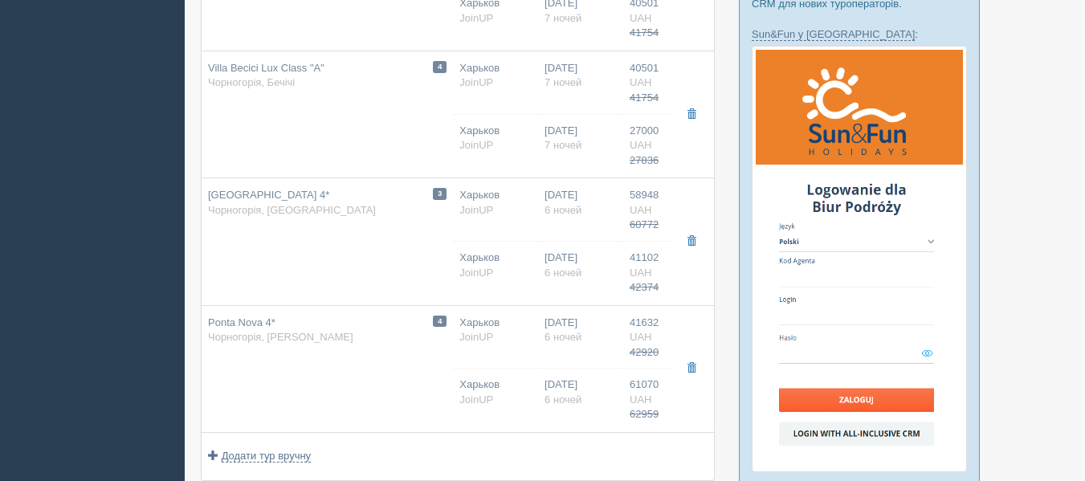
scroll to position [340, 0]
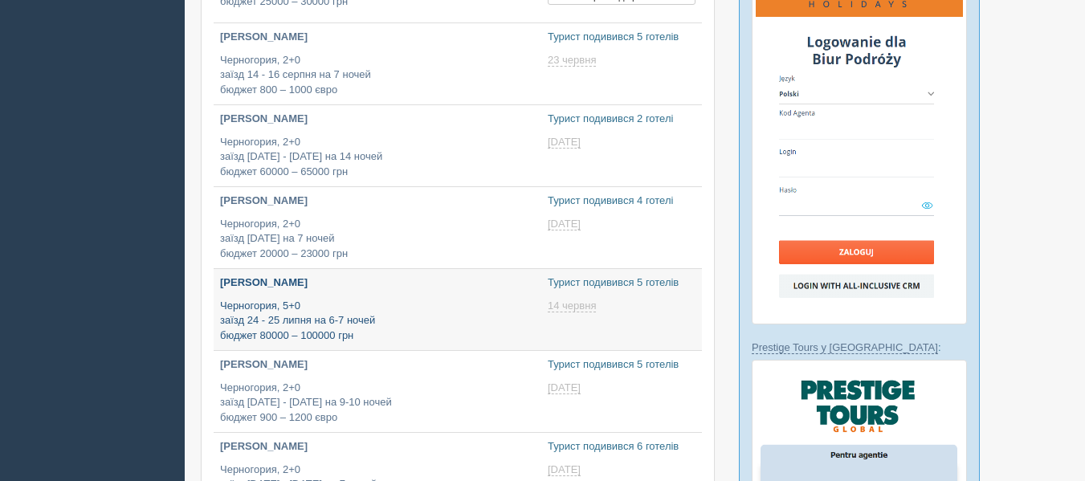
scroll to position [484, 0]
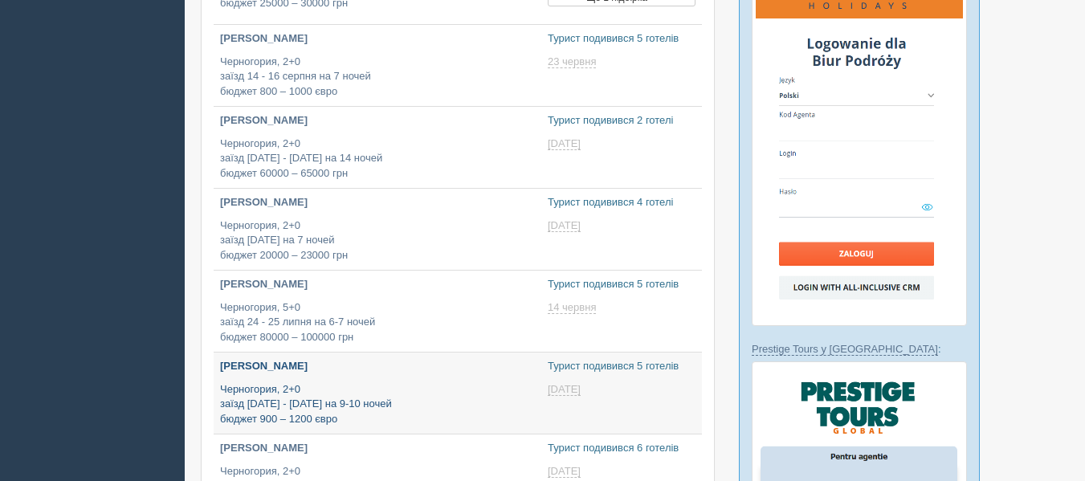
type input "[DATE] 13:15"
click at [351, 390] on p "Черногория, 2+0 заїзд [DATE] - [DATE] на 9-10 ночей бюджет 900 – 1200 євро" at bounding box center [377, 404] width 315 height 45
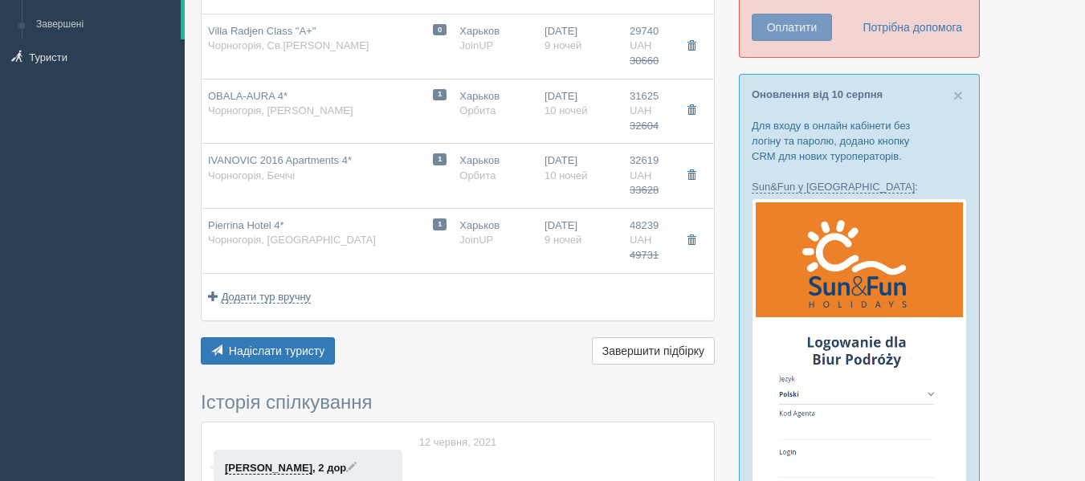
scroll to position [190, 0]
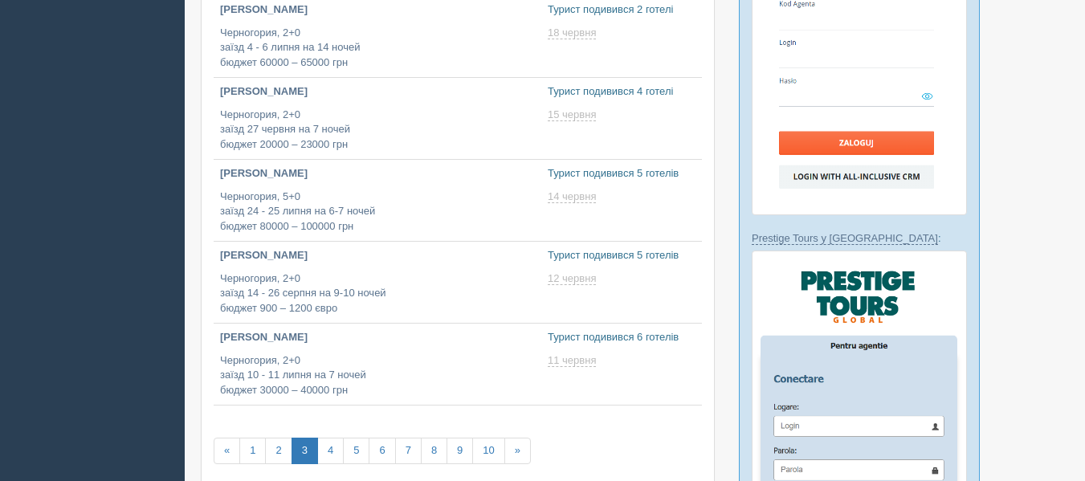
scroll to position [599, 0]
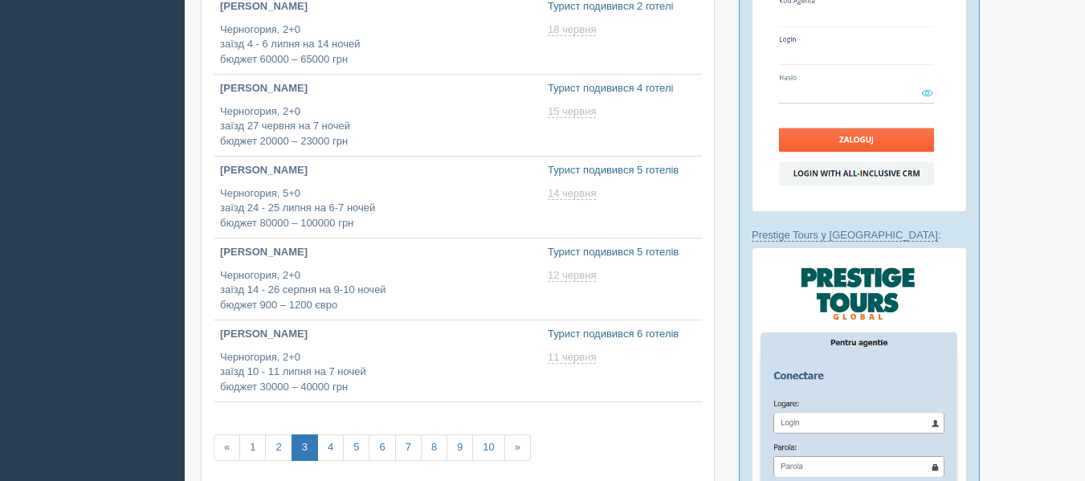
type input "2025-08-13 12:40"
click at [337, 452] on link "4" at bounding box center [330, 448] width 27 height 27
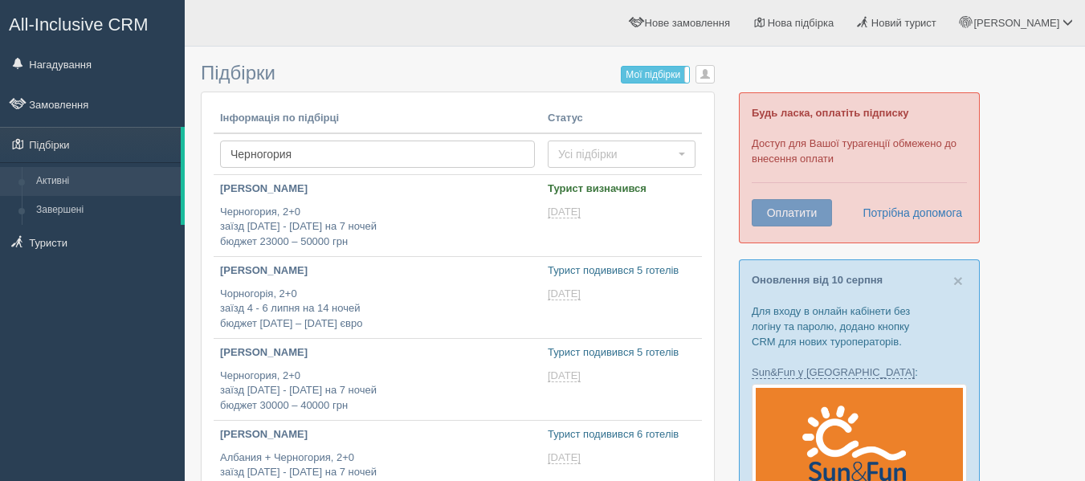
type input "[DATE] 15:20"
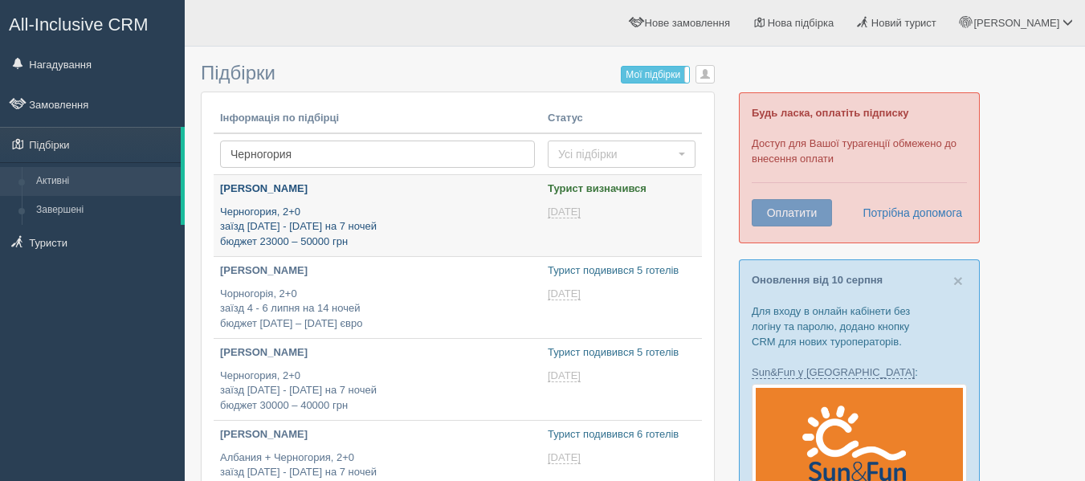
type input "[DATE] 21:35"
click at [333, 227] on p "Черногория, 2+0 заїзд 6 - 10 липня на 7 ночей бюджет 23000 – 50000 грн" at bounding box center [377, 227] width 315 height 45
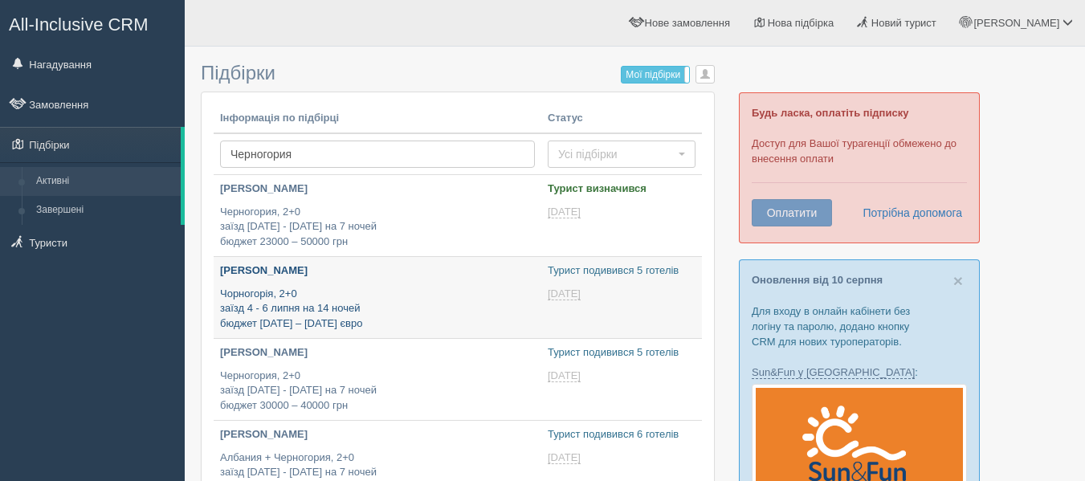
type input "[DATE] 12:45"
click at [327, 300] on p "Чорногорія, 2+0 заїзд 4 - 6 липня на 14 ночей бюджет 1100 – 1200 євро" at bounding box center [377, 309] width 315 height 45
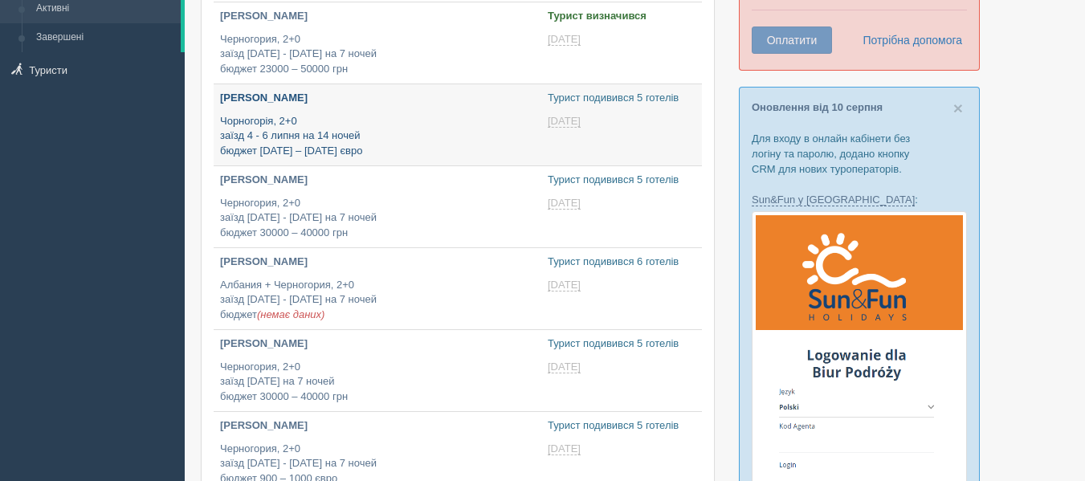
scroll to position [174, 0]
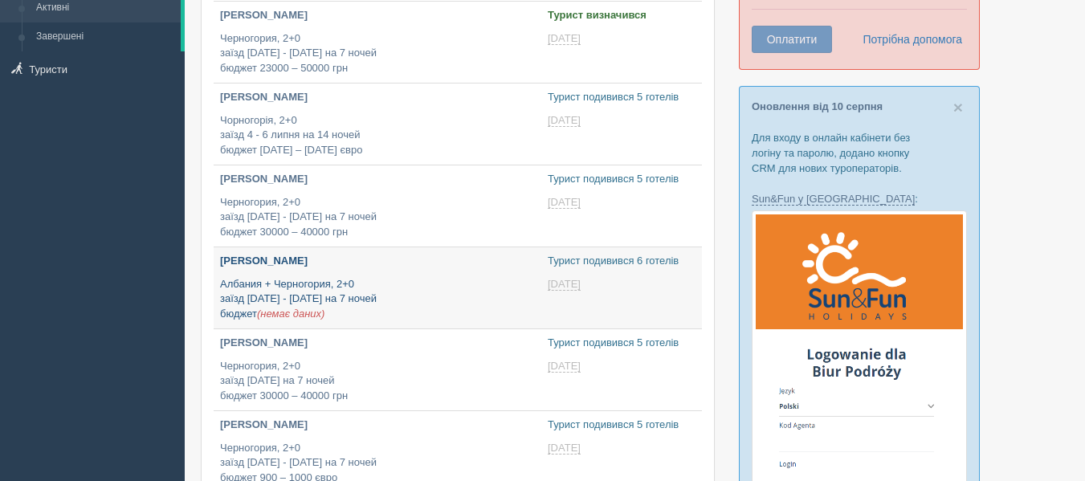
click at [386, 287] on p "Албания + Черногория, 2+0 заїзд 18 - 30 липня на 7 ночей бюджет (немає даних)" at bounding box center [377, 299] width 315 height 45
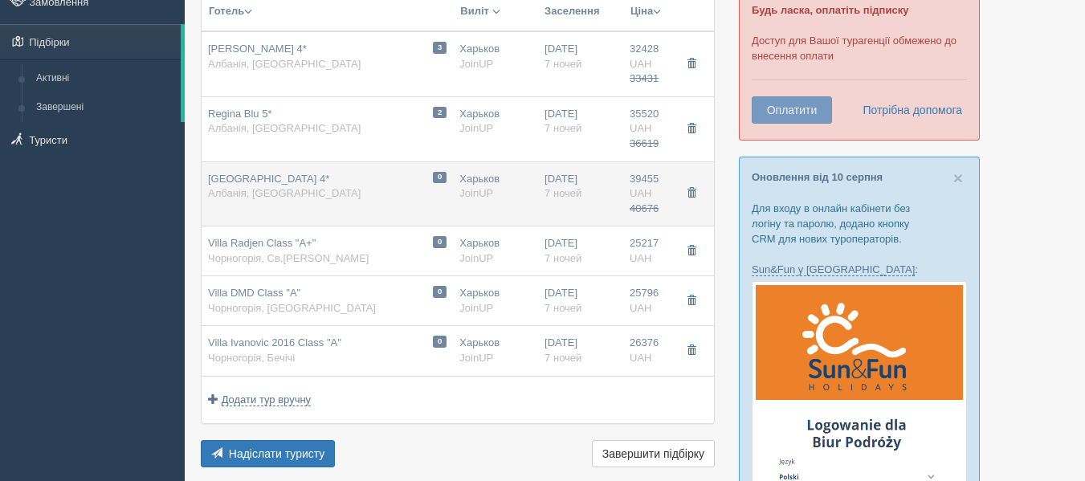
scroll to position [104, 0]
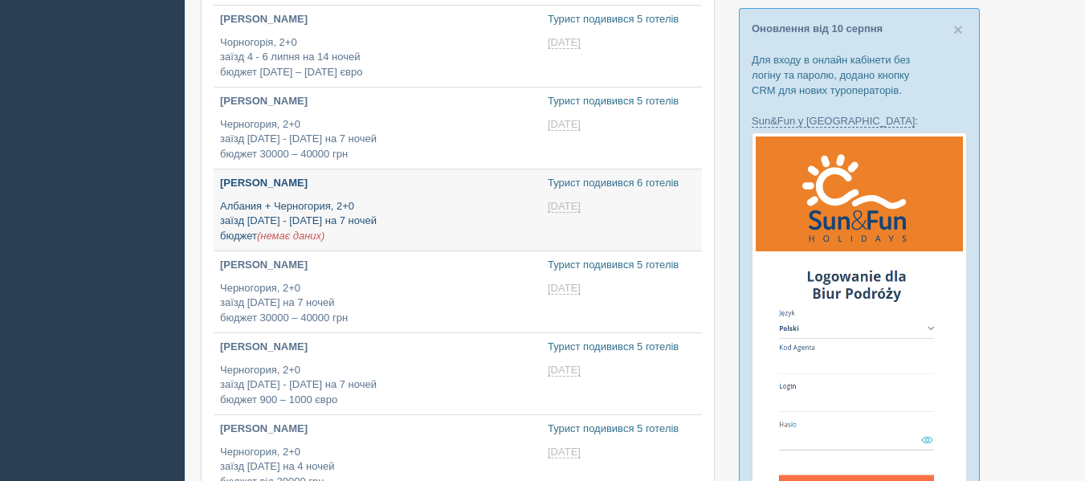
scroll to position [252, 0]
type input "2025-08-13 17:40"
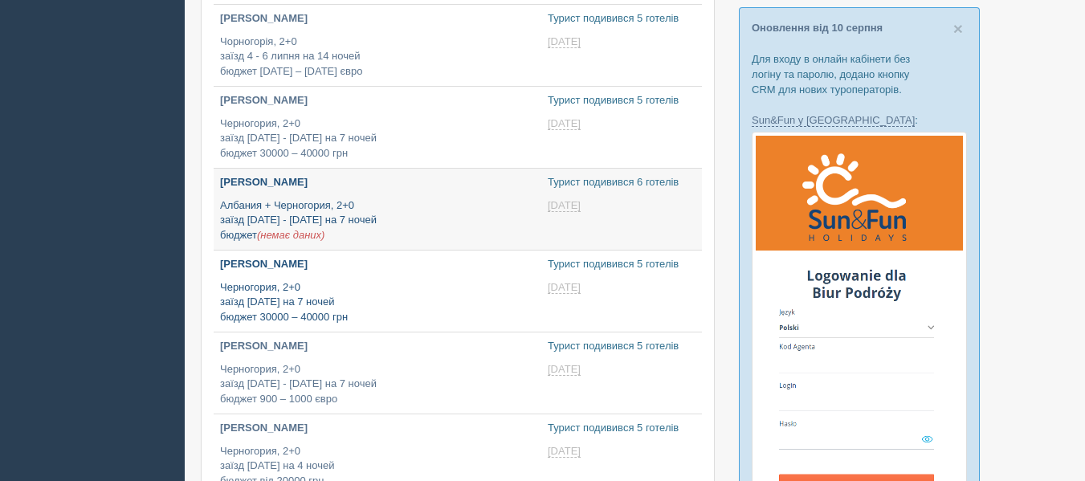
click at [370, 310] on p "Черногория, 2+0 заїзд 12 червня на 7 ночей бюджет 30000 – 40000 грн" at bounding box center [377, 302] width 315 height 45
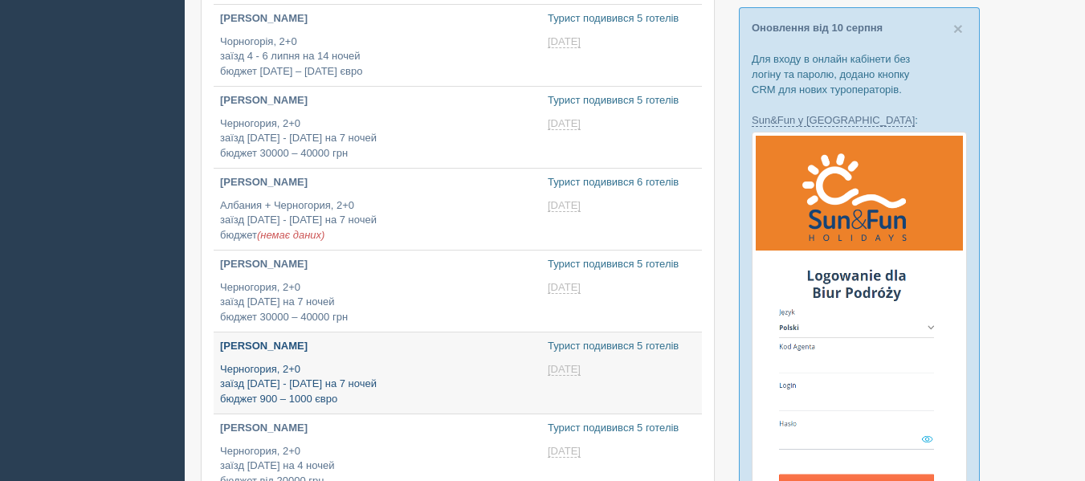
type input "[DATE] 18:45"
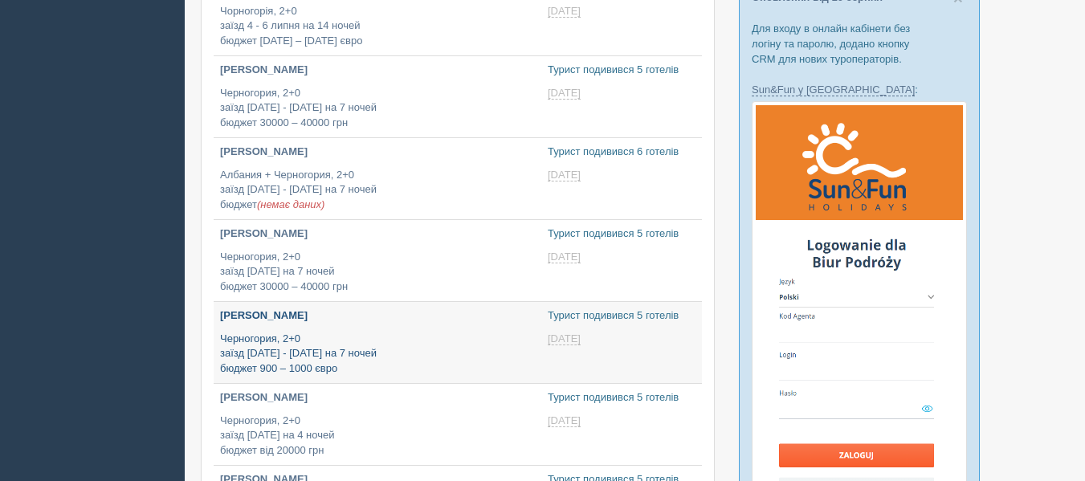
scroll to position [284, 0]
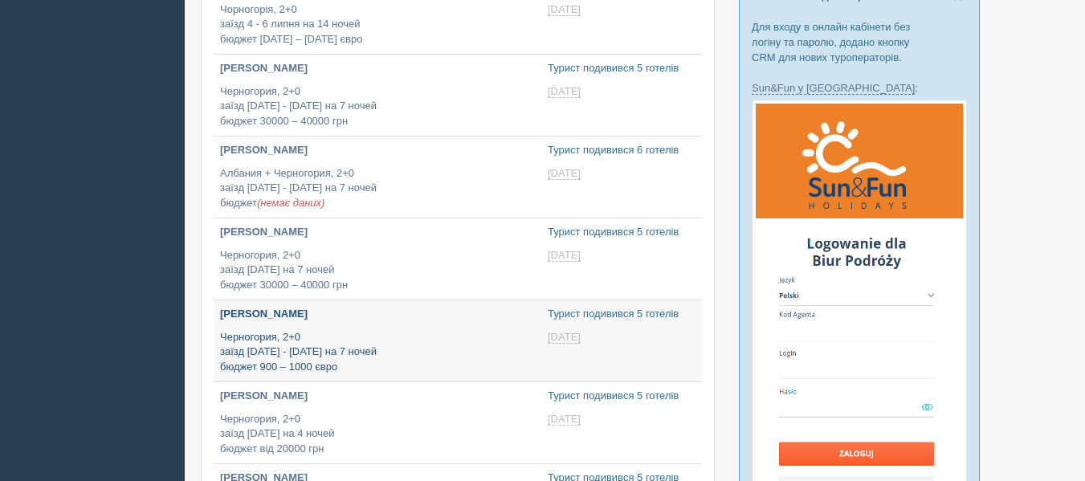
click at [308, 345] on p "Черногория, 2+0 заїзд 19 - 21 червня на 7 ночей бюджет 900 – 1000 євро" at bounding box center [377, 352] width 315 height 45
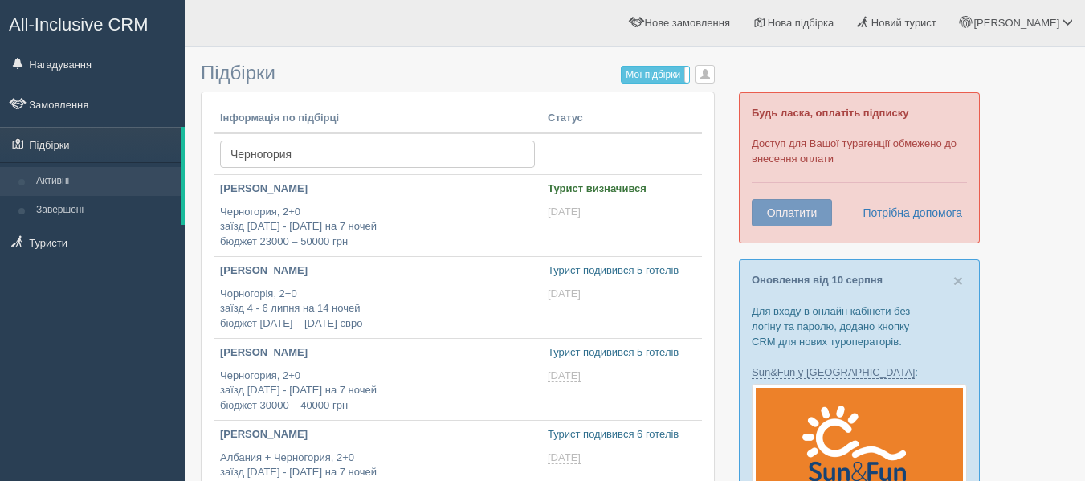
type input "[DATE] 17:35"
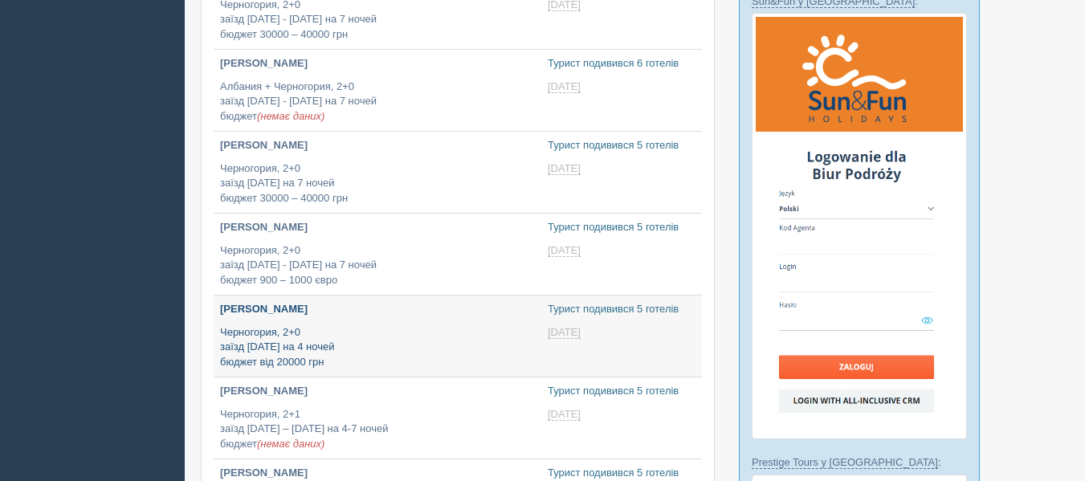
type input "[DATE] 20:20"
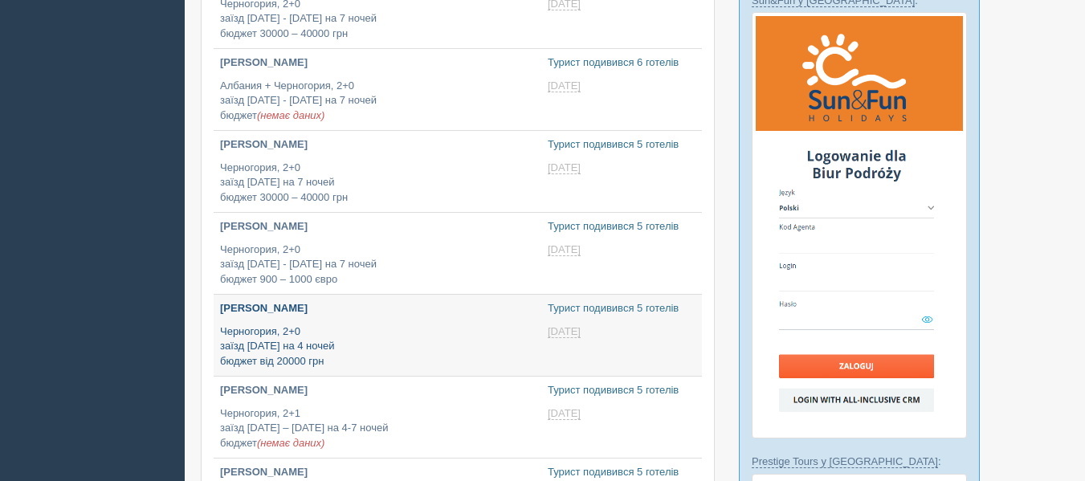
click at [340, 345] on p "Черногория, 2+0 заїзд [DATE] на 4 ночей бюджет від 20000 грн" at bounding box center [377, 347] width 315 height 45
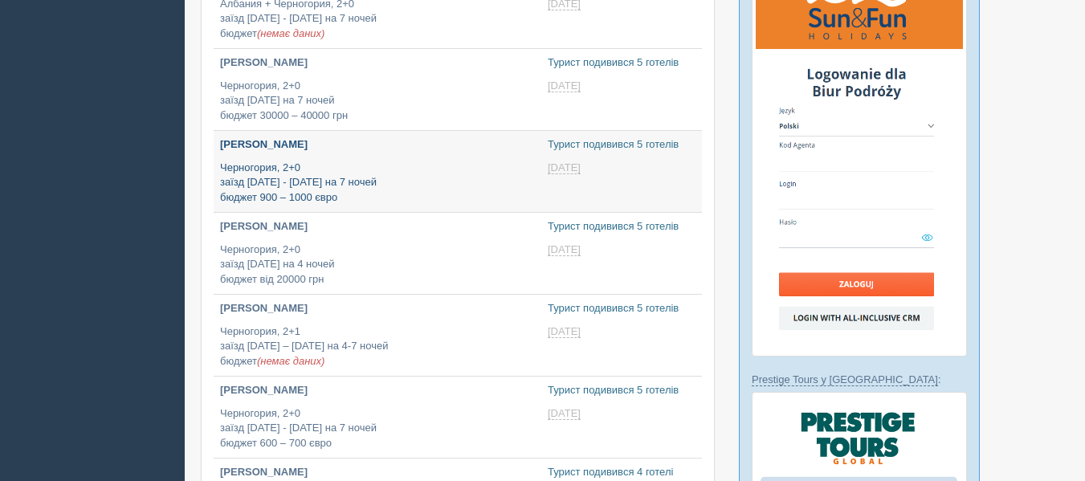
scroll to position [455, 0]
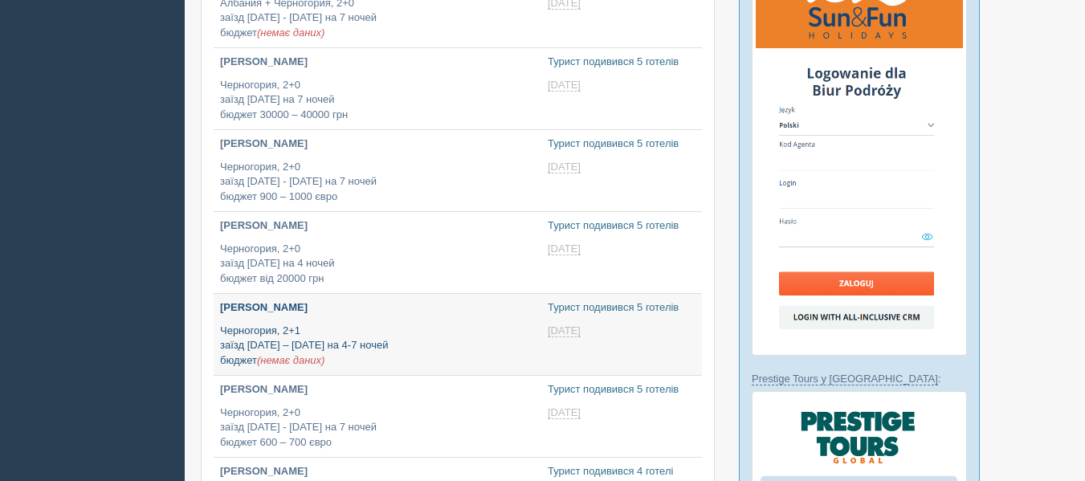
click at [354, 349] on p "Черногория, 2+1 заїзд 15 липня – 25 серпня на 4-7 ночей бюджет (немає даних)" at bounding box center [377, 346] width 315 height 45
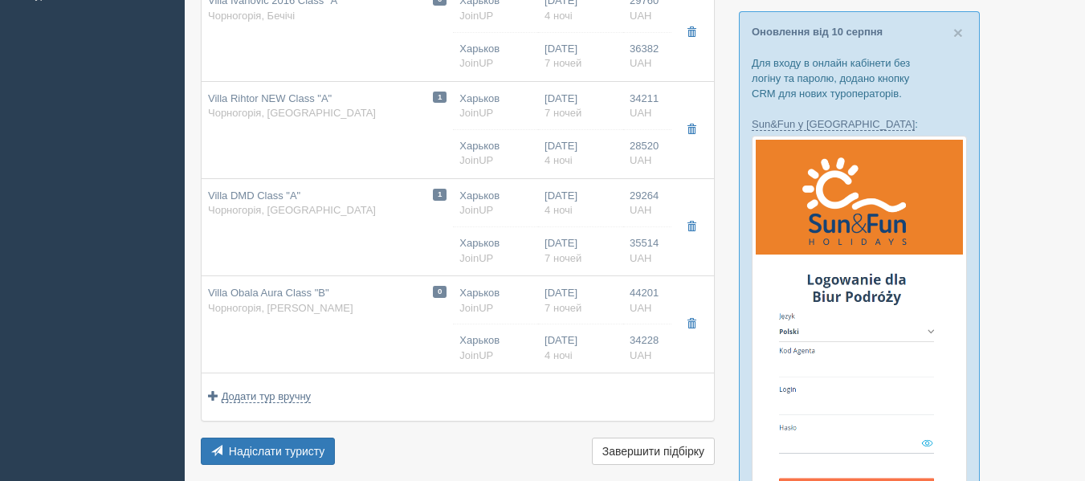
scroll to position [249, 0]
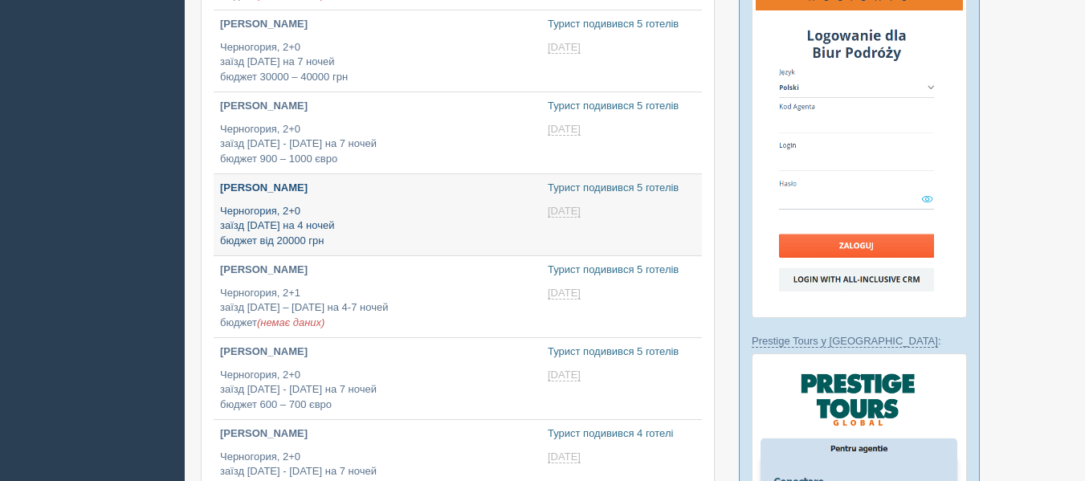
scroll to position [493, 0]
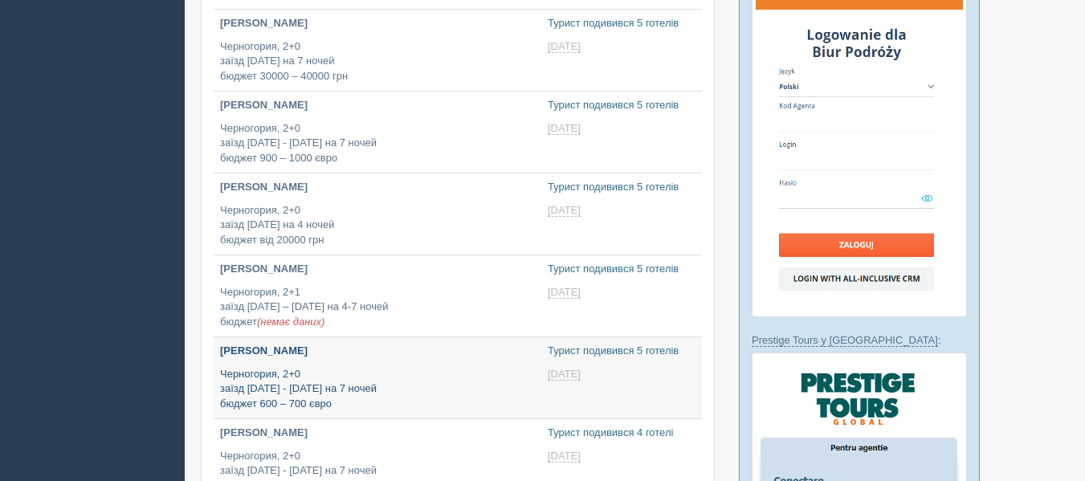
type input "[DATE] 19:50"
click at [373, 382] on p "Черногория, 2+0 заїзд 26 - 27 липня на 7 ночей бюджет 600 – 700 євро" at bounding box center [377, 389] width 315 height 45
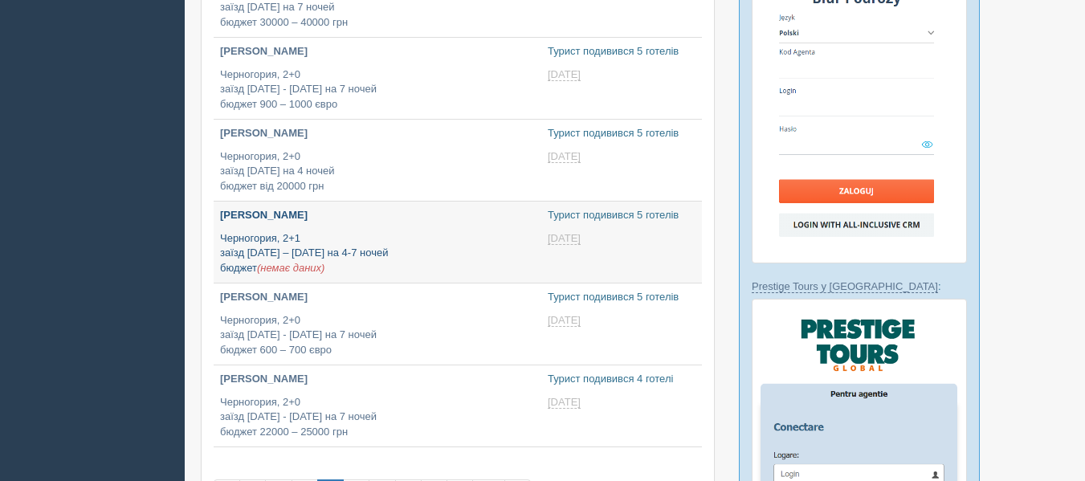
scroll to position [603, 0]
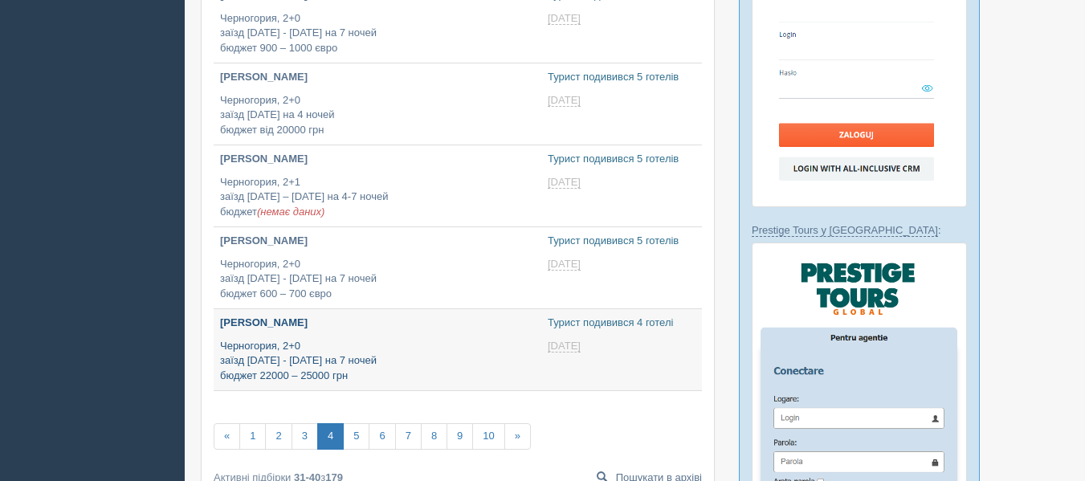
type input "[DATE] 10:55"
click at [359, 327] on p "[PERSON_NAME]" at bounding box center [377, 323] width 315 height 15
